Goal: Transaction & Acquisition: Purchase product/service

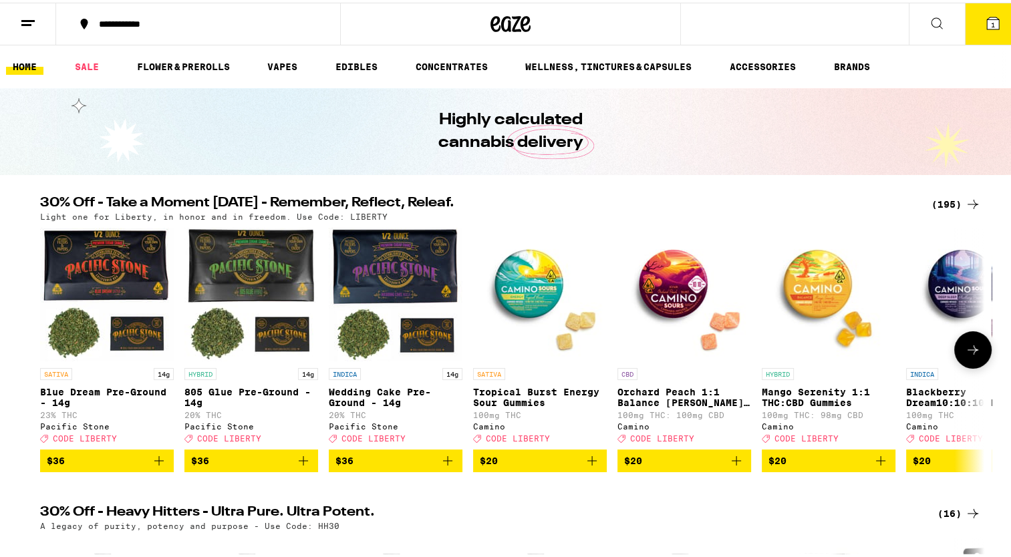
click at [966, 351] on icon at bounding box center [973, 347] width 16 height 16
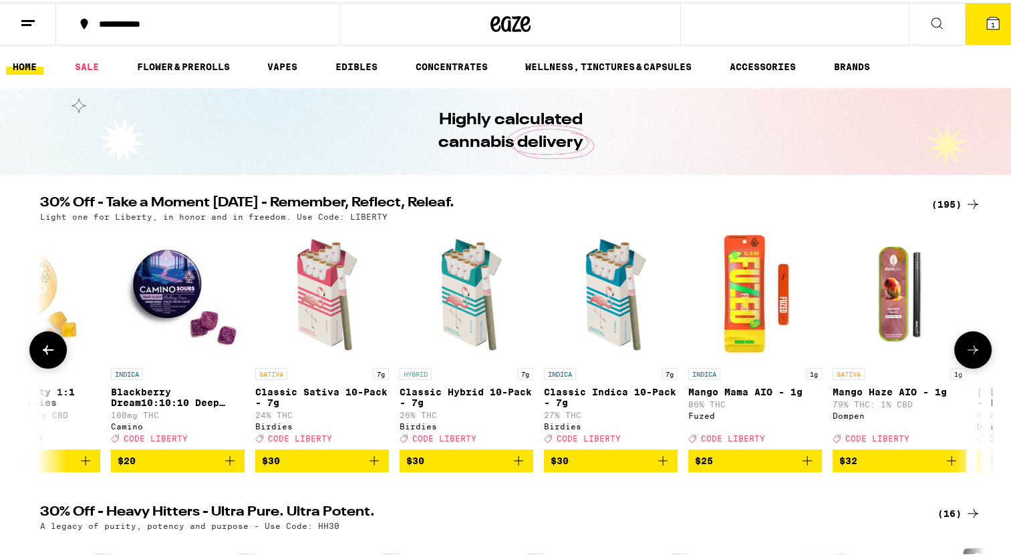
click at [966, 351] on icon at bounding box center [973, 347] width 16 height 16
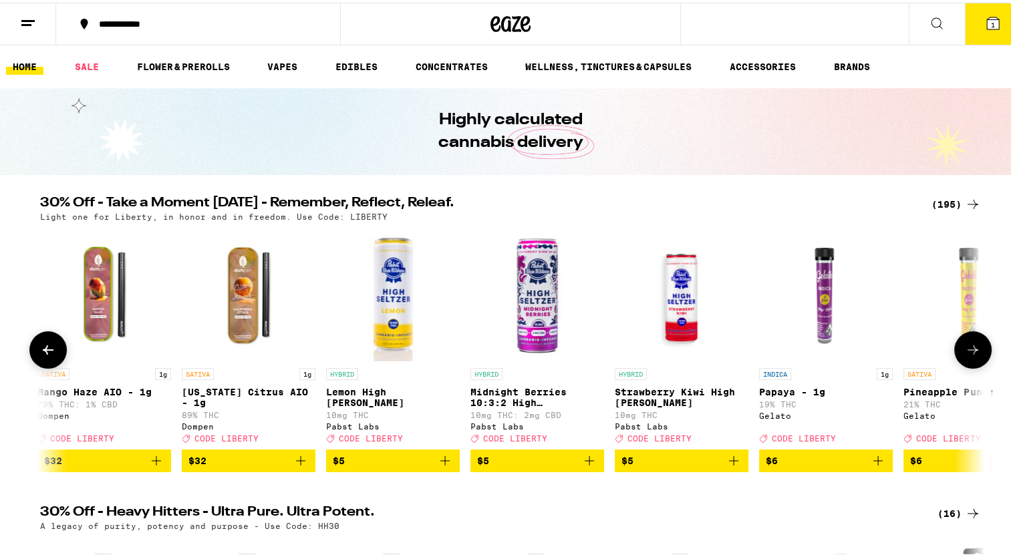
click at [966, 351] on icon at bounding box center [973, 347] width 16 height 16
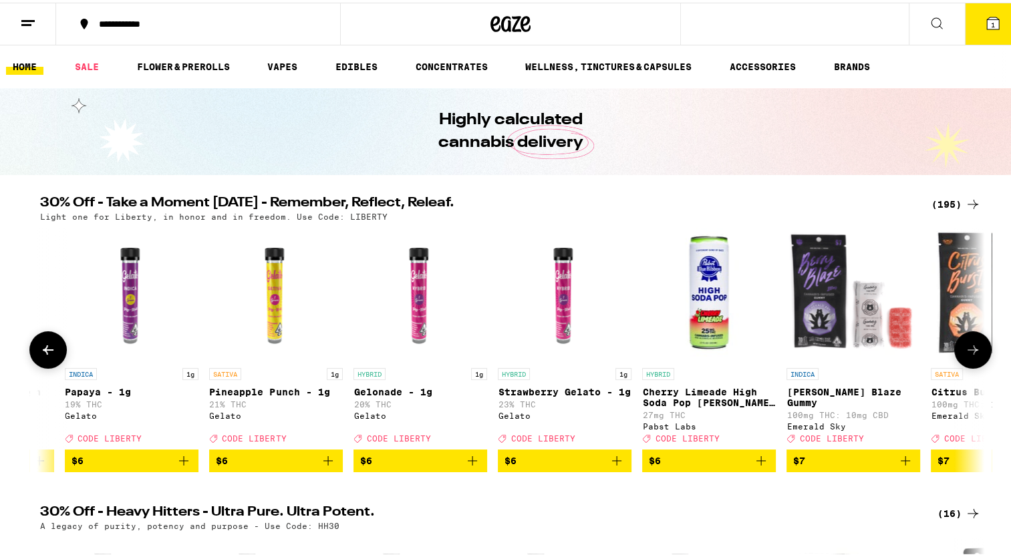
scroll to position [0, 2385]
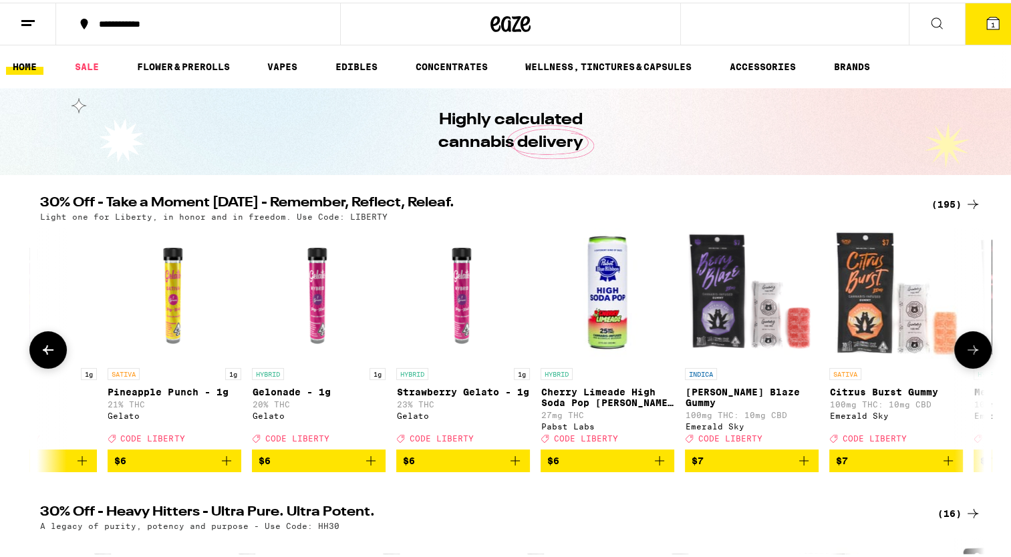
click at [966, 351] on icon at bounding box center [973, 347] width 16 height 16
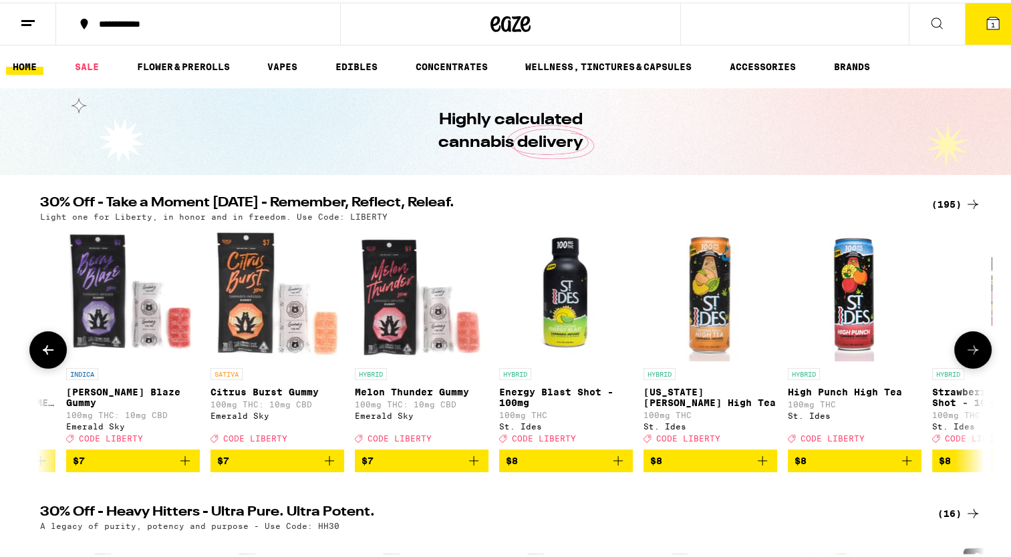
scroll to position [0, 3180]
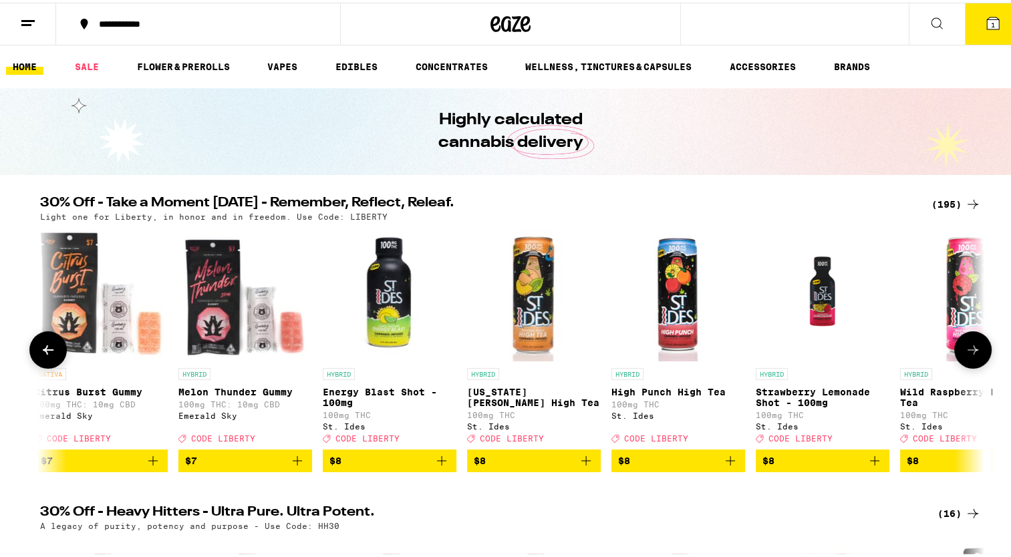
click at [966, 351] on icon at bounding box center [973, 347] width 16 height 16
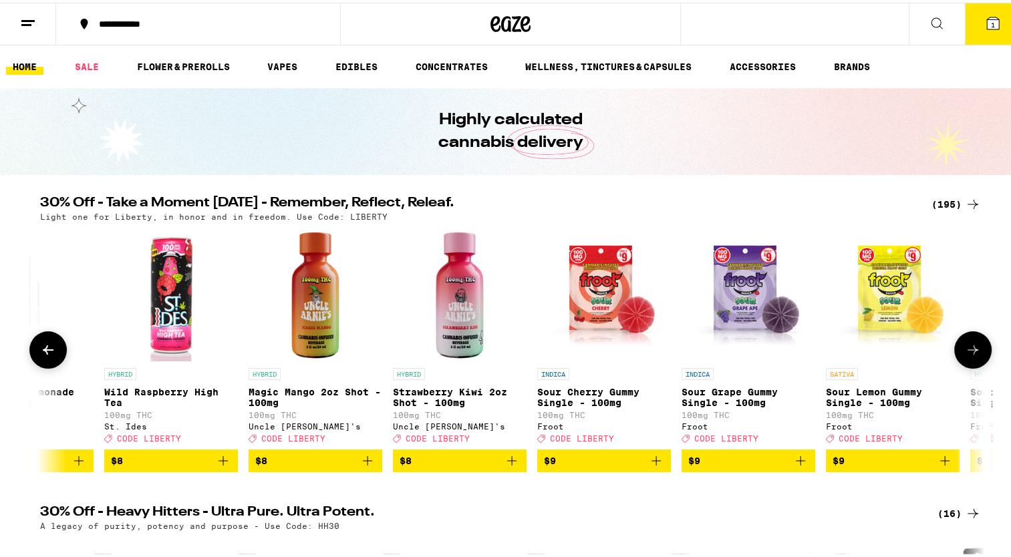
click at [966, 351] on icon at bounding box center [973, 347] width 16 height 16
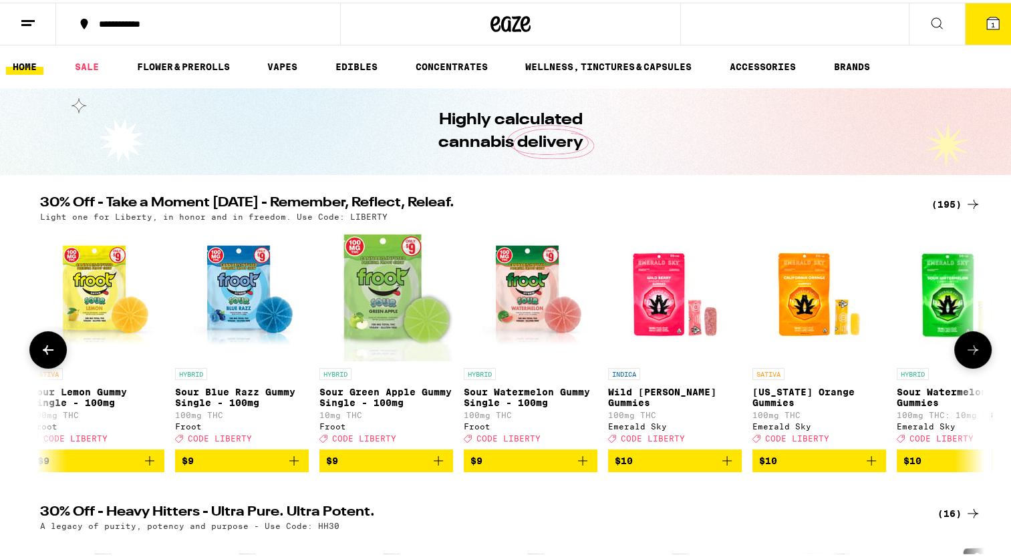
click at [966, 351] on icon at bounding box center [973, 347] width 16 height 16
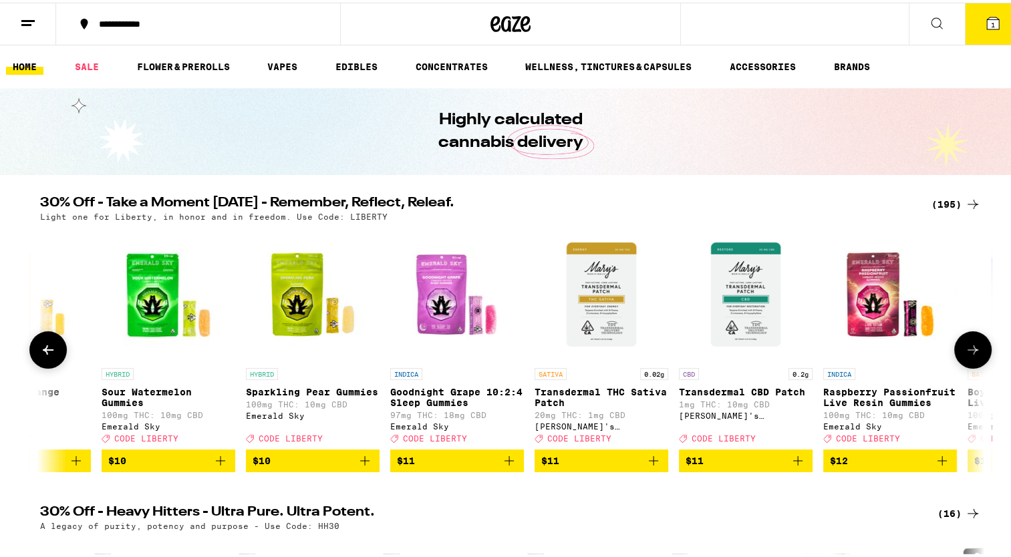
click at [966, 351] on icon at bounding box center [973, 347] width 16 height 16
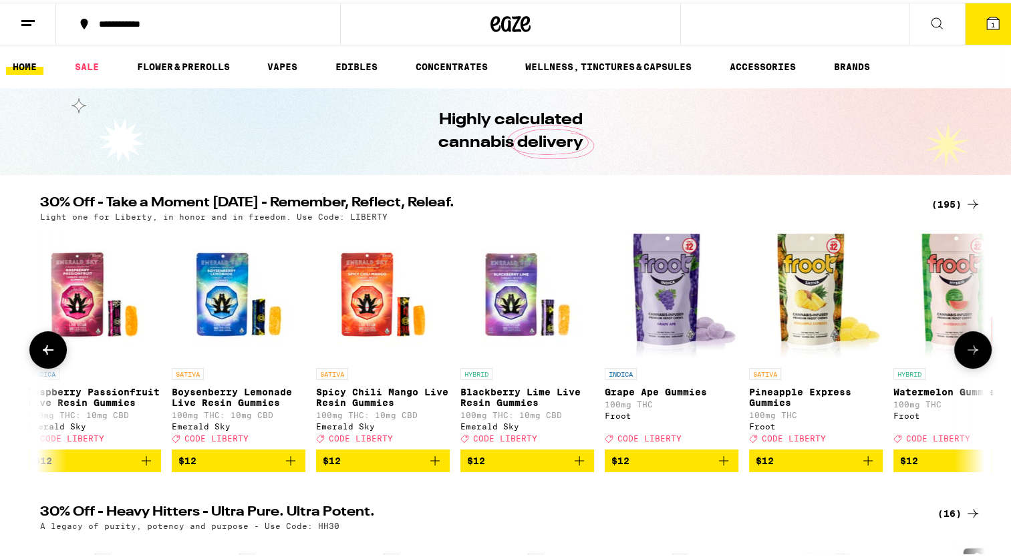
click at [966, 351] on icon at bounding box center [973, 347] width 16 height 16
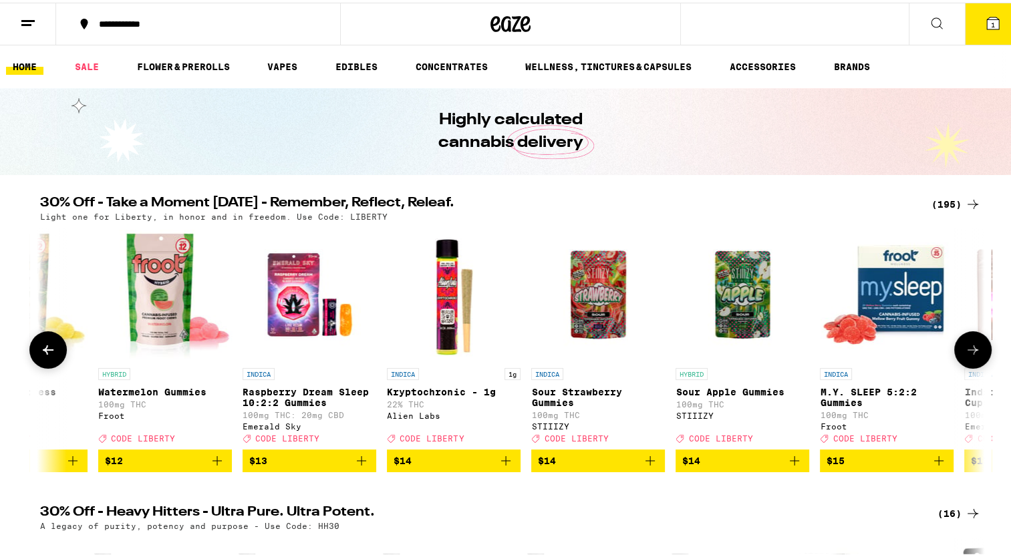
click at [966, 351] on icon at bounding box center [973, 347] width 16 height 16
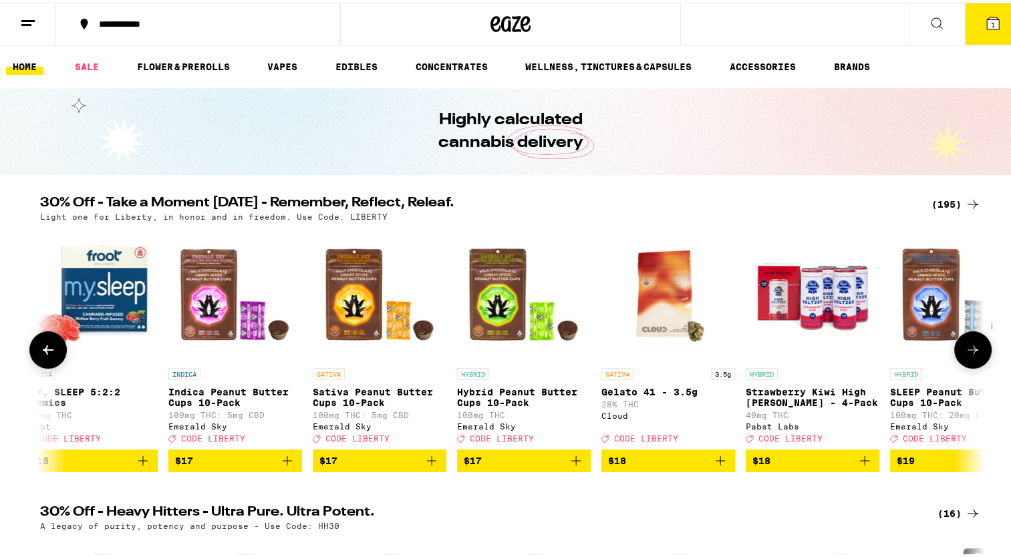
click at [966, 351] on icon at bounding box center [973, 347] width 16 height 16
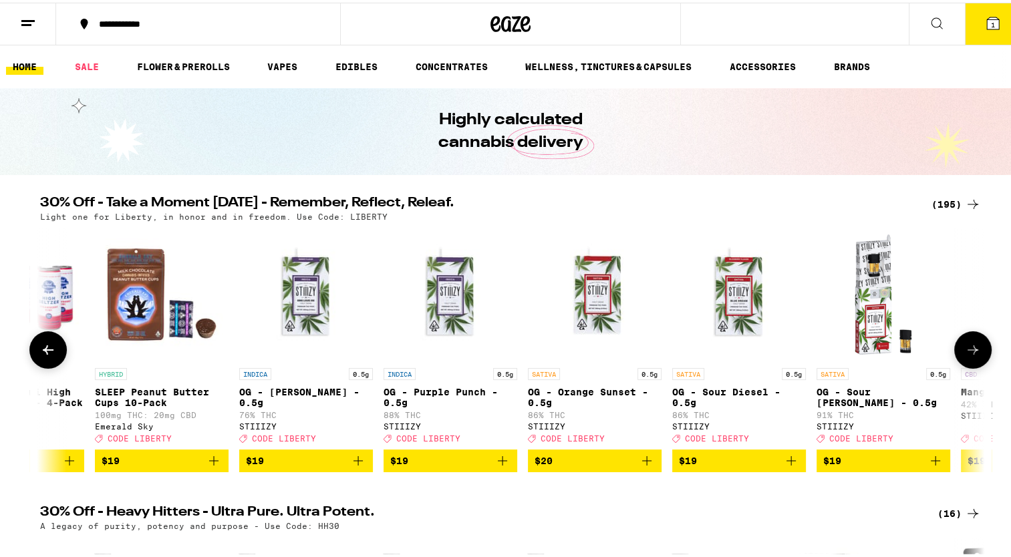
click at [966, 351] on icon at bounding box center [973, 347] width 16 height 16
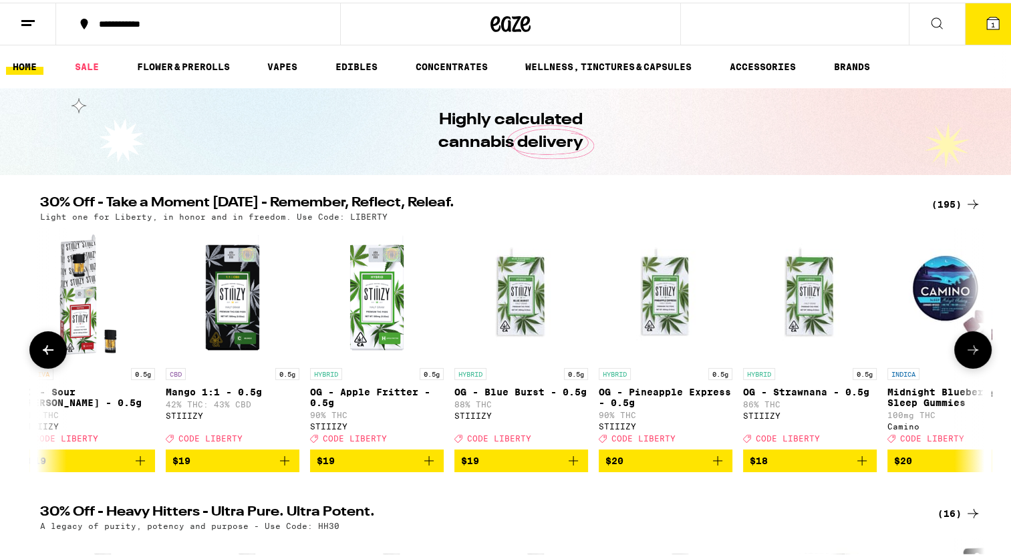
click at [966, 351] on icon at bounding box center [973, 347] width 16 height 16
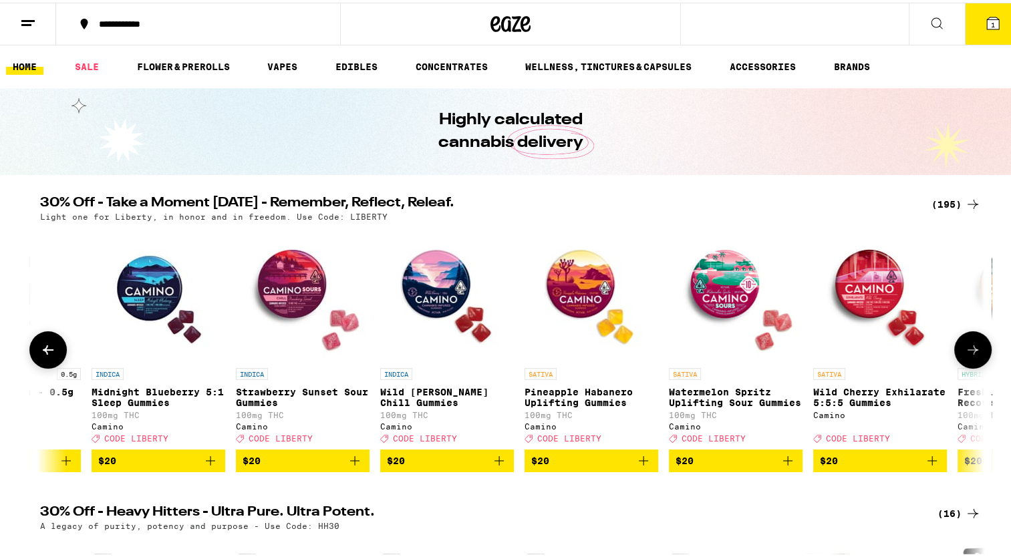
click at [966, 351] on icon at bounding box center [973, 347] width 16 height 16
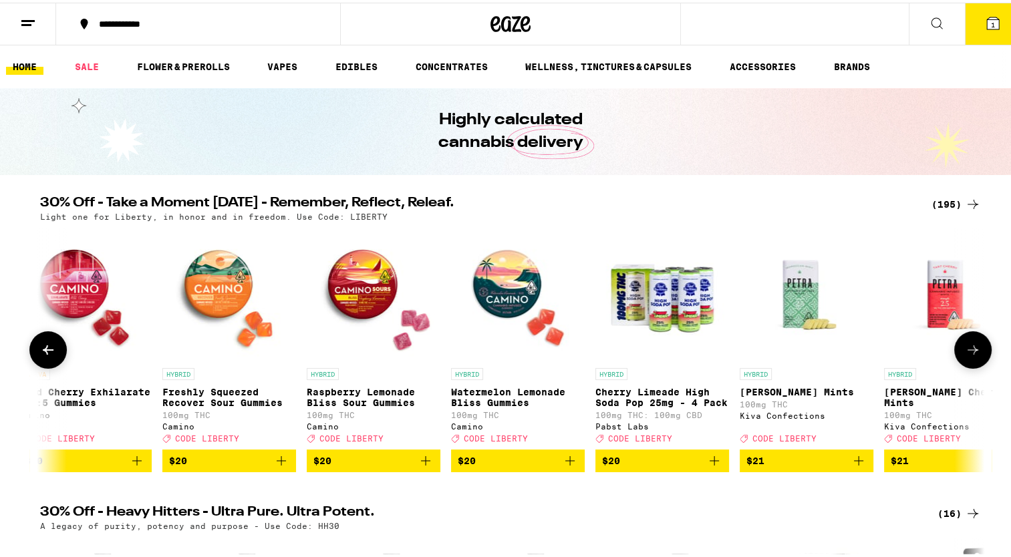
click at [966, 351] on icon at bounding box center [973, 347] width 16 height 16
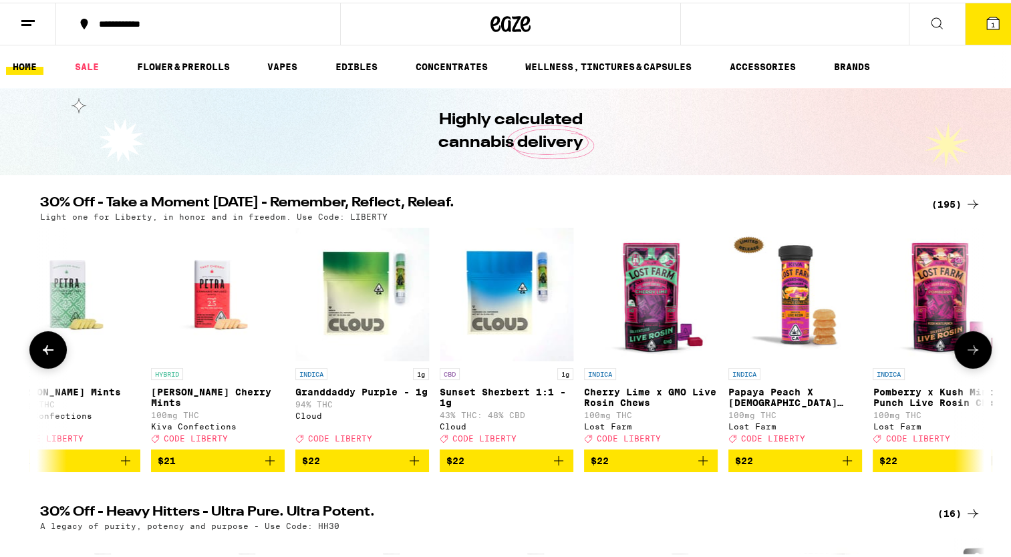
scroll to position [0, 11927]
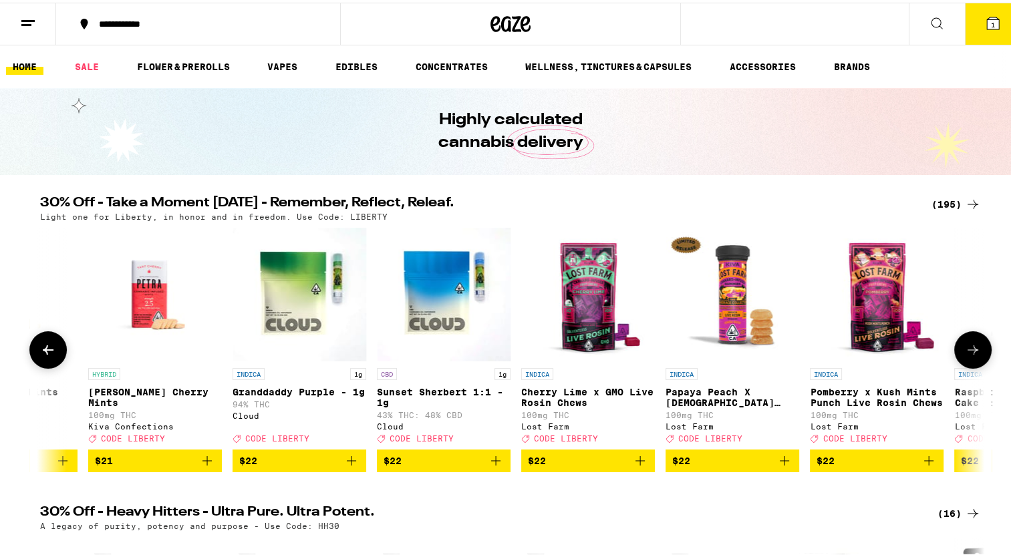
click at [966, 351] on icon at bounding box center [973, 347] width 16 height 16
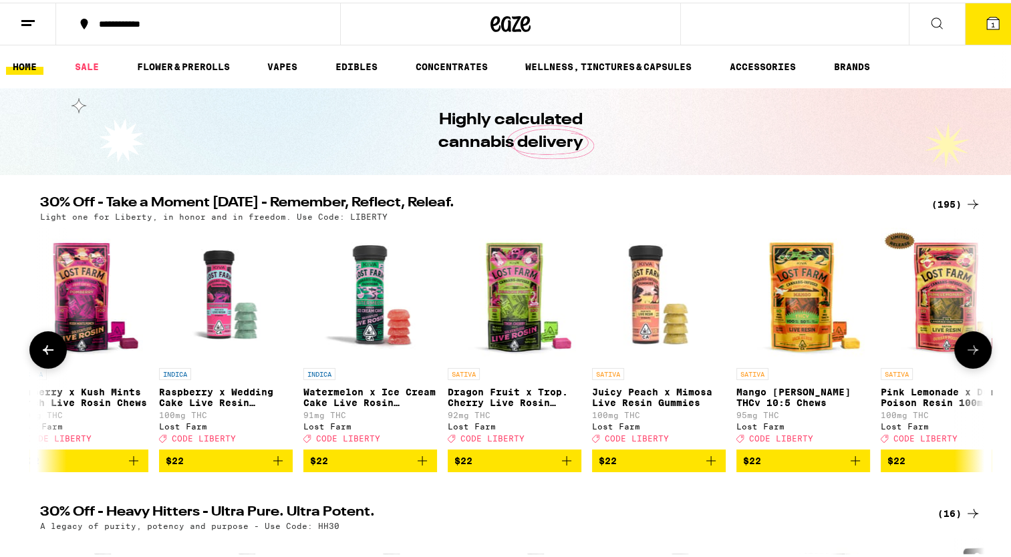
click at [966, 351] on icon at bounding box center [973, 347] width 16 height 16
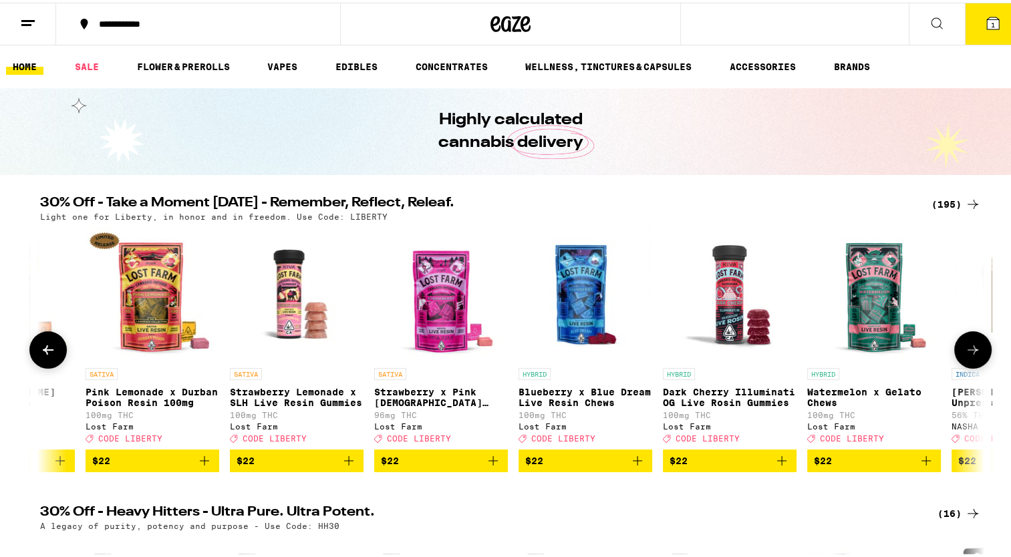
click at [966, 351] on icon at bounding box center [973, 347] width 16 height 16
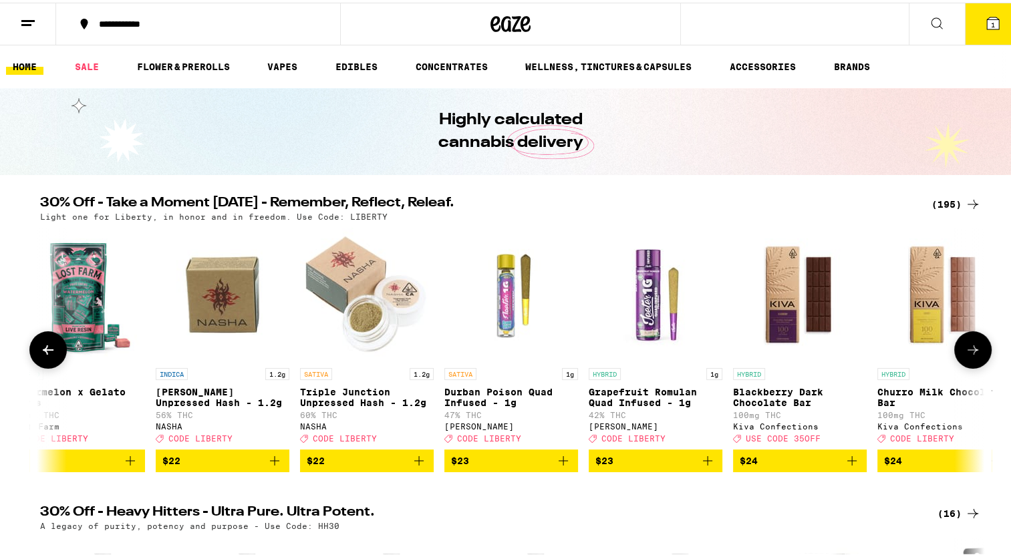
click at [966, 351] on icon at bounding box center [973, 347] width 16 height 16
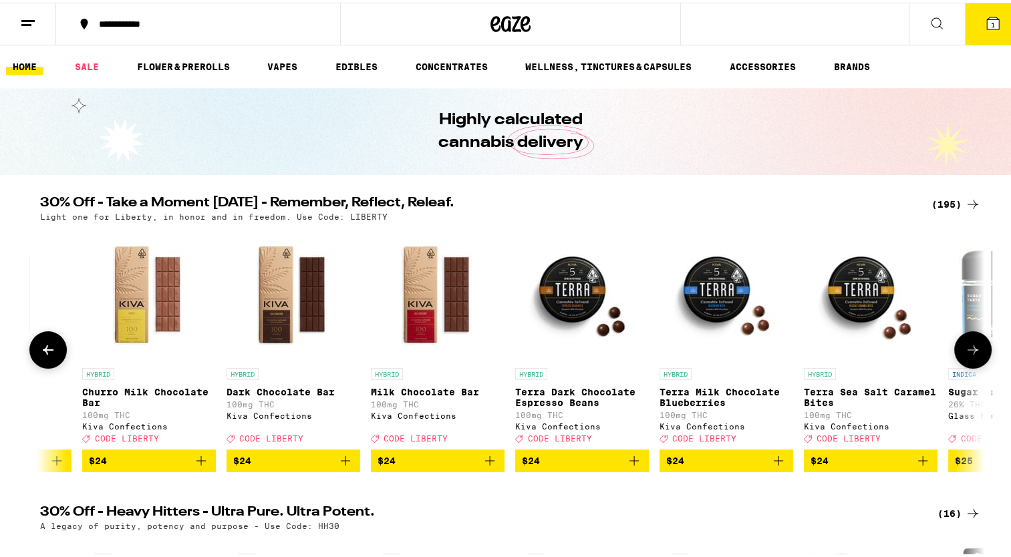
click at [966, 351] on icon at bounding box center [973, 347] width 16 height 16
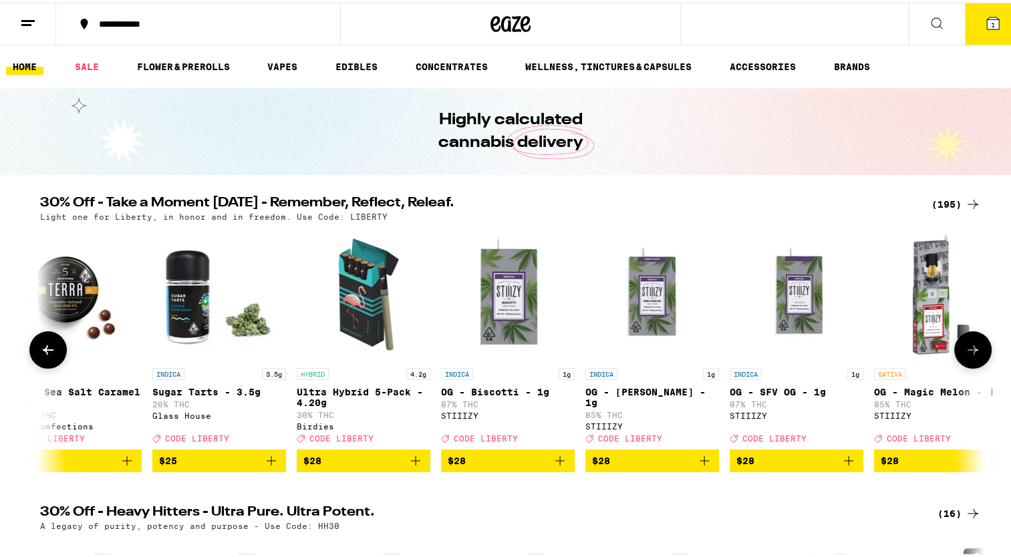
click at [966, 351] on icon at bounding box center [973, 347] width 16 height 16
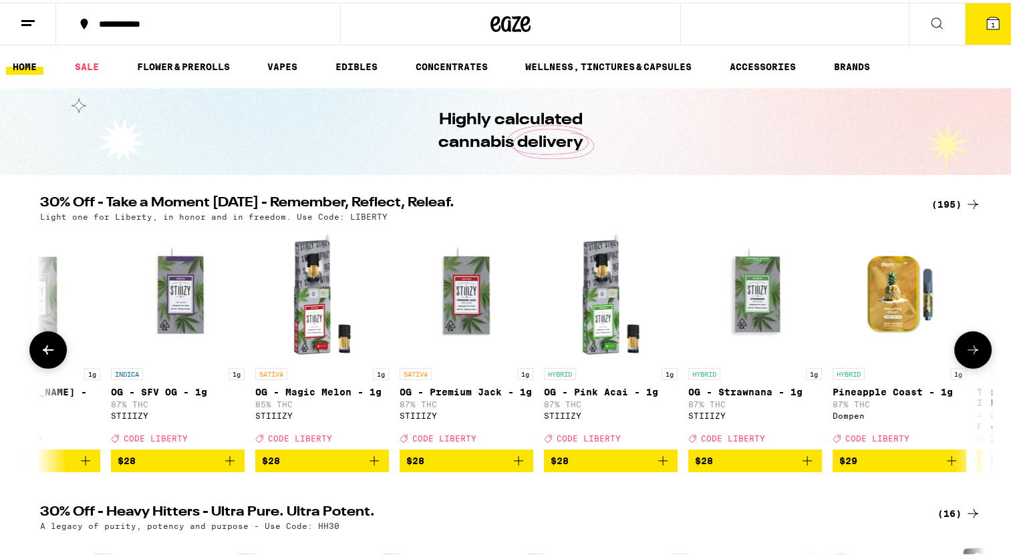
scroll to position [0, 16697]
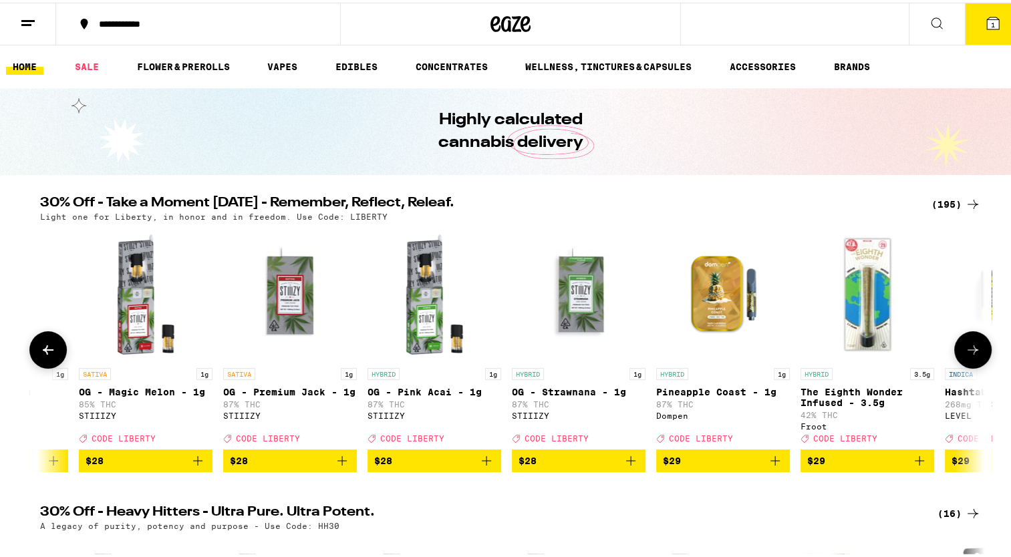
click at [972, 353] on icon at bounding box center [973, 347] width 16 height 16
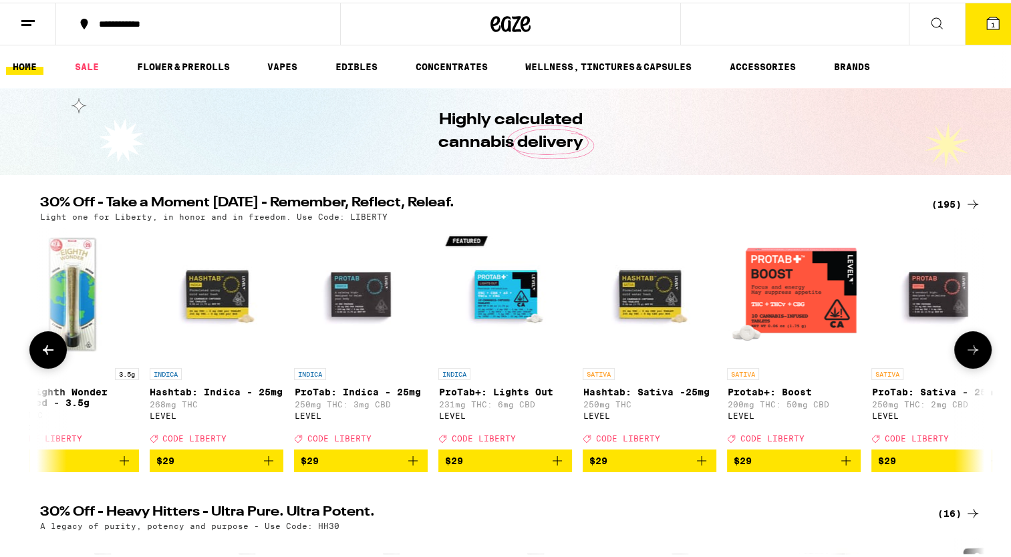
click at [972, 353] on icon at bounding box center [973, 347] width 16 height 16
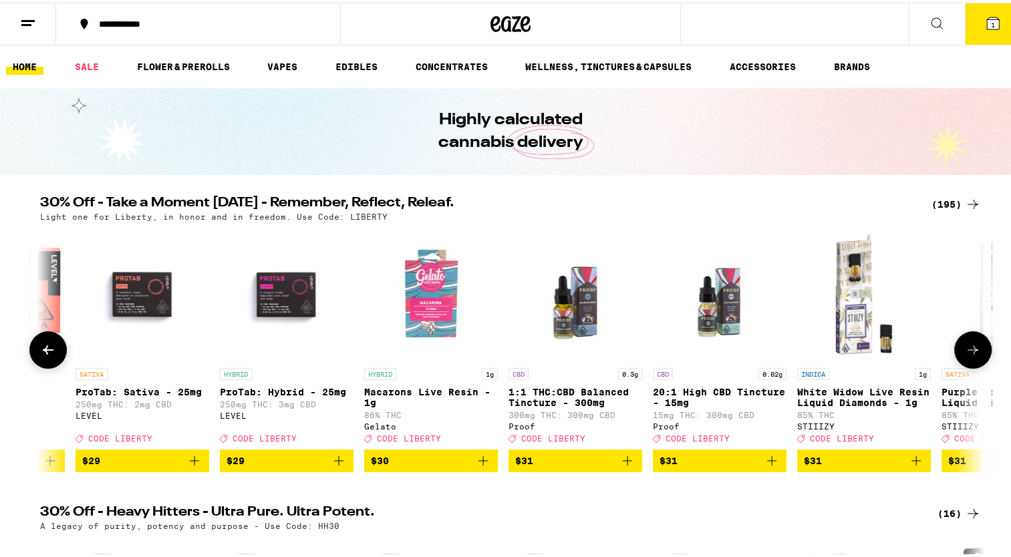
click at [972, 353] on icon at bounding box center [973, 347] width 16 height 16
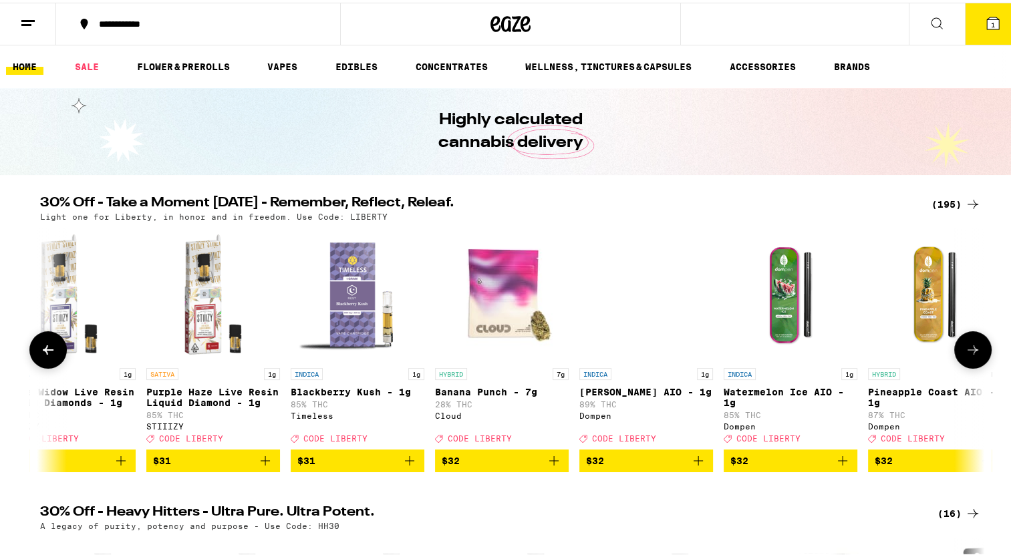
click at [972, 353] on icon at bounding box center [973, 347] width 16 height 16
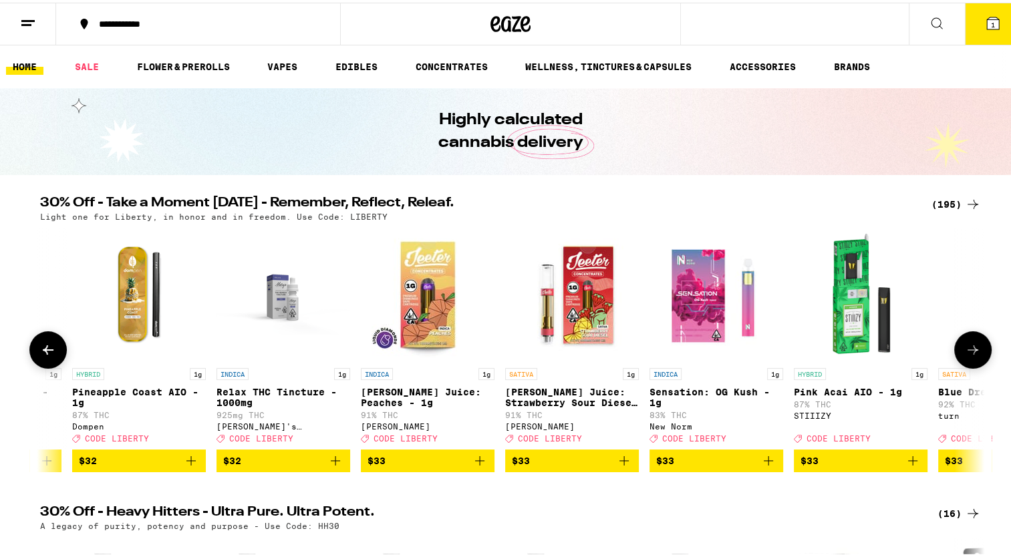
click at [972, 353] on icon at bounding box center [973, 347] width 16 height 16
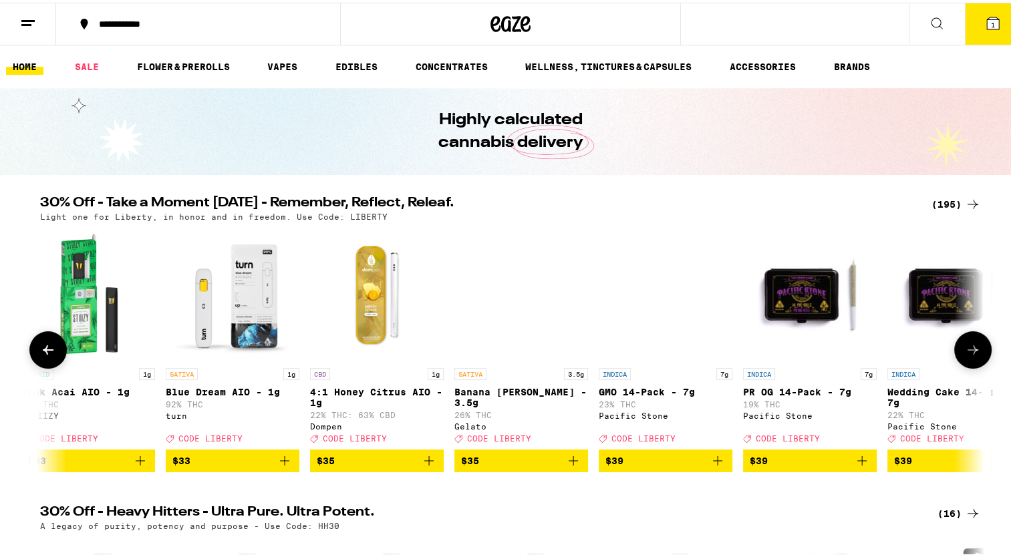
scroll to position [0, 20673]
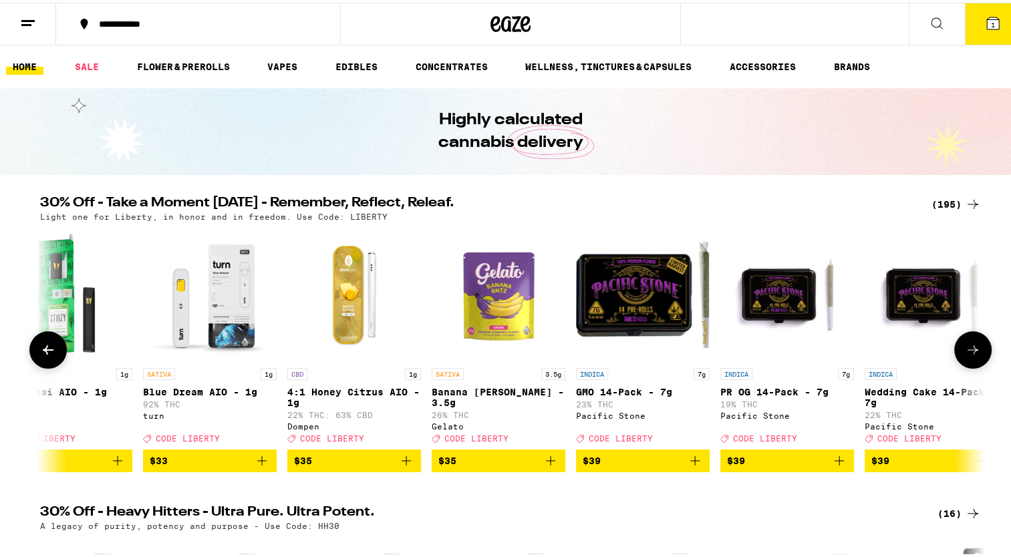
click at [972, 353] on icon at bounding box center [973, 347] width 16 height 16
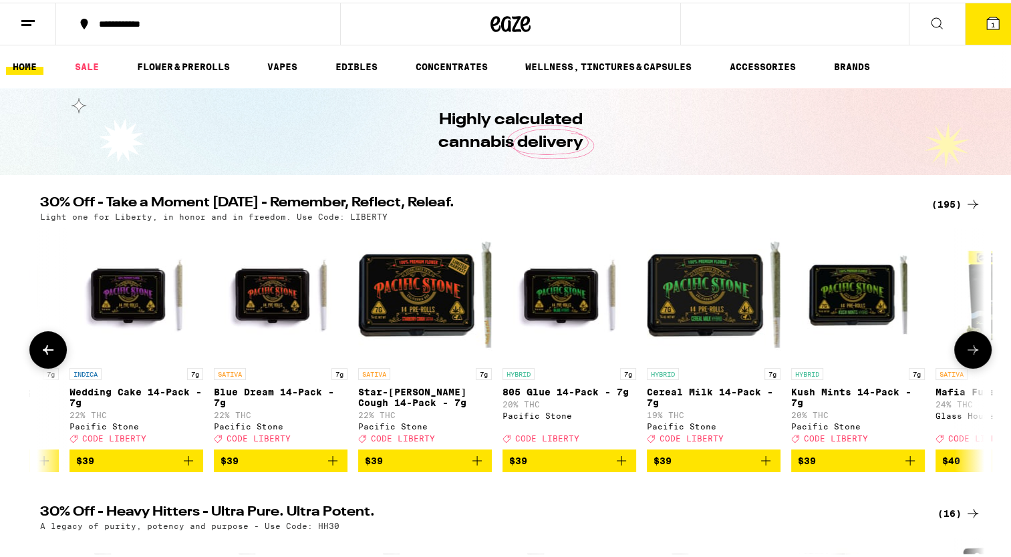
click at [972, 353] on icon at bounding box center [973, 347] width 16 height 16
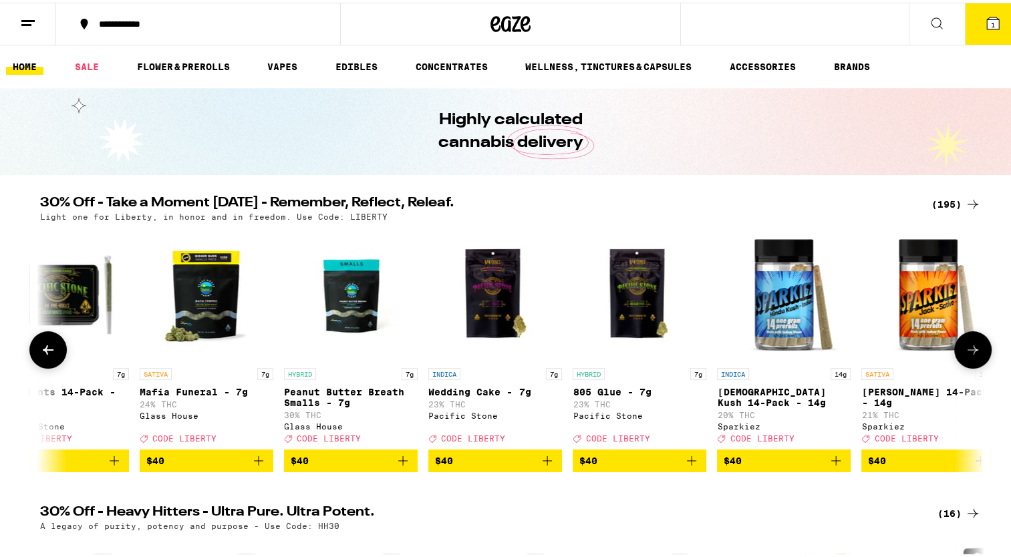
click at [972, 353] on icon at bounding box center [973, 347] width 16 height 16
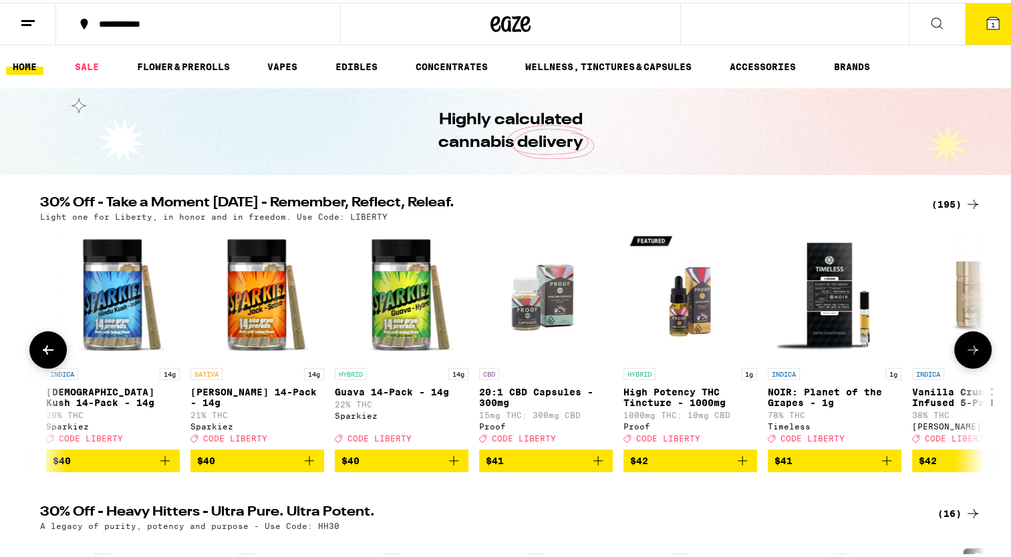
scroll to position [0, 23058]
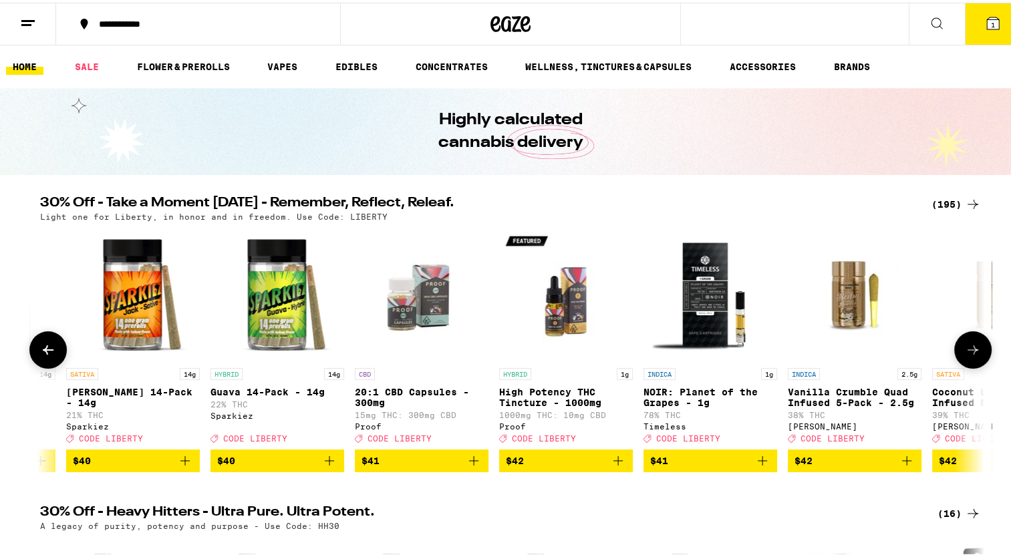
click at [972, 353] on icon at bounding box center [973, 347] width 16 height 16
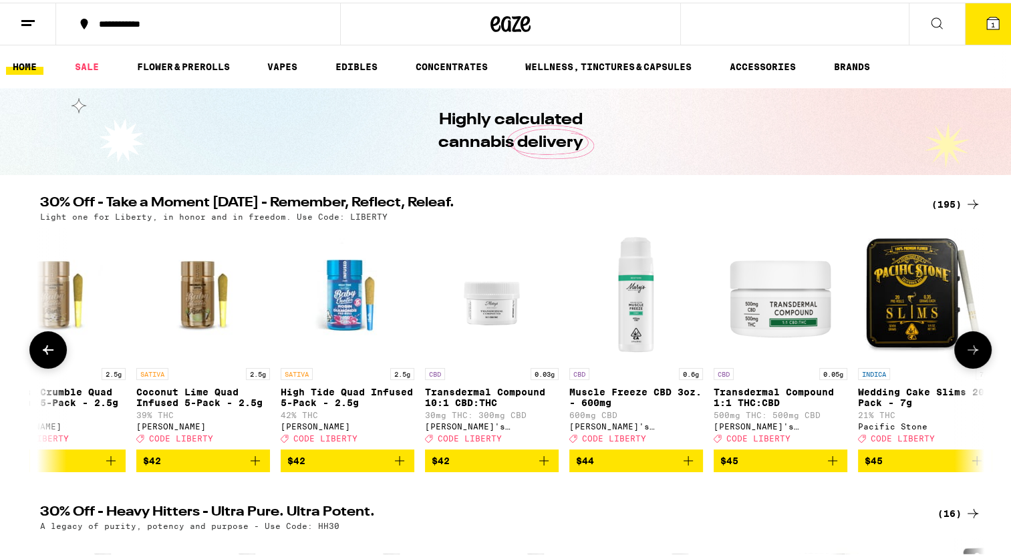
click at [972, 353] on icon at bounding box center [973, 347] width 16 height 16
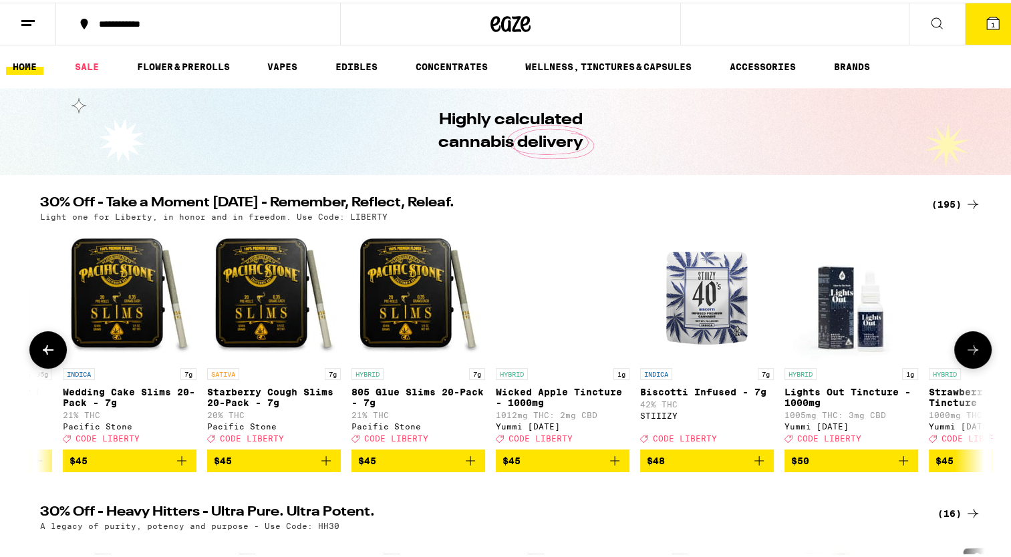
click at [972, 353] on icon at bounding box center [973, 347] width 16 height 16
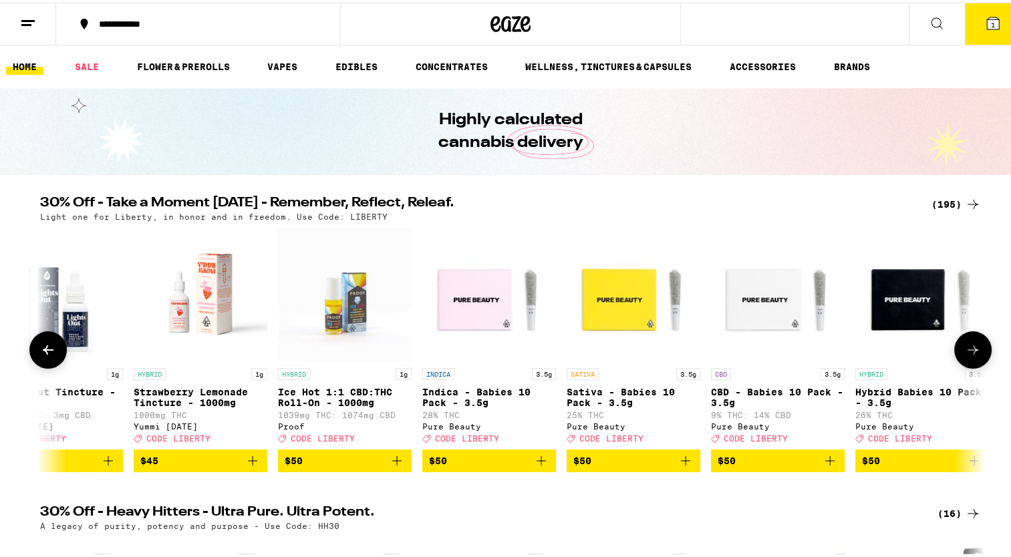
click at [972, 353] on icon at bounding box center [973, 347] width 16 height 16
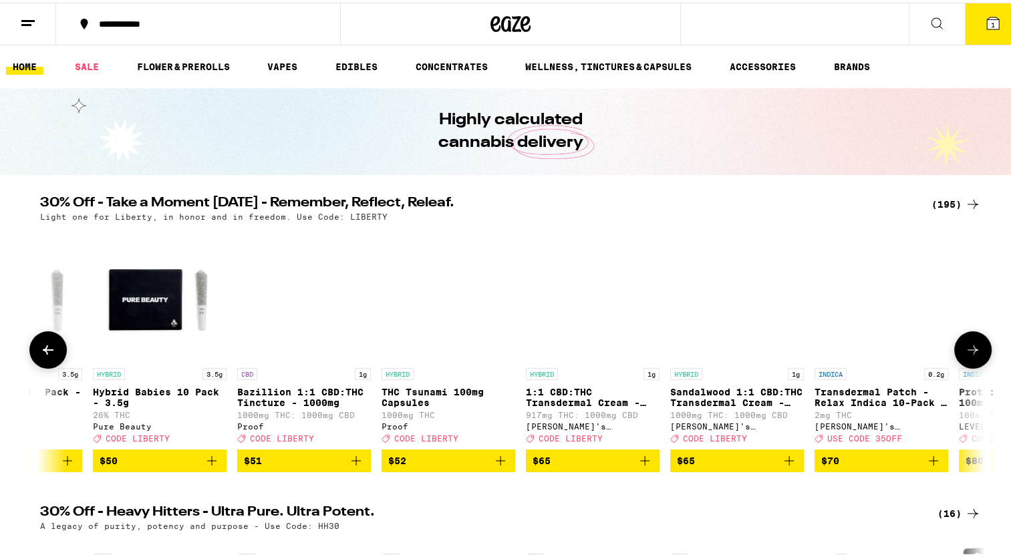
scroll to position [0, 26239]
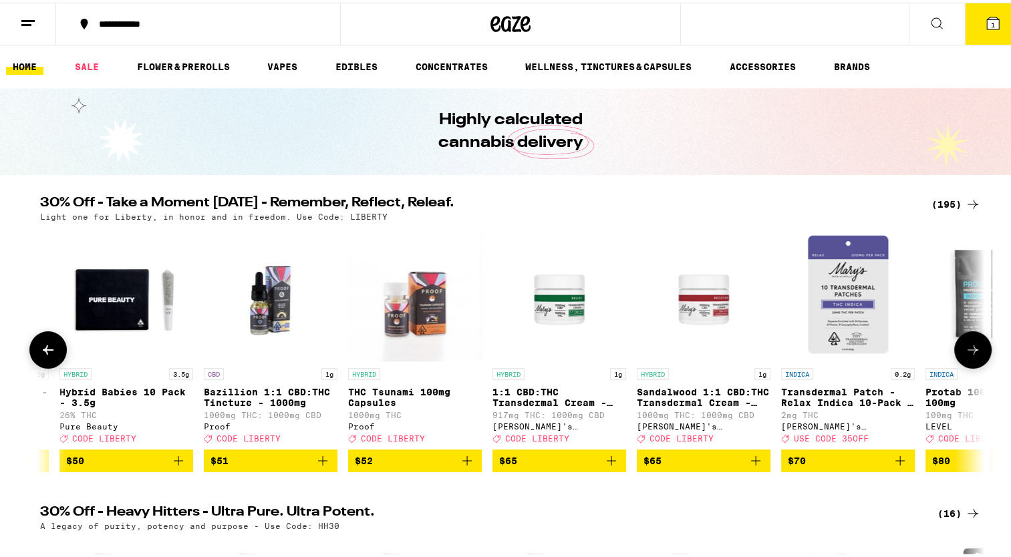
click at [972, 353] on icon at bounding box center [973, 347] width 16 height 16
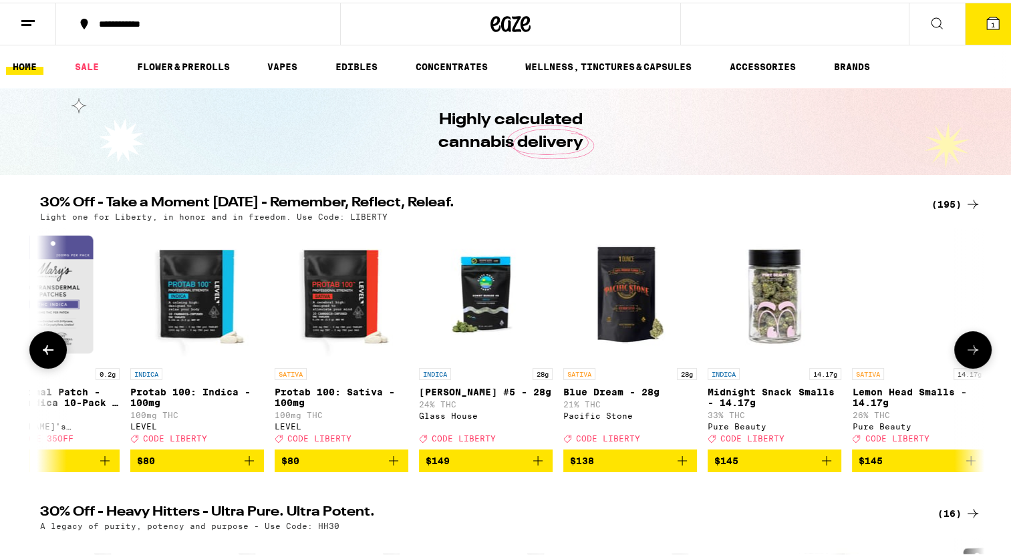
click at [972, 353] on icon at bounding box center [973, 347] width 16 height 16
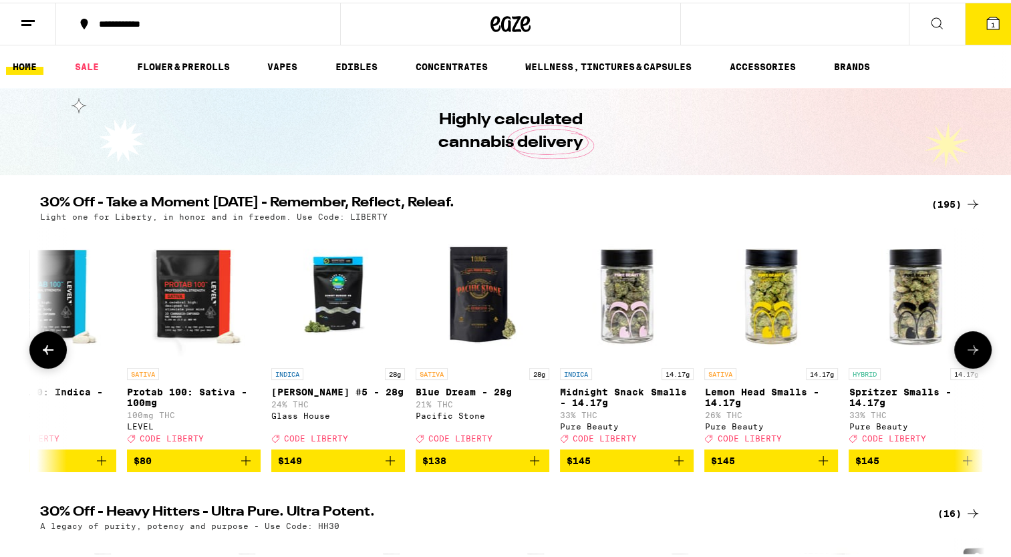
scroll to position [0, 27194]
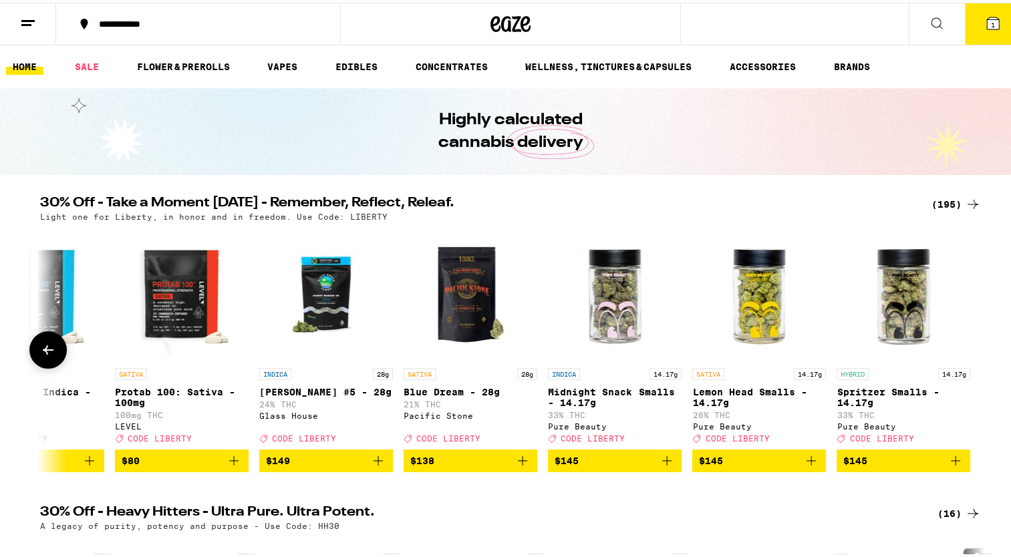
click at [972, 353] on div at bounding box center [972, 347] width 37 height 37
click at [40, 347] on icon at bounding box center [48, 347] width 16 height 16
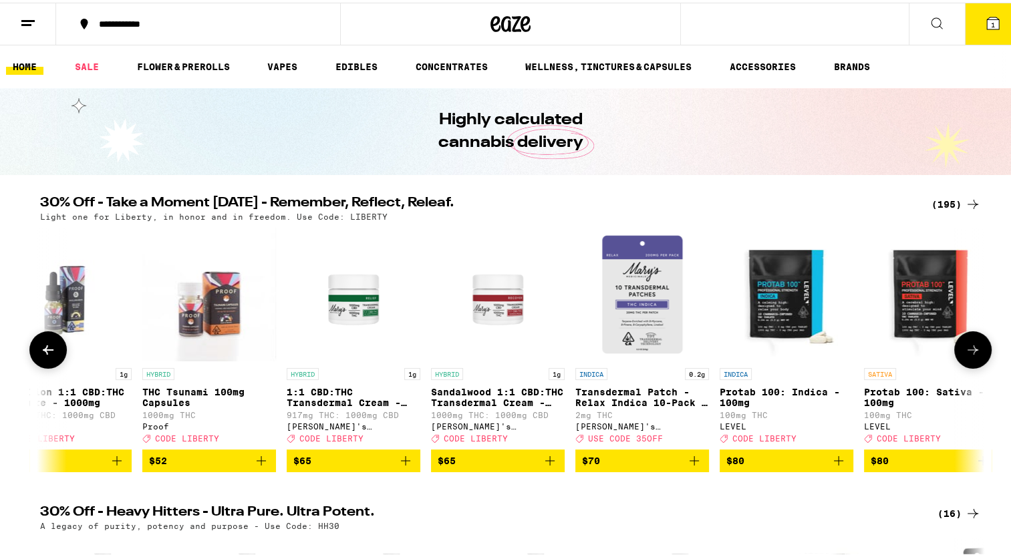
scroll to position [0, 26399]
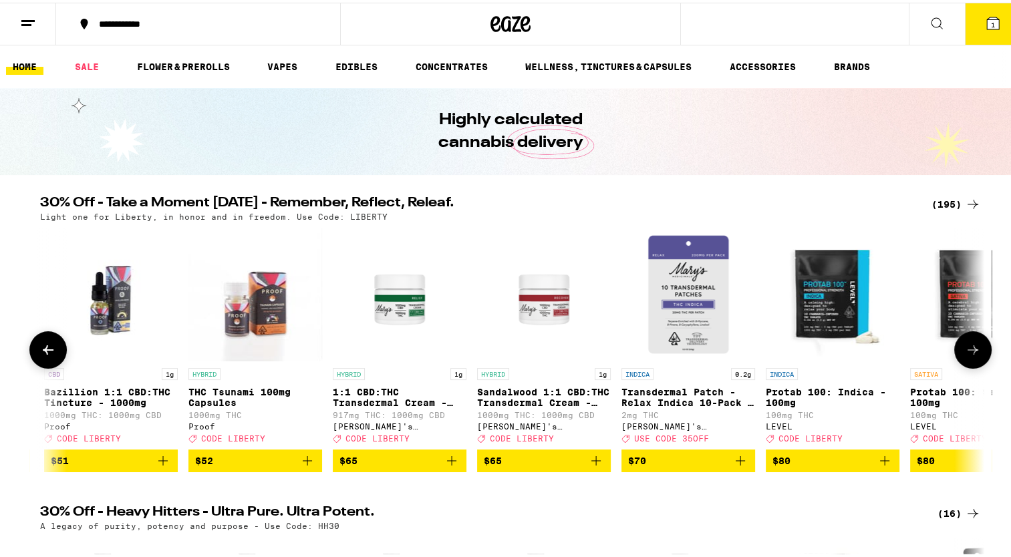
click at [40, 347] on icon at bounding box center [48, 347] width 16 height 16
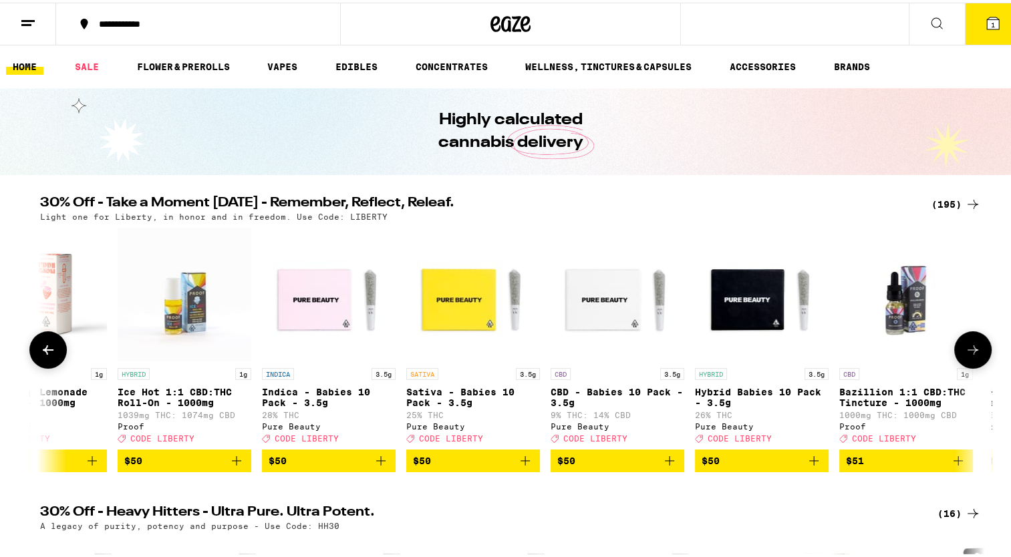
click at [40, 347] on icon at bounding box center [48, 347] width 16 height 16
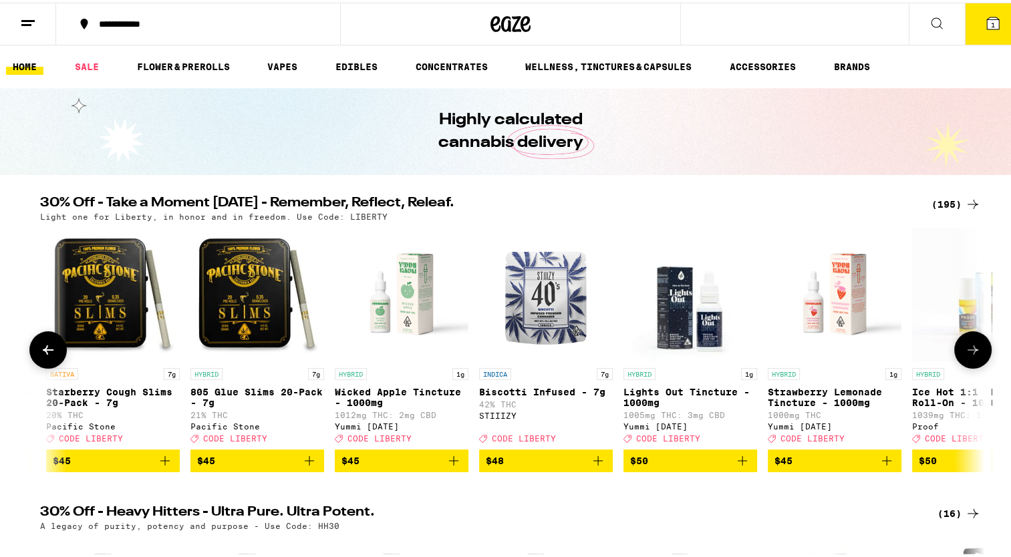
click at [40, 347] on icon at bounding box center [48, 347] width 16 height 16
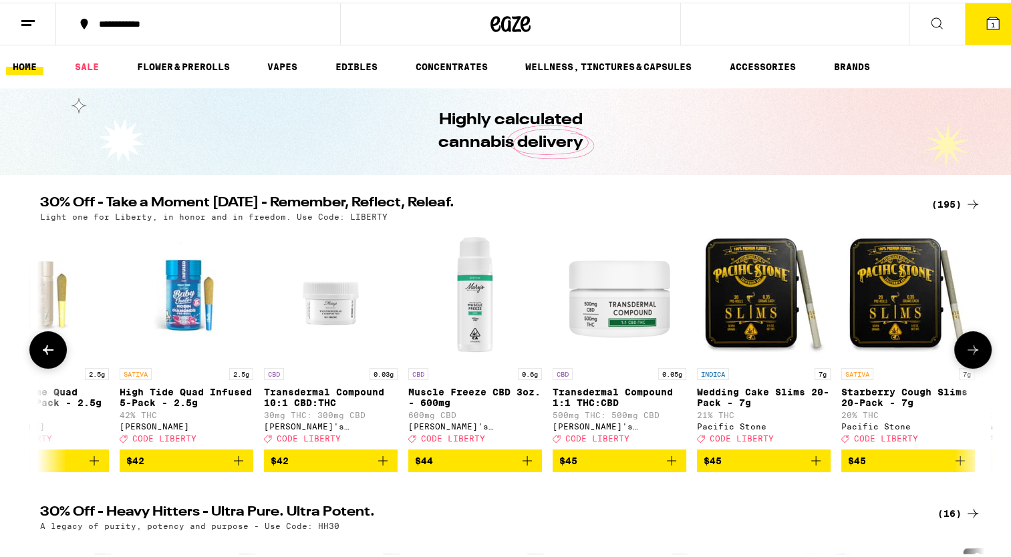
click at [40, 347] on icon at bounding box center [48, 347] width 16 height 16
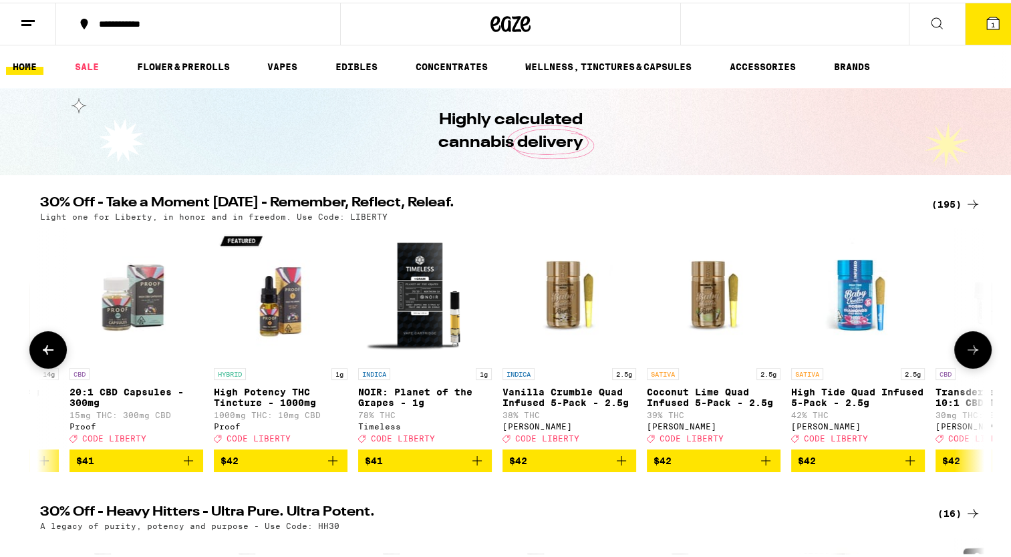
scroll to position [0, 23221]
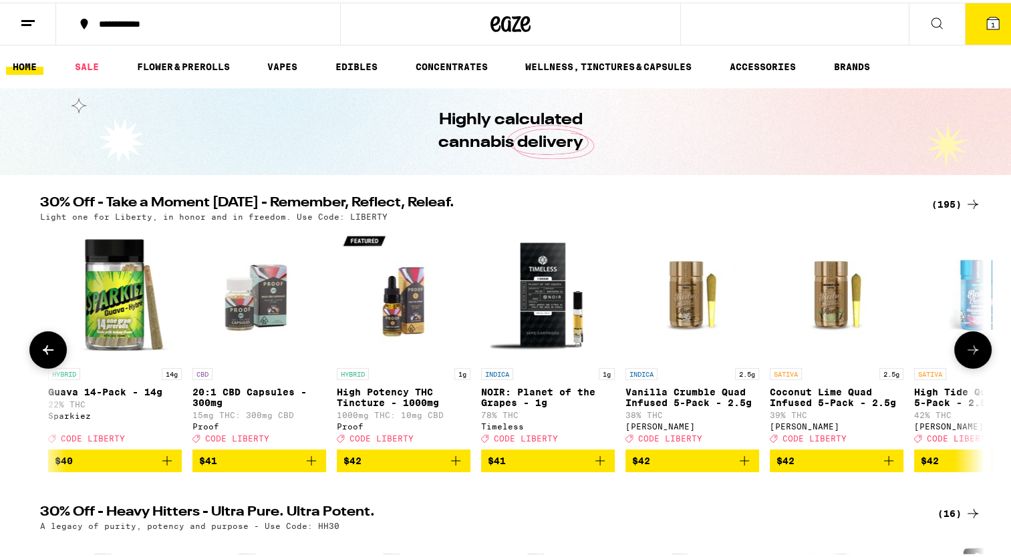
click at [40, 347] on icon at bounding box center [48, 347] width 16 height 16
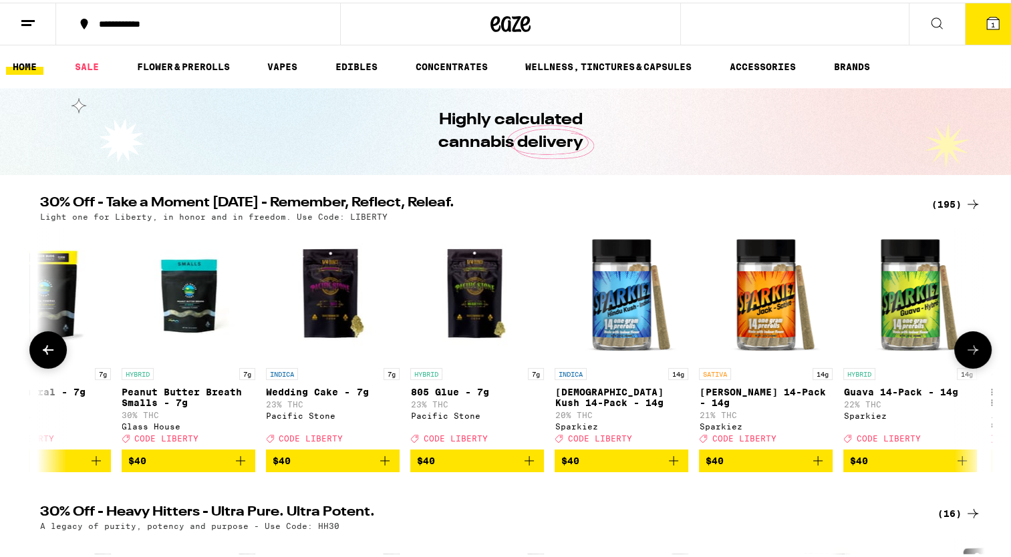
click at [40, 347] on icon at bounding box center [48, 347] width 16 height 16
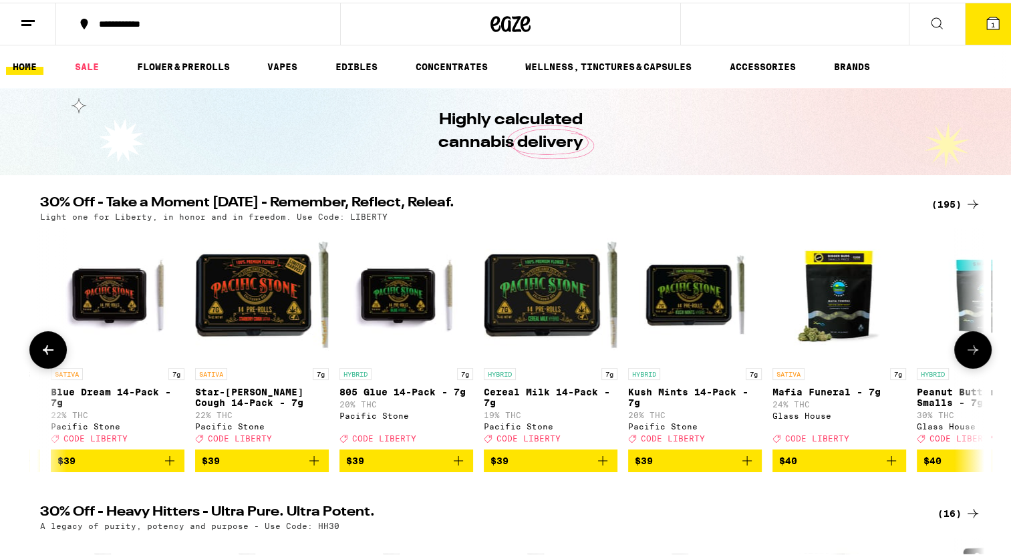
click at [40, 347] on icon at bounding box center [48, 347] width 16 height 16
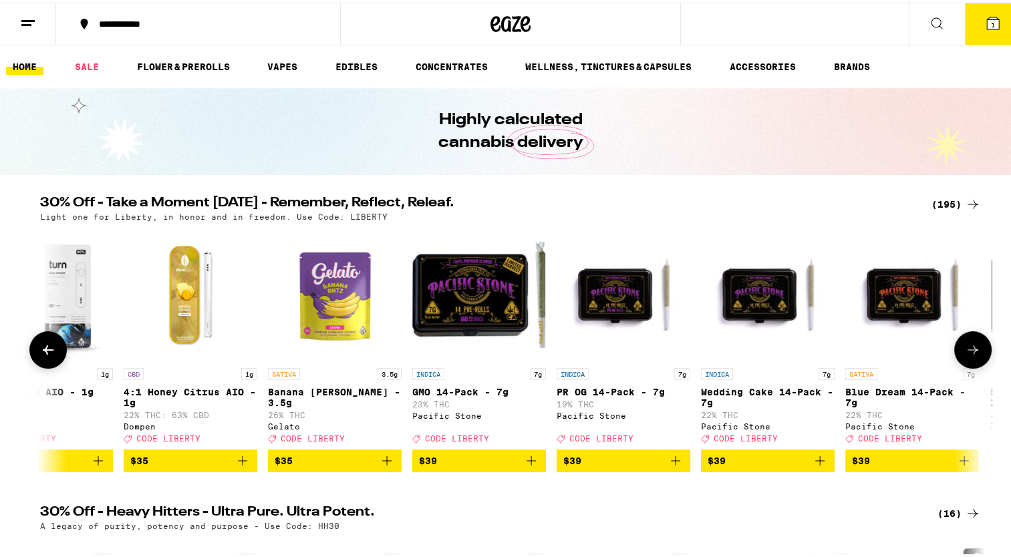
click at [40, 347] on icon at bounding box center [48, 347] width 16 height 16
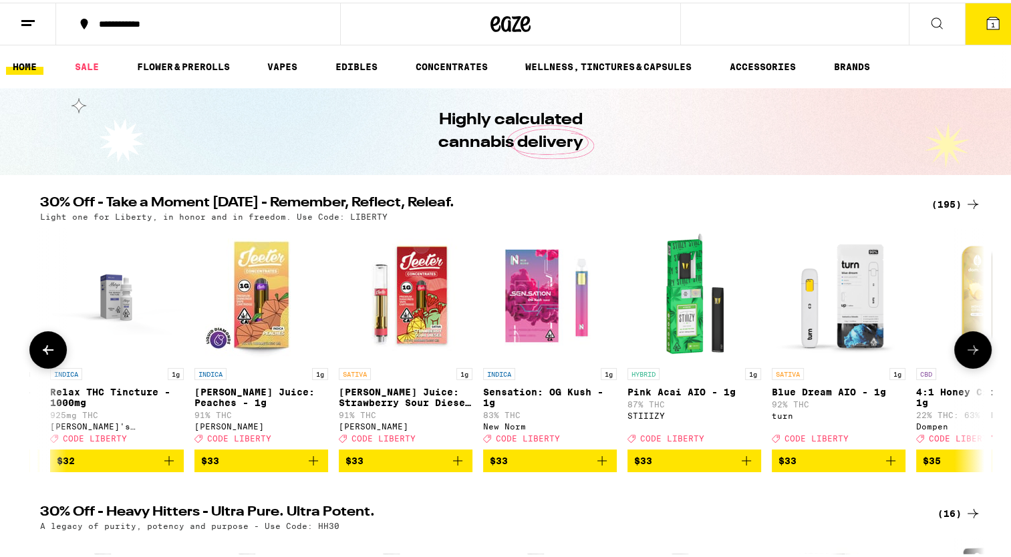
scroll to position [0, 20042]
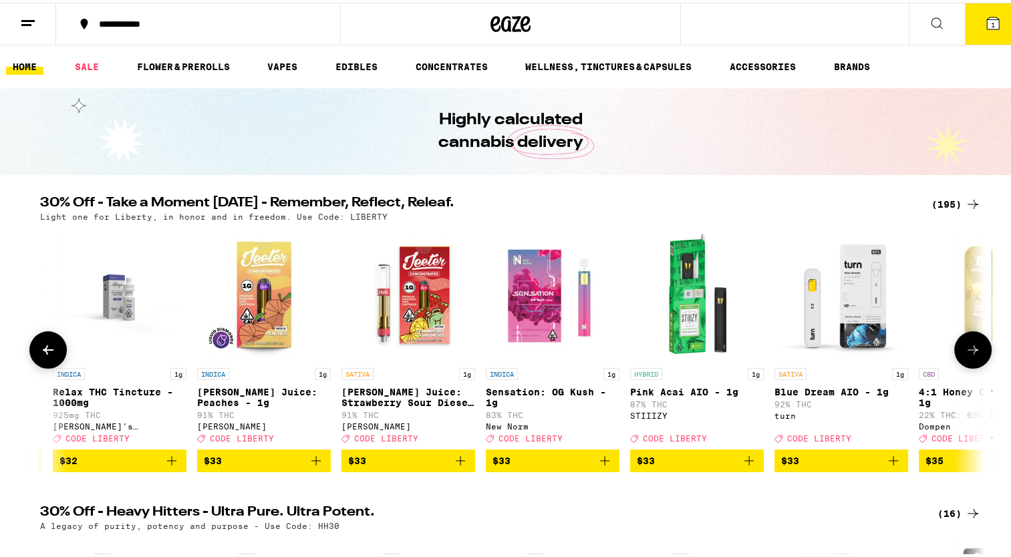
click at [40, 347] on icon at bounding box center [48, 347] width 16 height 16
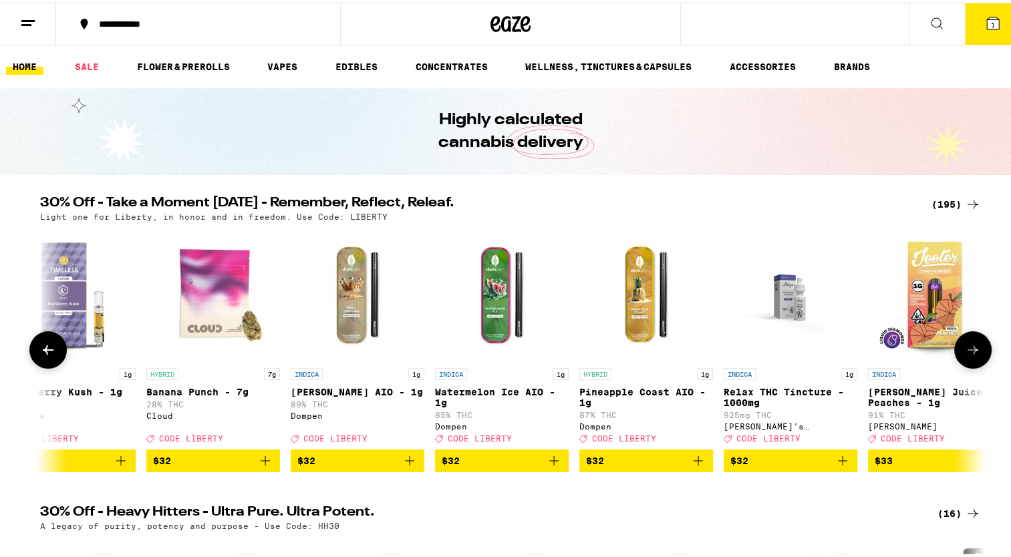
scroll to position [0, 19248]
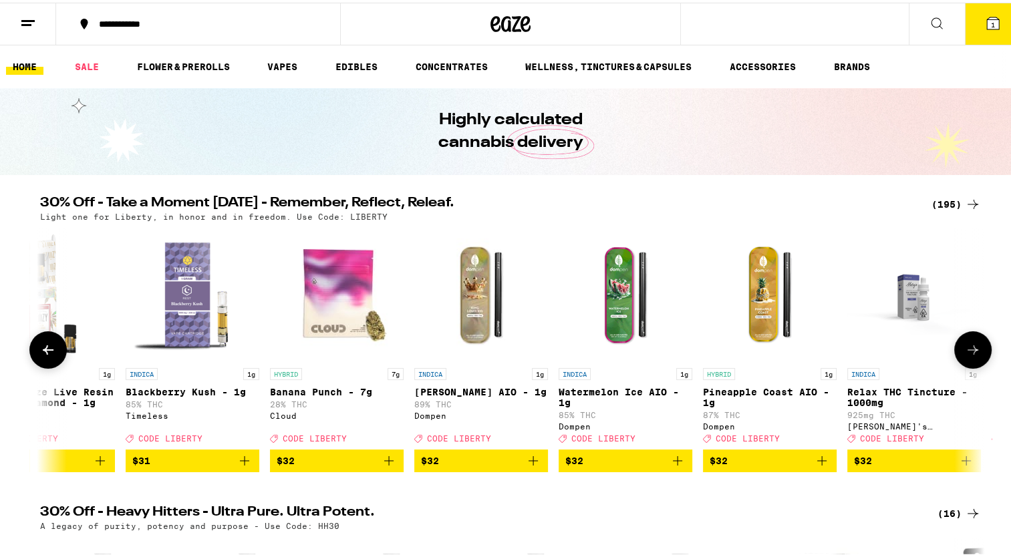
click at [964, 343] on button at bounding box center [972, 347] width 37 height 37
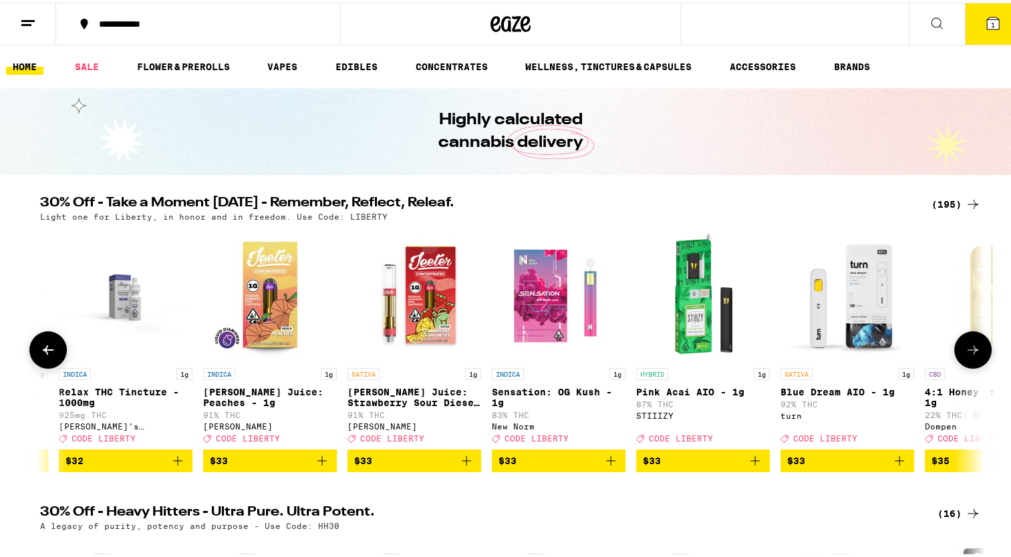
scroll to position [0, 20043]
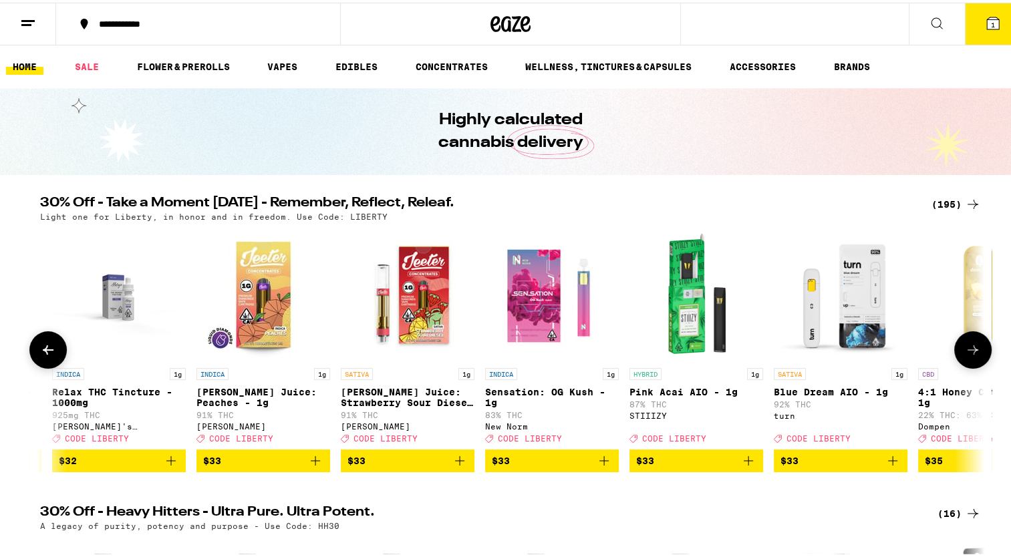
click at [964, 343] on button at bounding box center [972, 347] width 37 height 37
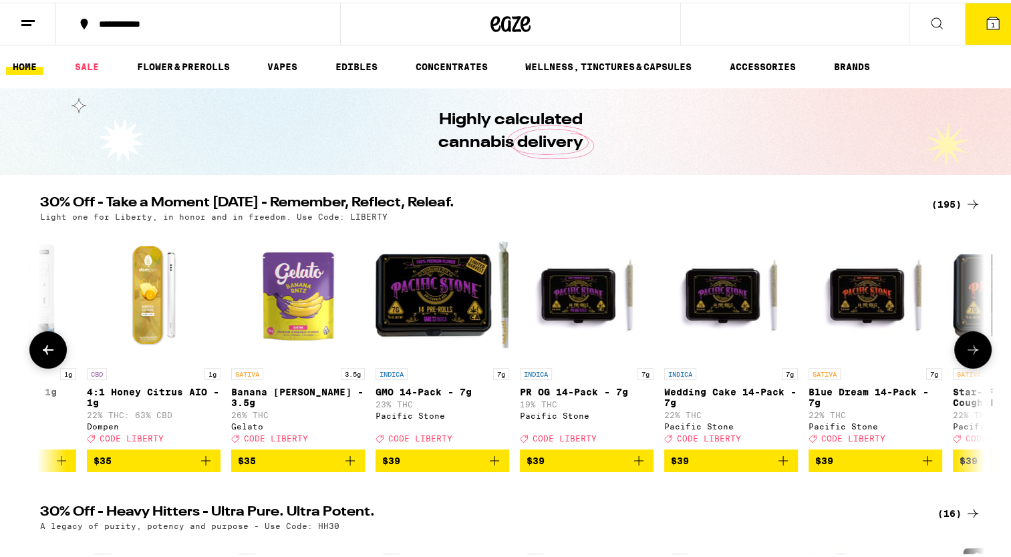
scroll to position [29, 0]
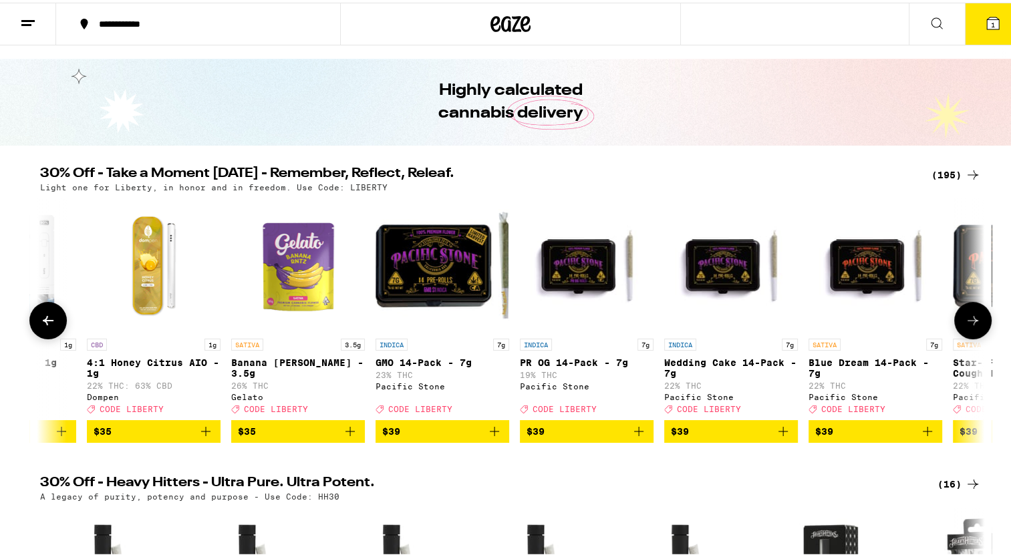
click at [47, 333] on button at bounding box center [47, 317] width 37 height 37
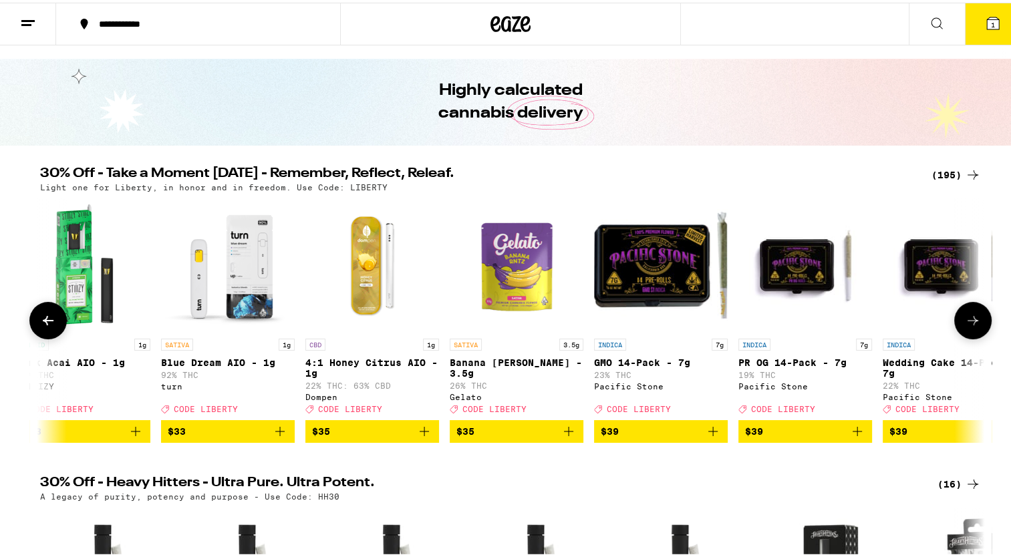
click at [47, 333] on button at bounding box center [47, 317] width 37 height 37
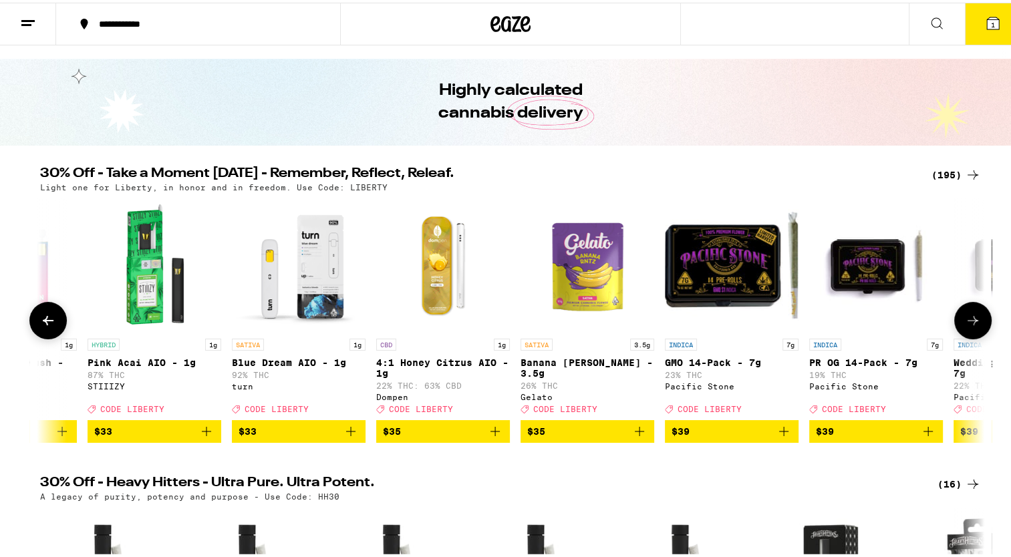
click at [47, 333] on button at bounding box center [47, 317] width 37 height 37
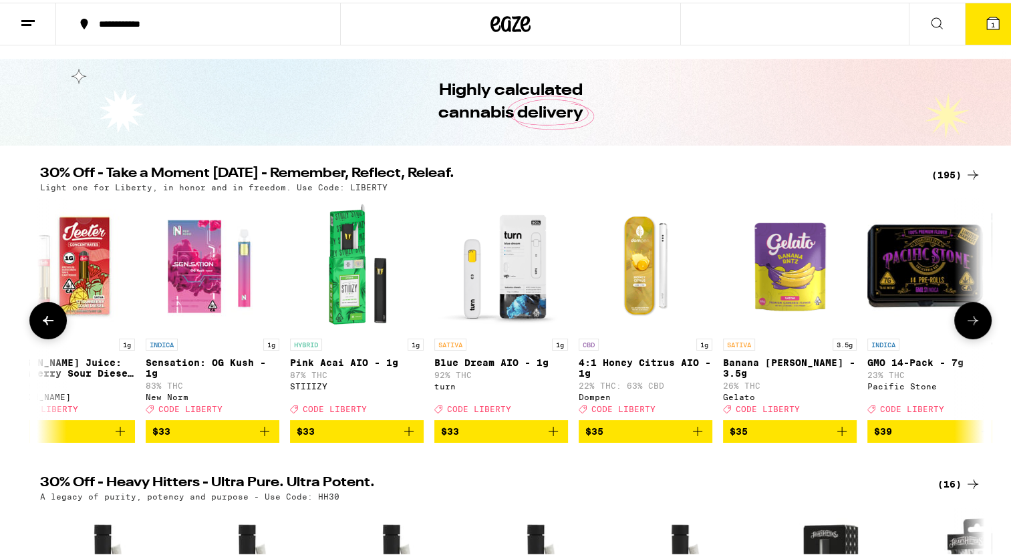
click at [47, 333] on button at bounding box center [47, 317] width 37 height 37
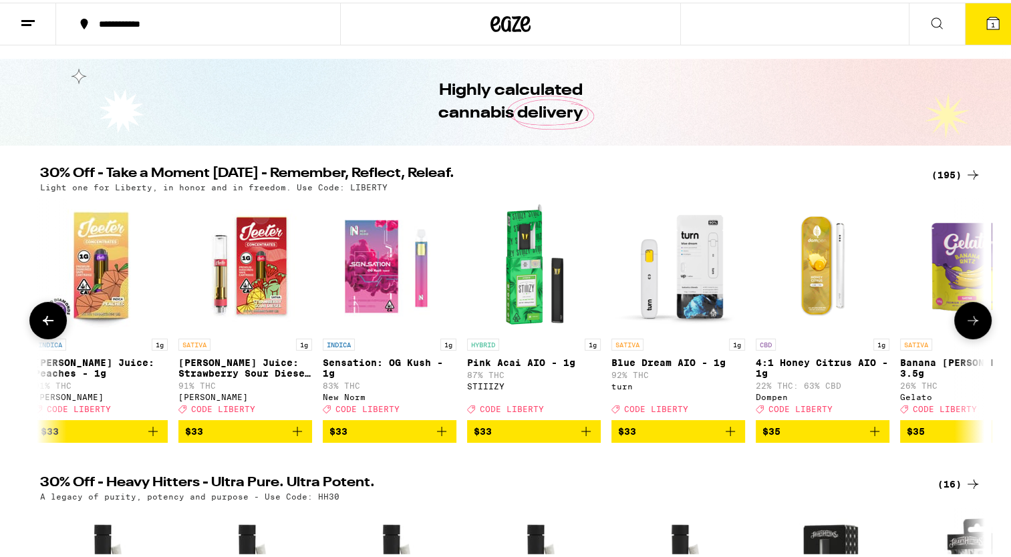
click at [47, 333] on button at bounding box center [47, 317] width 37 height 37
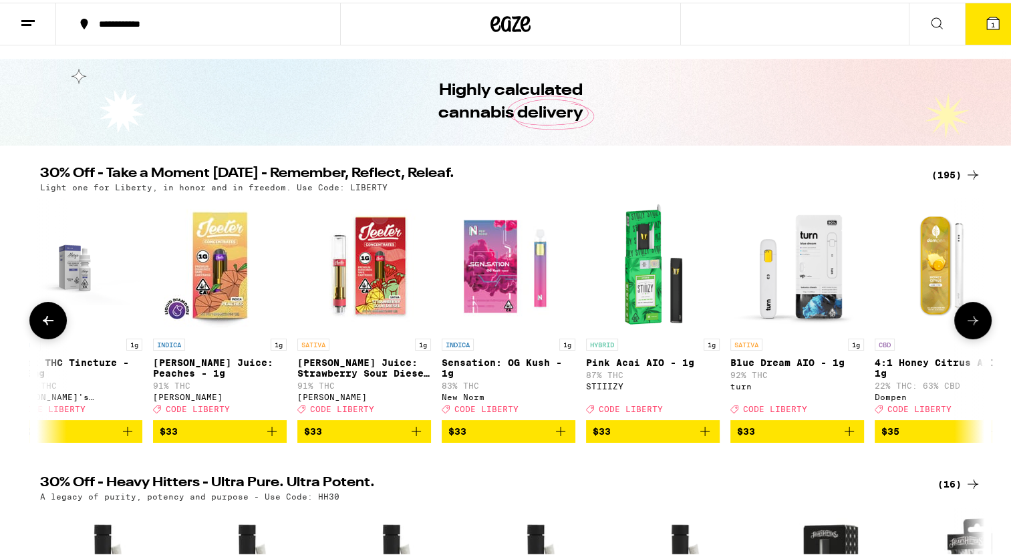
click at [47, 333] on button at bounding box center [47, 317] width 37 height 37
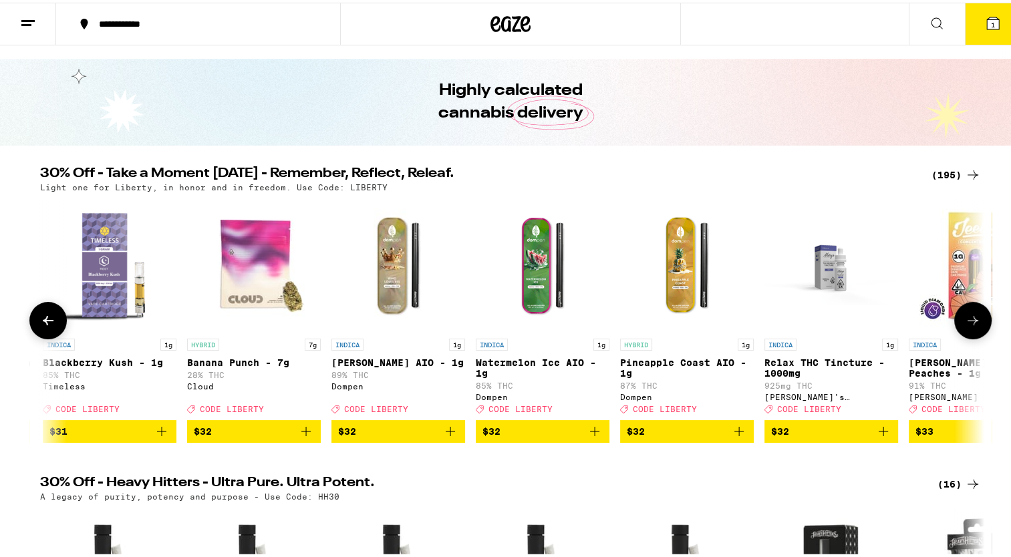
click at [47, 333] on button at bounding box center [47, 317] width 37 height 37
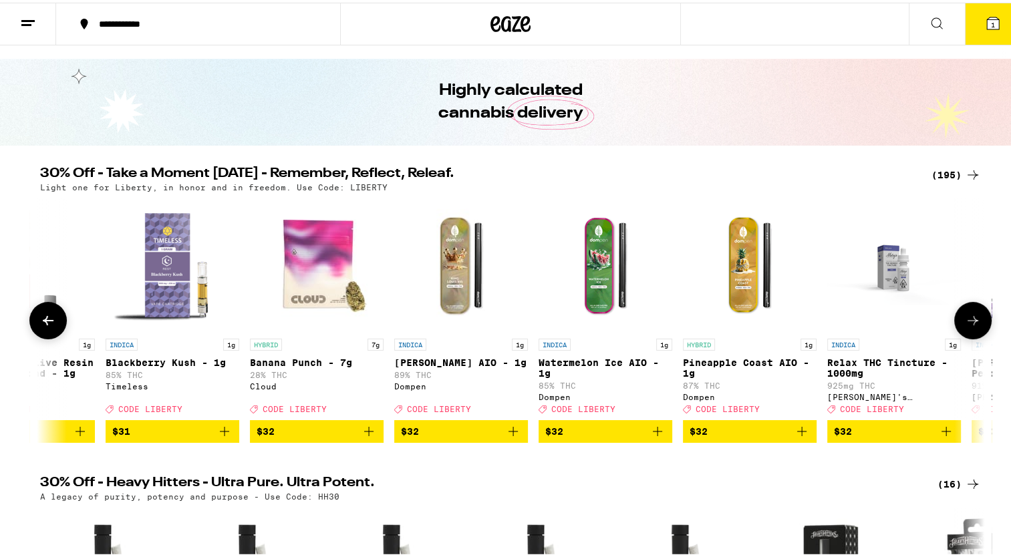
click at [47, 333] on button at bounding box center [47, 317] width 37 height 37
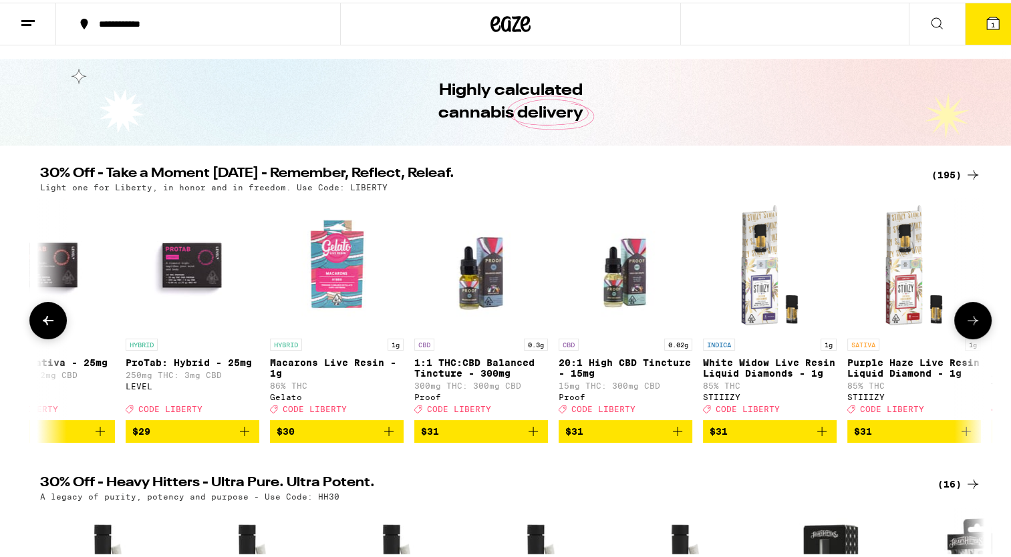
click at [47, 333] on button at bounding box center [47, 317] width 37 height 37
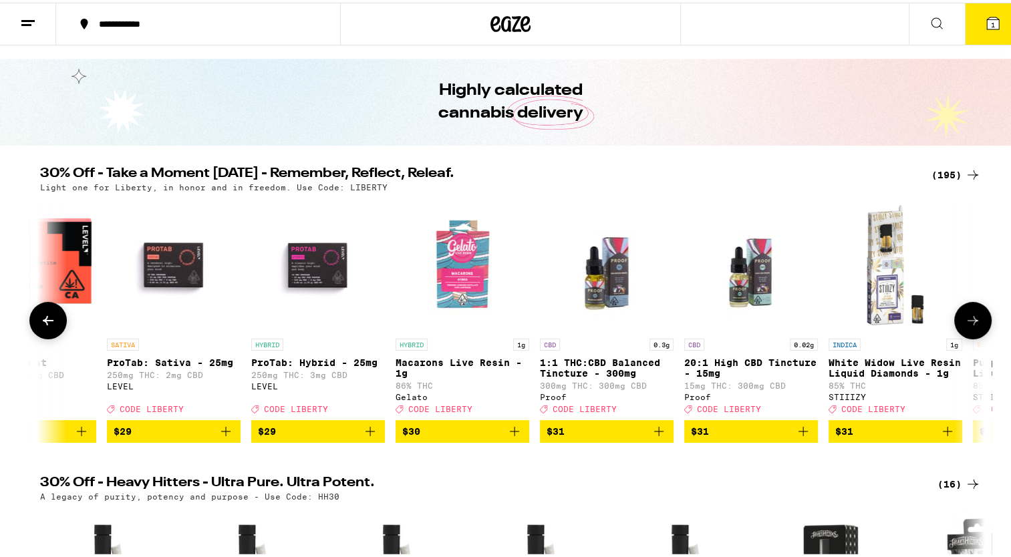
click at [47, 333] on button at bounding box center [47, 317] width 37 height 37
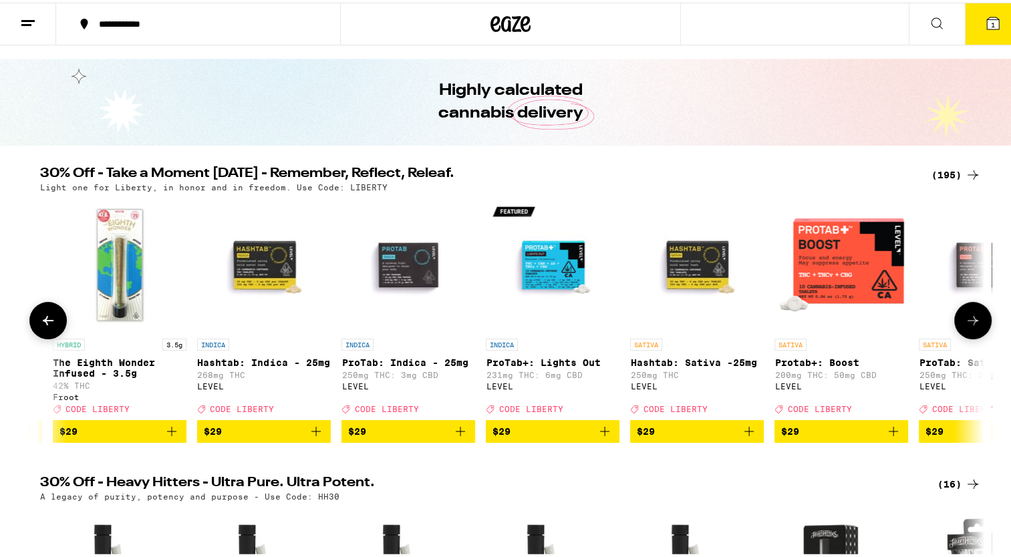
click at [47, 333] on button at bounding box center [47, 317] width 37 height 37
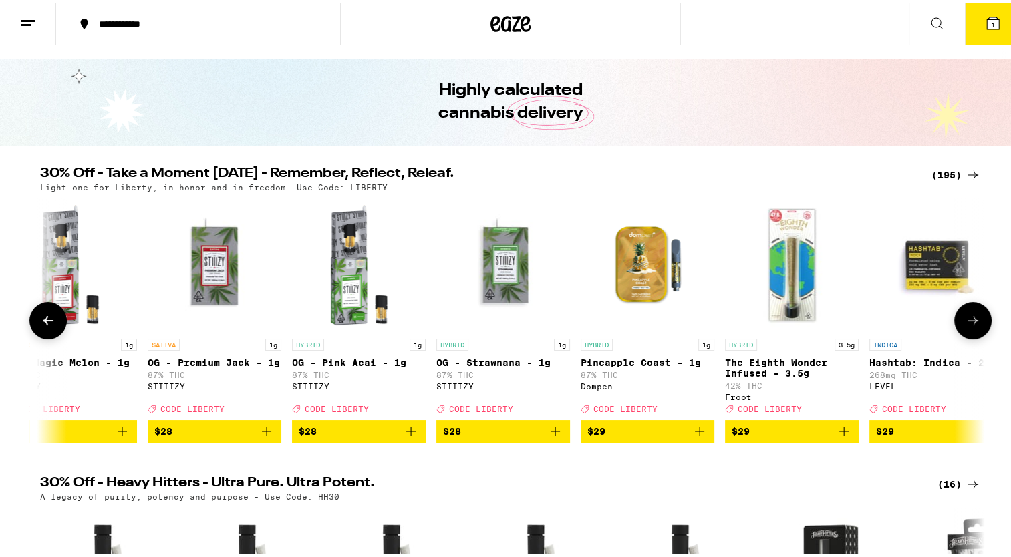
click at [47, 333] on button at bounding box center [47, 317] width 37 height 37
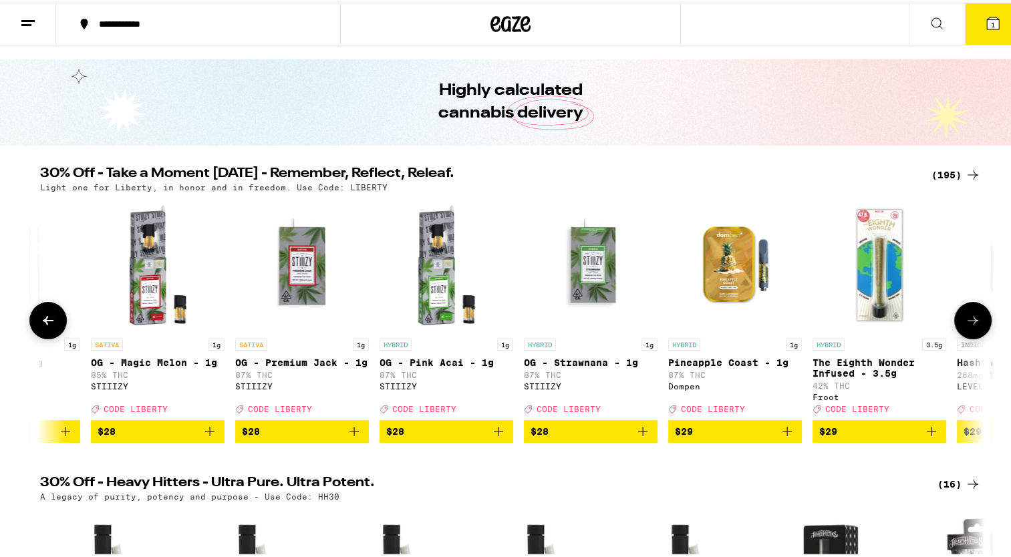
click at [47, 333] on button at bounding box center [47, 317] width 37 height 37
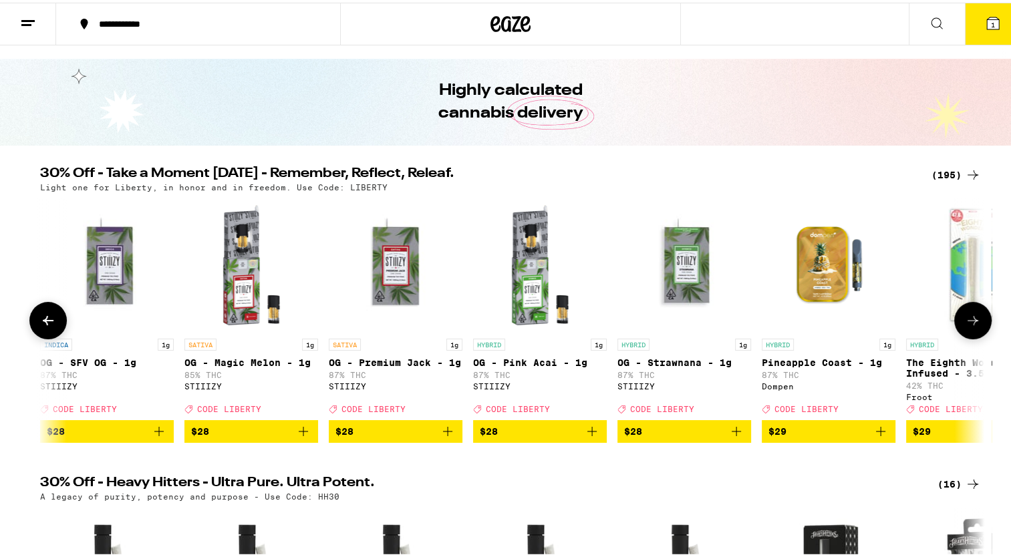
click at [47, 333] on button at bounding box center [47, 317] width 37 height 37
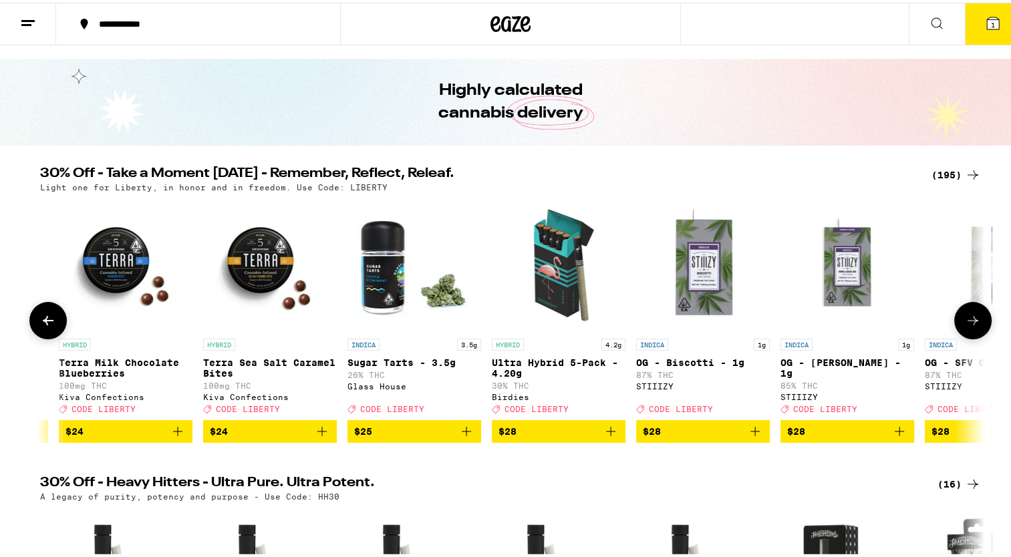
click at [47, 333] on button at bounding box center [47, 317] width 37 height 37
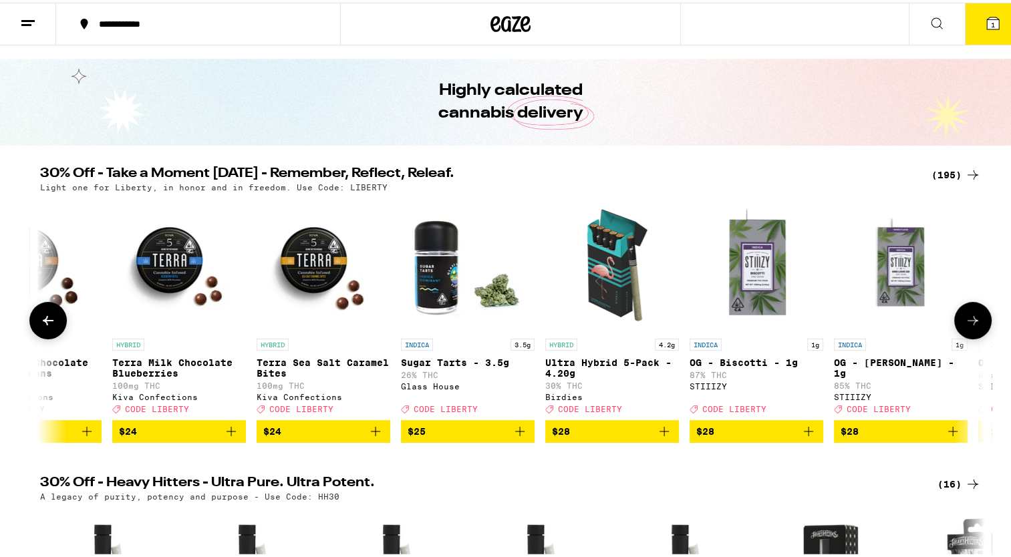
click at [47, 333] on button at bounding box center [47, 317] width 37 height 37
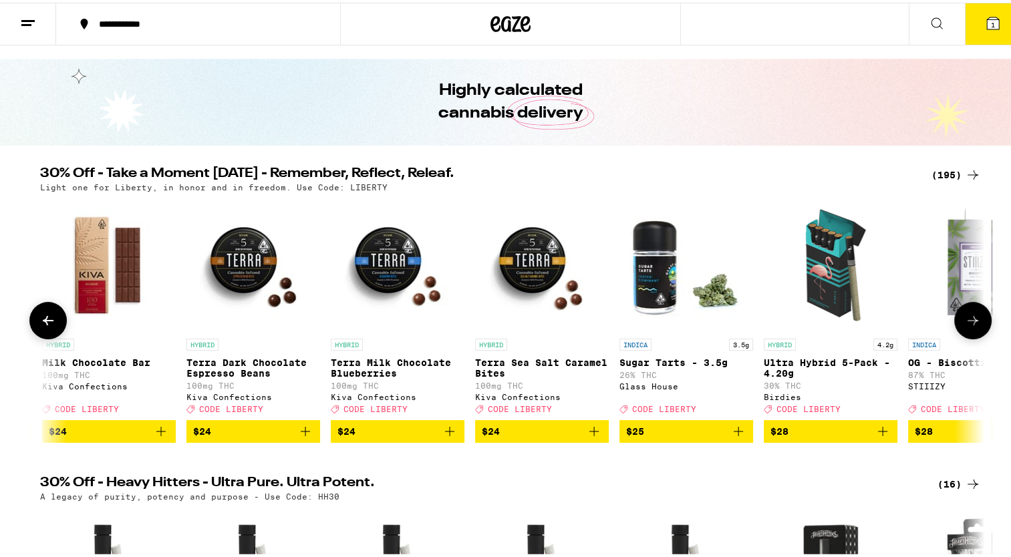
click at [47, 333] on button at bounding box center [47, 317] width 37 height 37
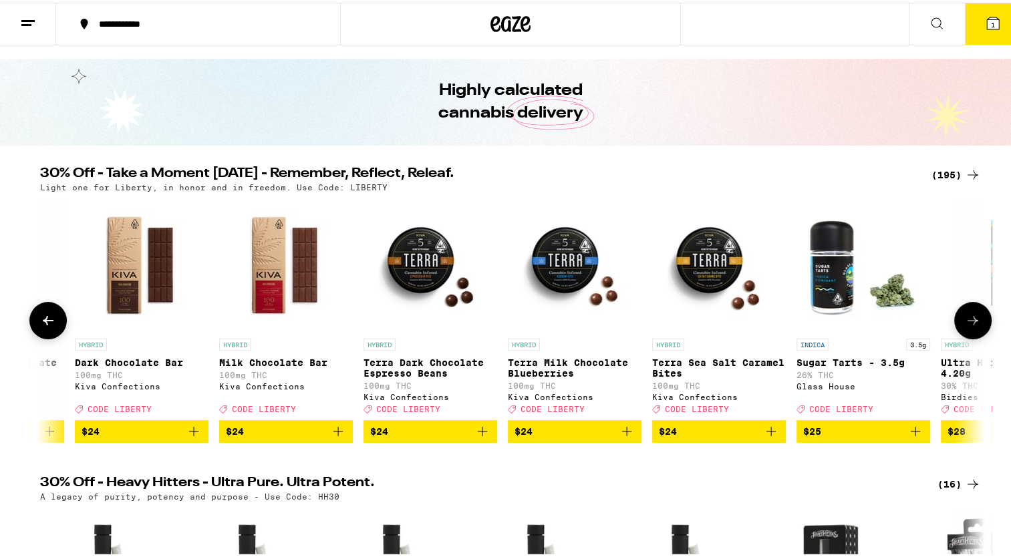
click at [47, 333] on button at bounding box center [47, 317] width 37 height 37
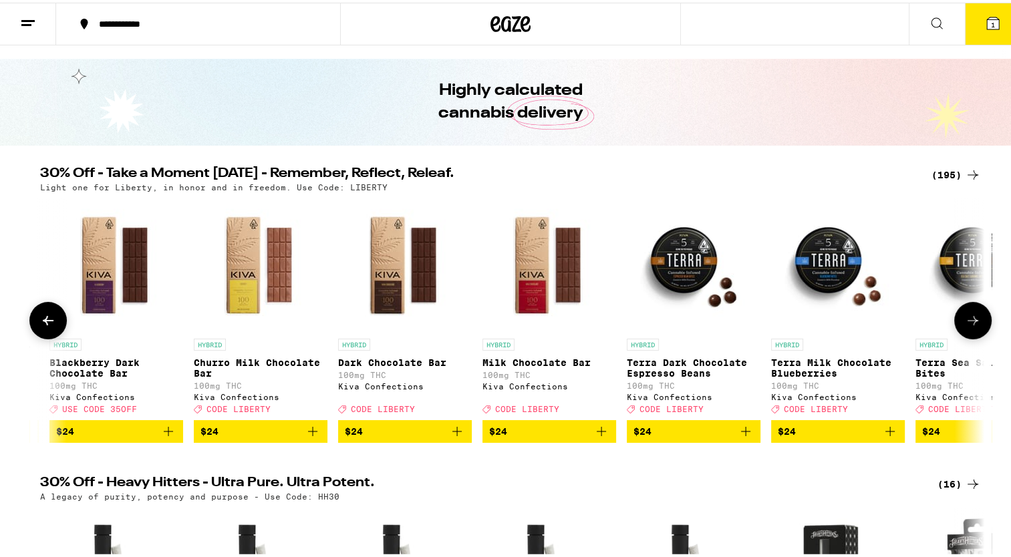
click at [47, 333] on button at bounding box center [47, 317] width 37 height 37
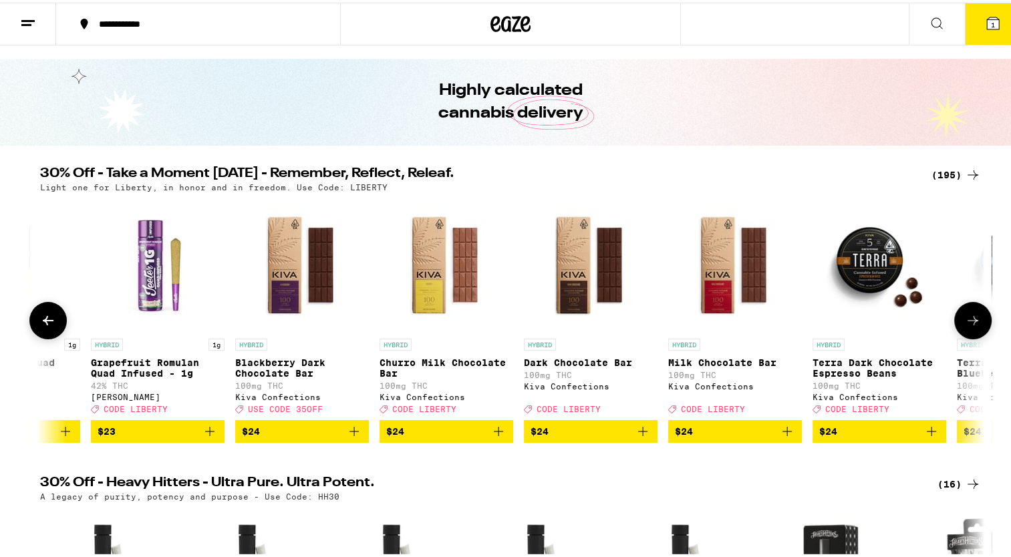
click at [47, 333] on button at bounding box center [47, 317] width 37 height 37
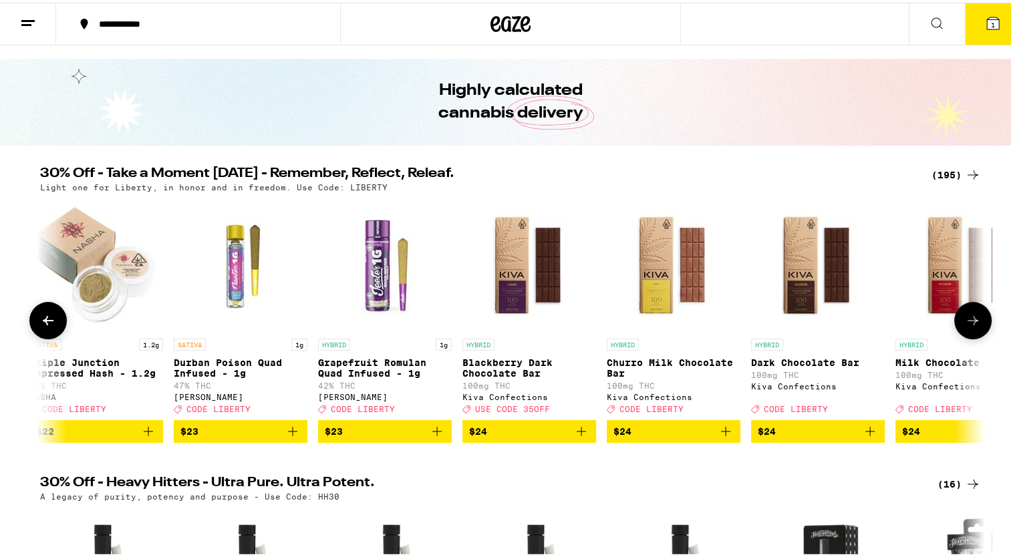
click at [47, 333] on button at bounding box center [47, 317] width 37 height 37
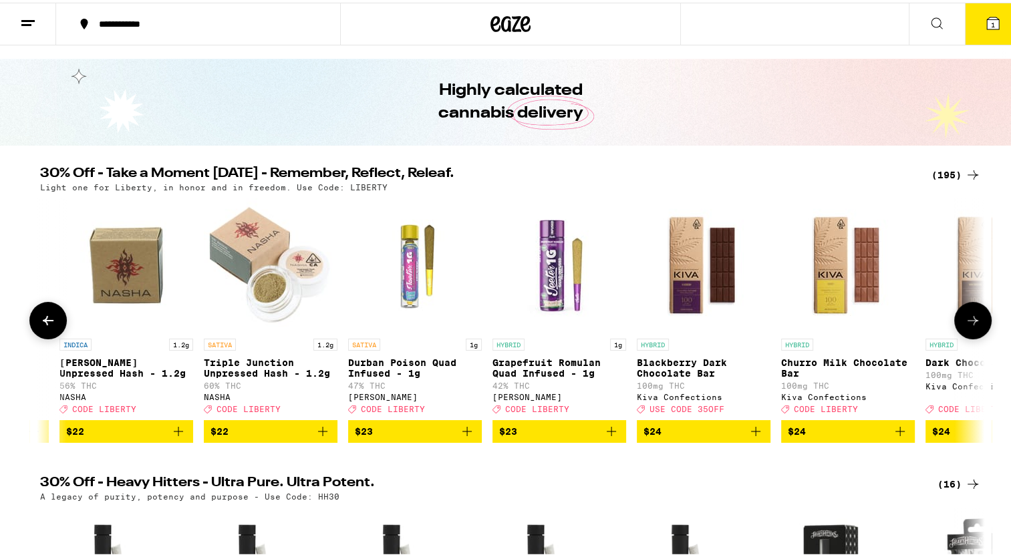
click at [47, 333] on button at bounding box center [47, 317] width 37 height 37
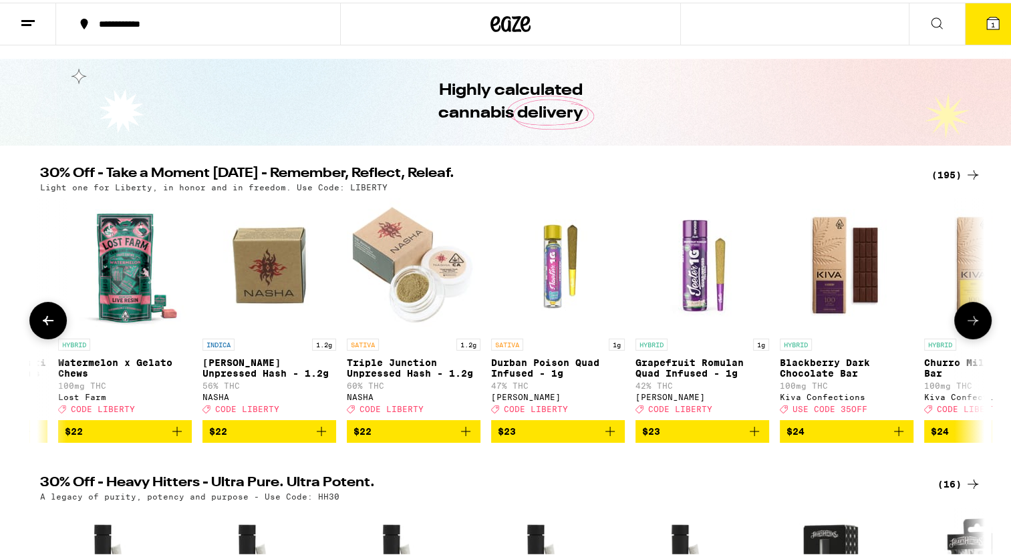
click at [47, 333] on button at bounding box center [47, 317] width 37 height 37
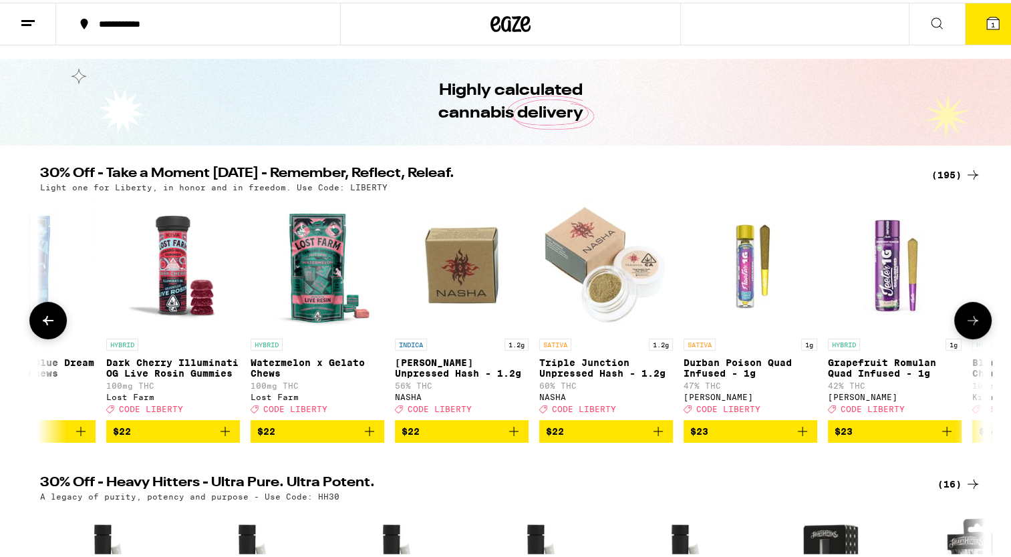
click at [47, 333] on button at bounding box center [47, 317] width 37 height 37
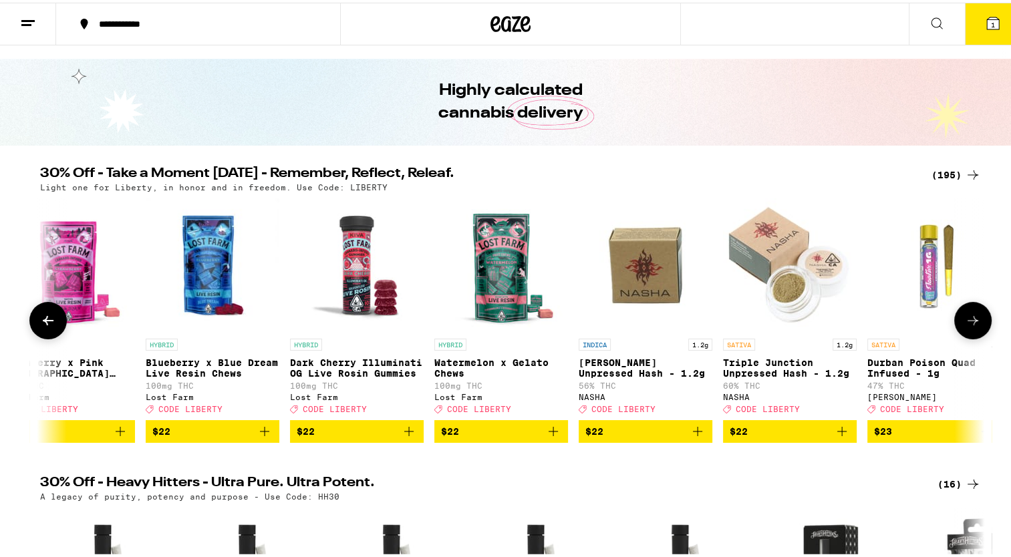
click at [47, 333] on button at bounding box center [47, 317] width 37 height 37
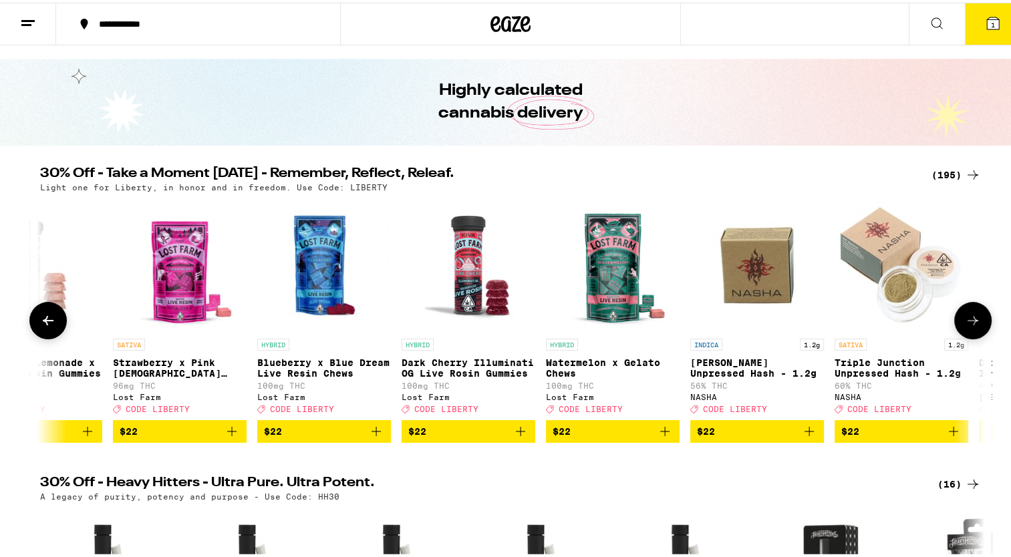
click at [47, 333] on button at bounding box center [47, 317] width 37 height 37
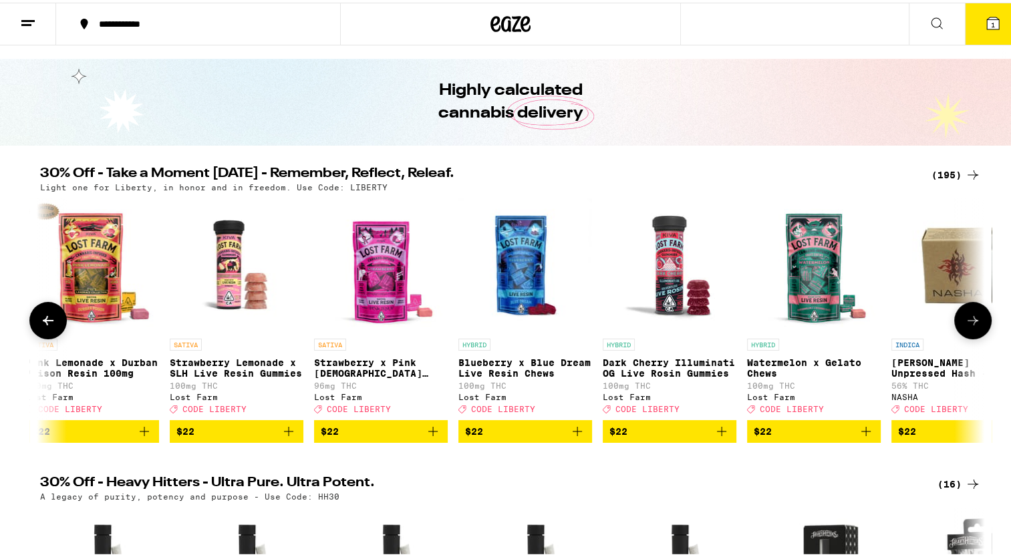
click at [47, 333] on button at bounding box center [47, 317] width 37 height 37
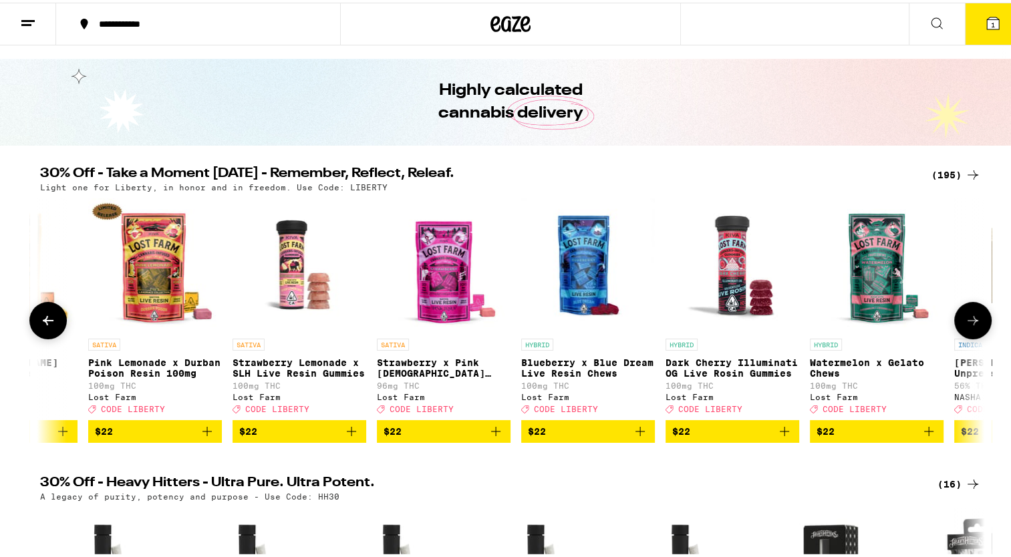
click at [47, 333] on button at bounding box center [47, 317] width 37 height 37
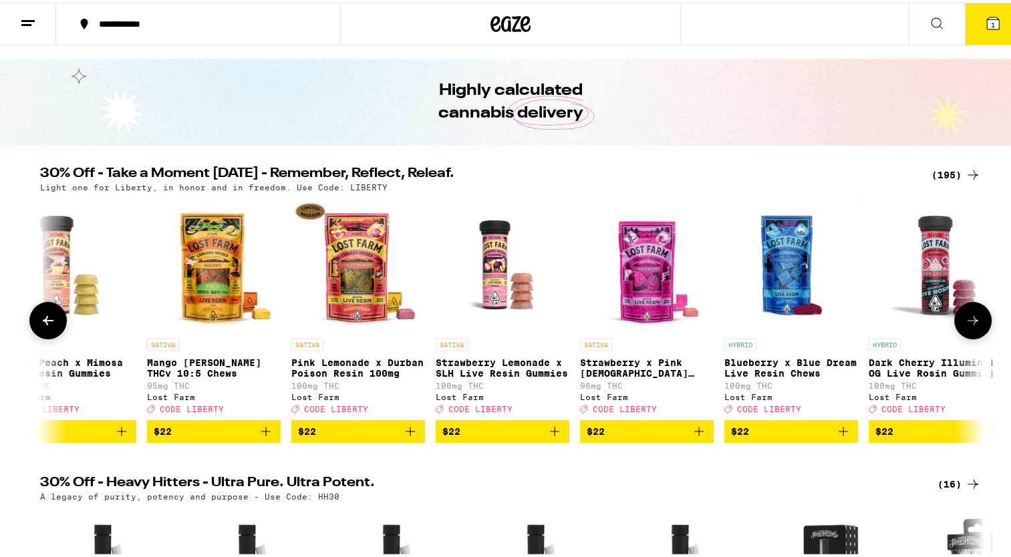
click at [47, 333] on button at bounding box center [47, 317] width 37 height 37
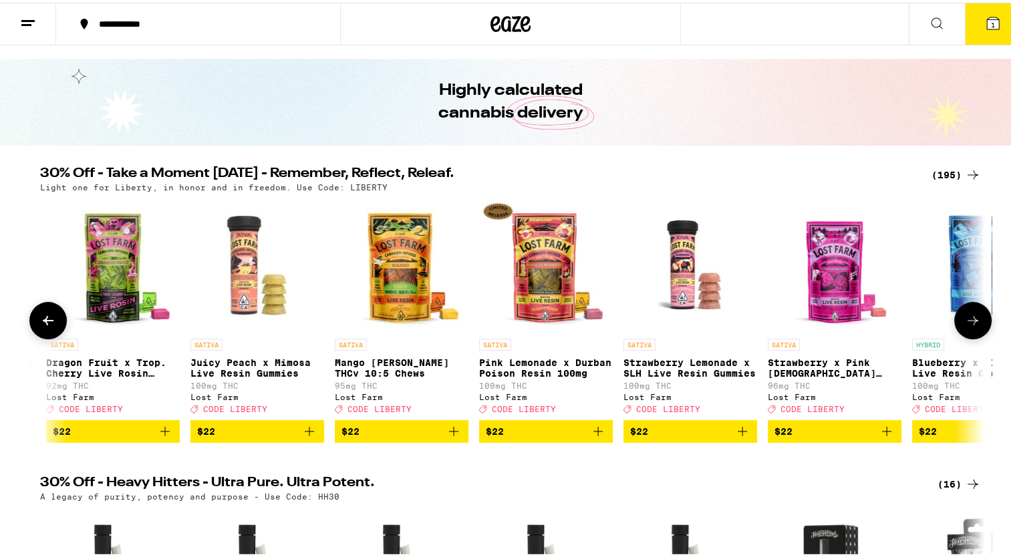
click at [47, 333] on button at bounding box center [47, 317] width 37 height 37
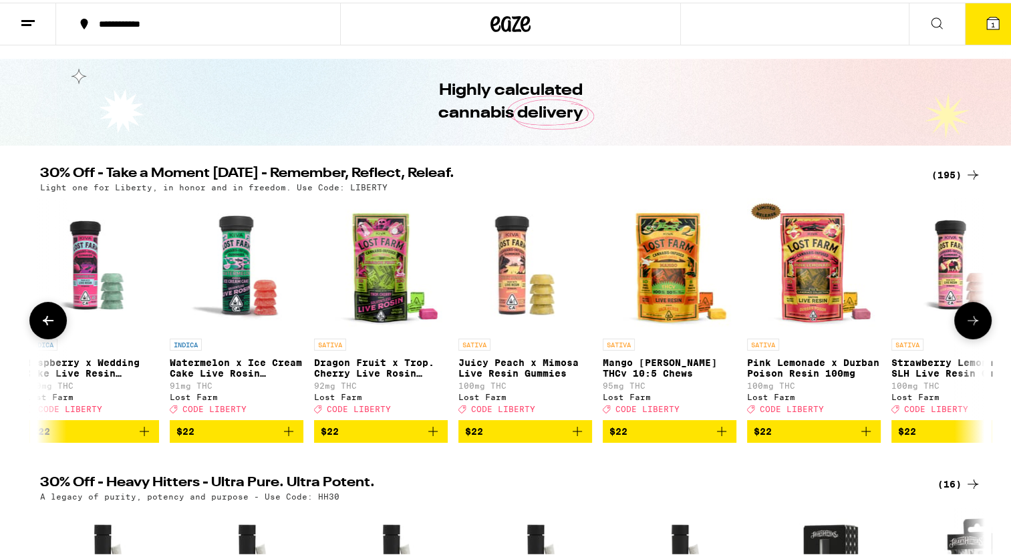
click at [47, 333] on button at bounding box center [47, 317] width 37 height 37
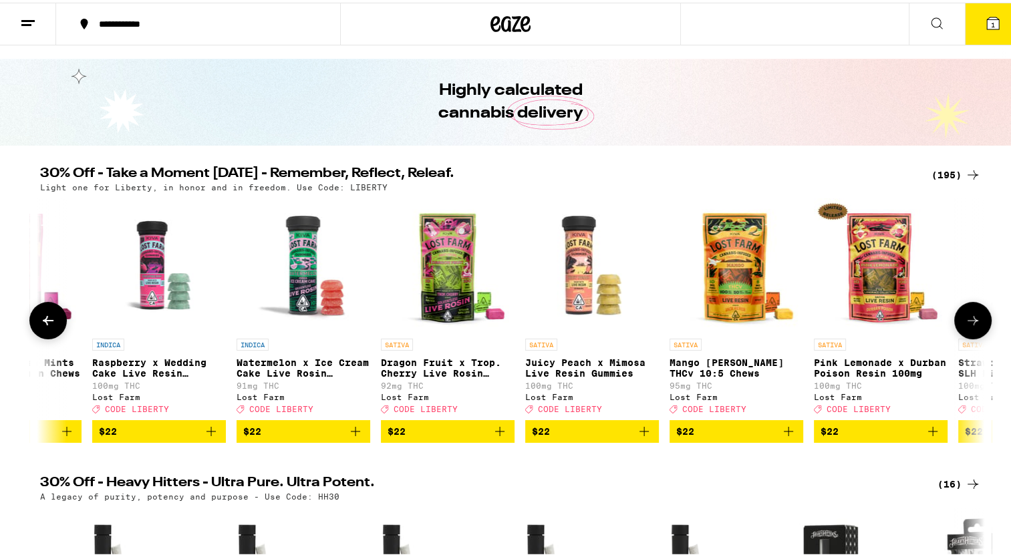
click at [47, 333] on button at bounding box center [47, 317] width 37 height 37
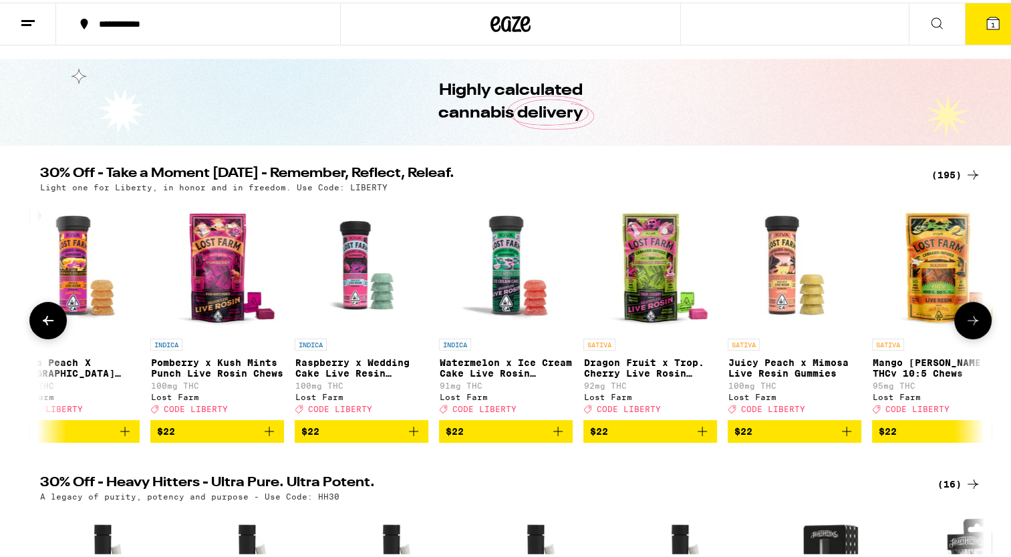
click at [47, 333] on button at bounding box center [47, 317] width 37 height 37
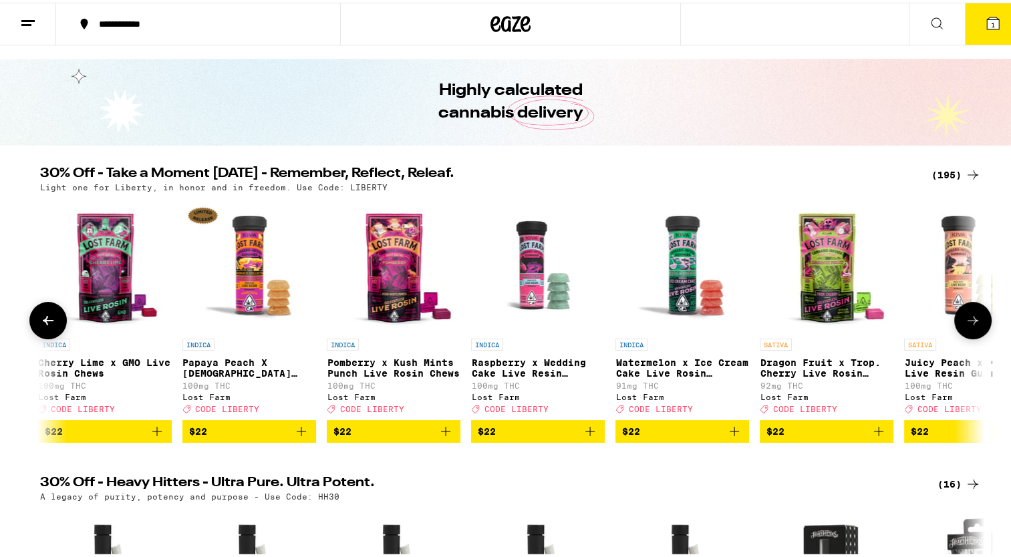
click at [47, 333] on button at bounding box center [47, 317] width 37 height 37
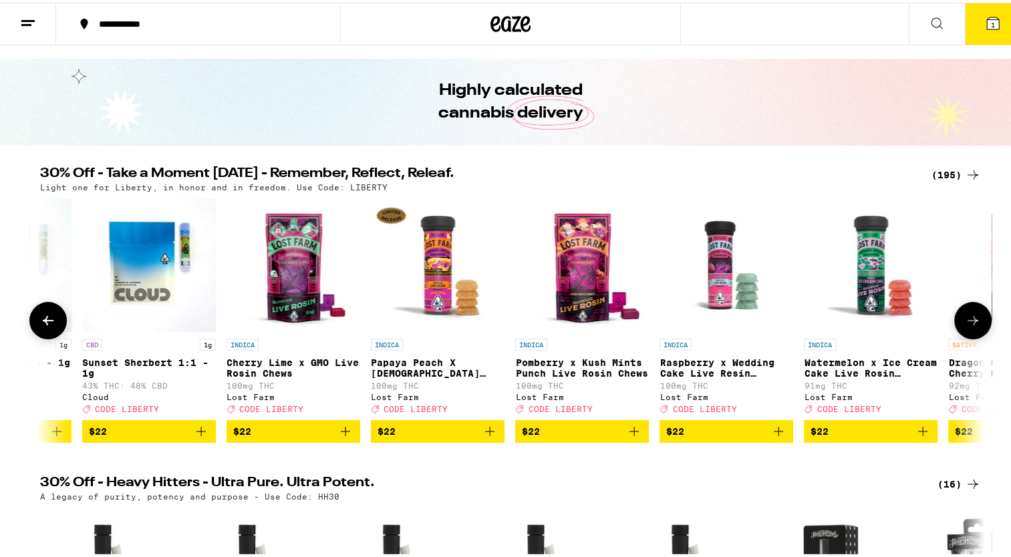
click at [47, 333] on button at bounding box center [47, 317] width 37 height 37
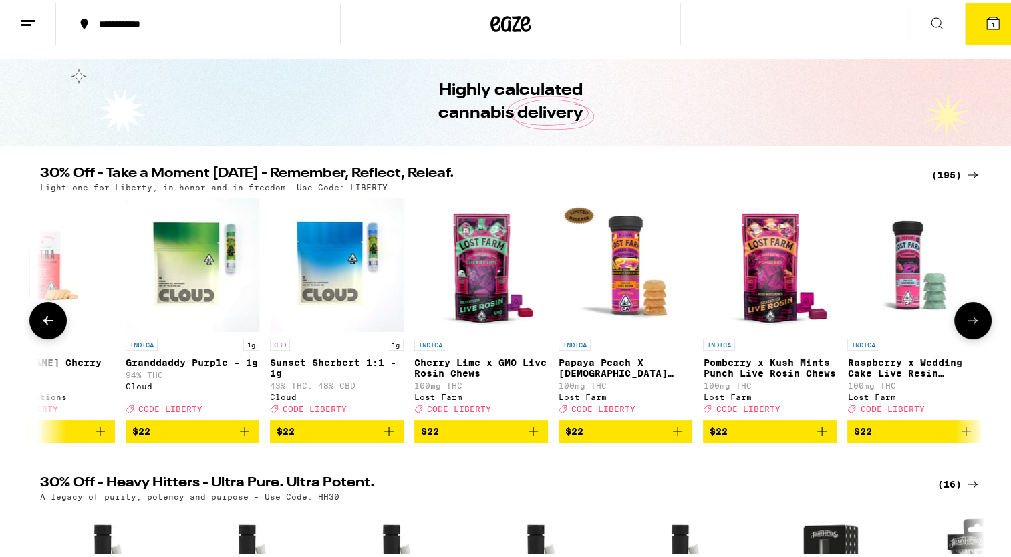
click at [47, 333] on button at bounding box center [47, 317] width 37 height 37
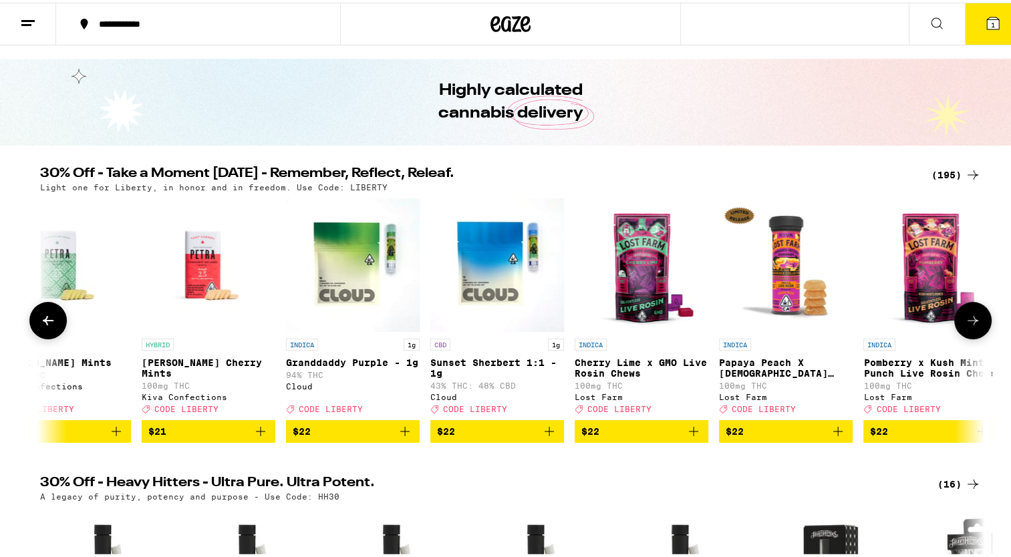
click at [47, 333] on button at bounding box center [47, 317] width 37 height 37
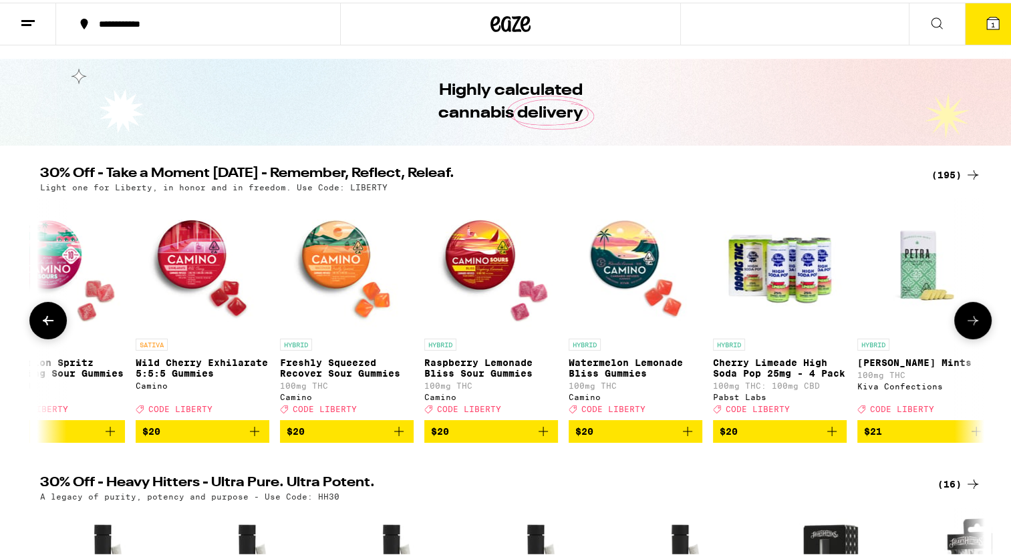
click at [47, 333] on button at bounding box center [47, 317] width 37 height 37
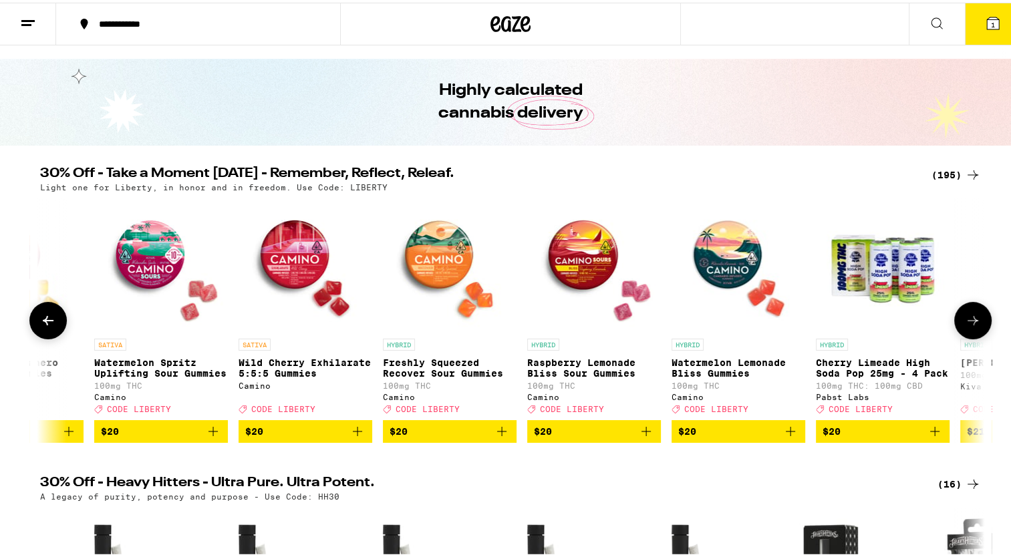
click at [47, 333] on button at bounding box center [47, 317] width 37 height 37
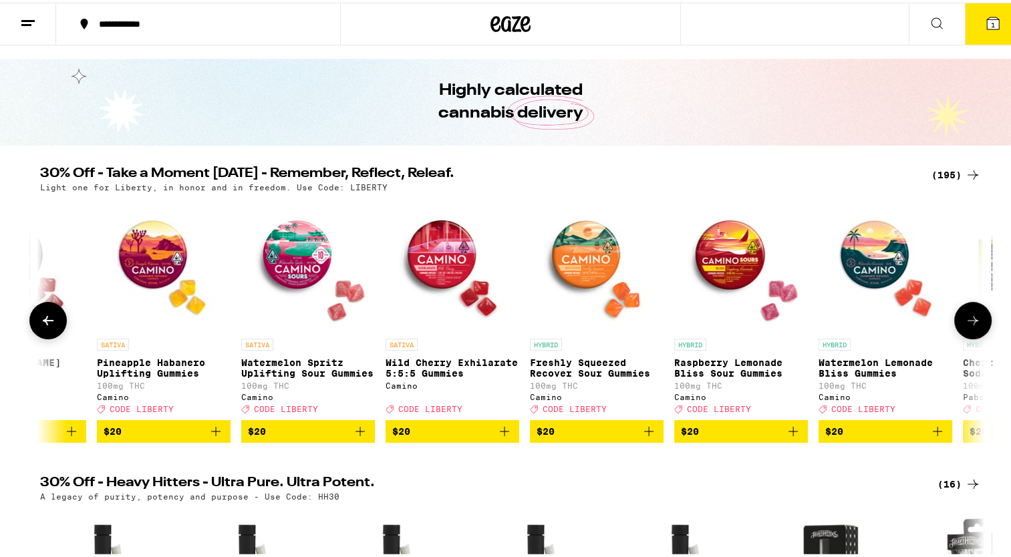
click at [47, 333] on button at bounding box center [47, 317] width 37 height 37
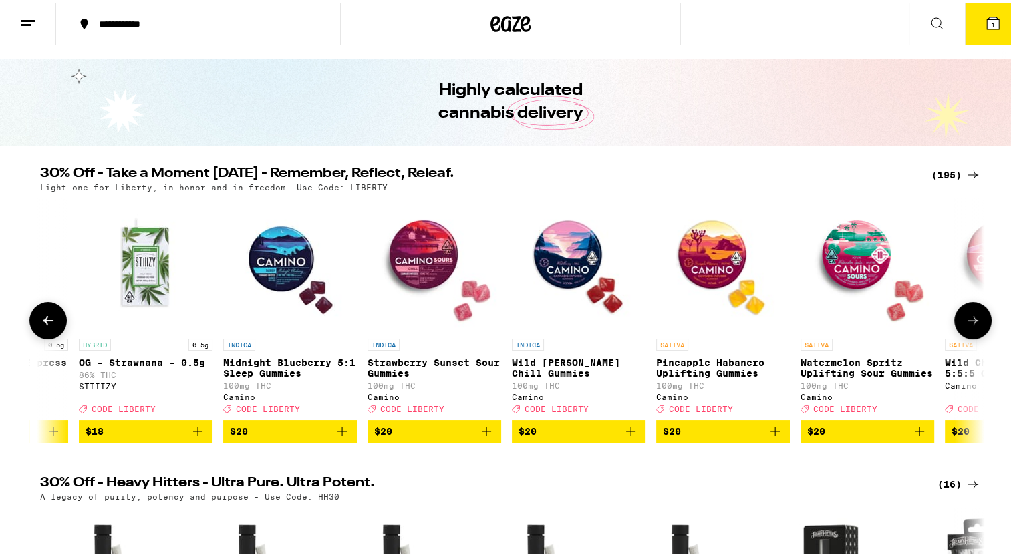
click at [47, 333] on button at bounding box center [47, 317] width 37 height 37
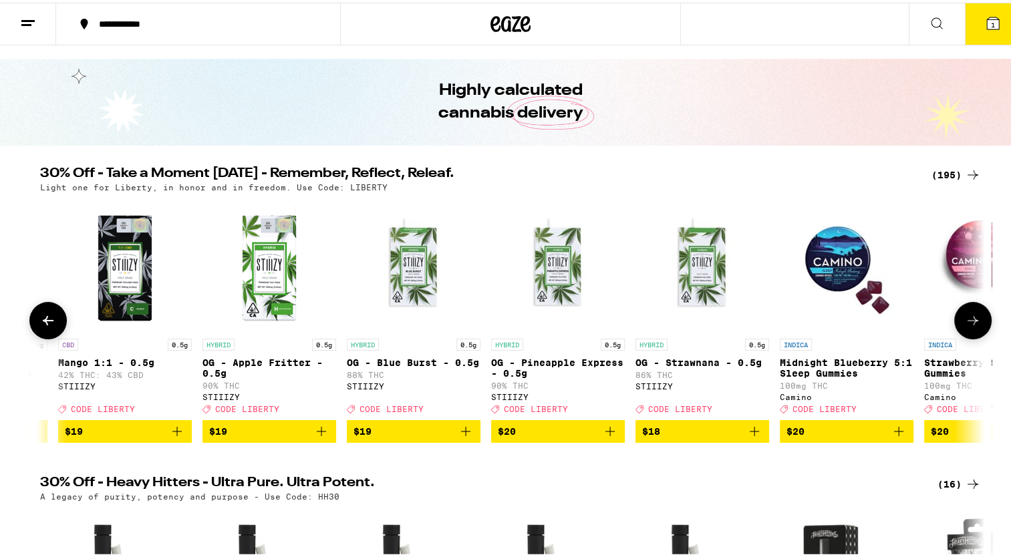
click at [47, 333] on button at bounding box center [47, 317] width 37 height 37
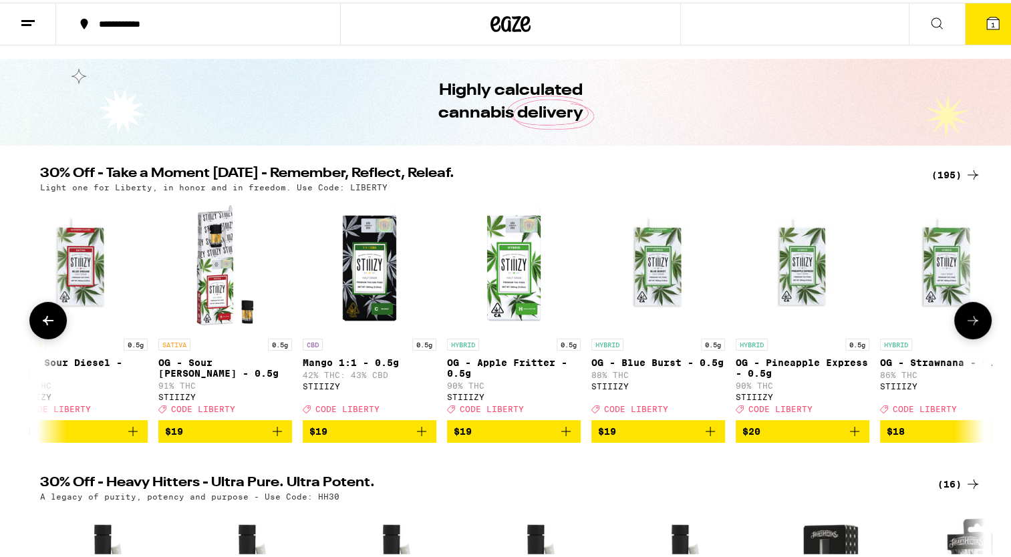
click at [47, 333] on button at bounding box center [47, 317] width 37 height 37
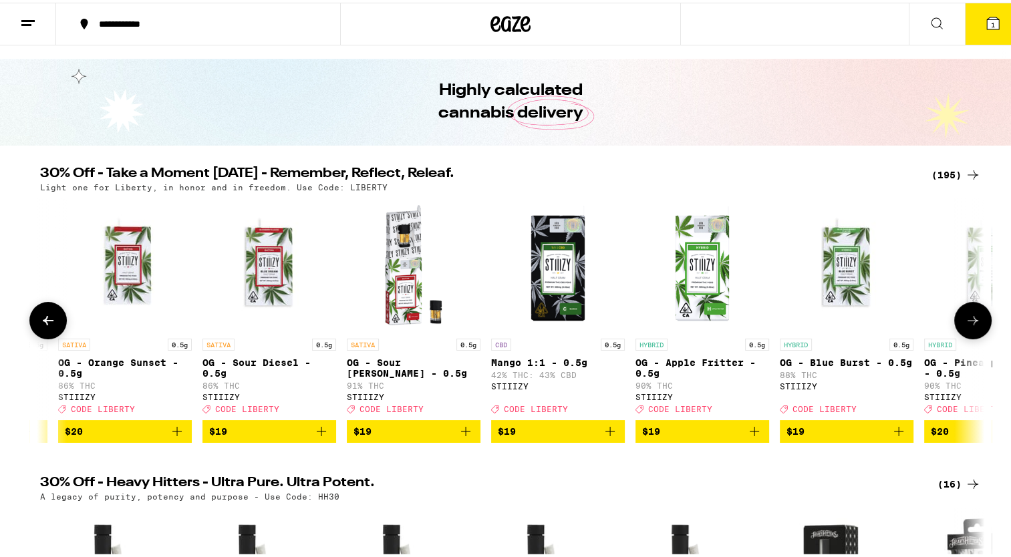
click at [47, 333] on button at bounding box center [47, 317] width 37 height 37
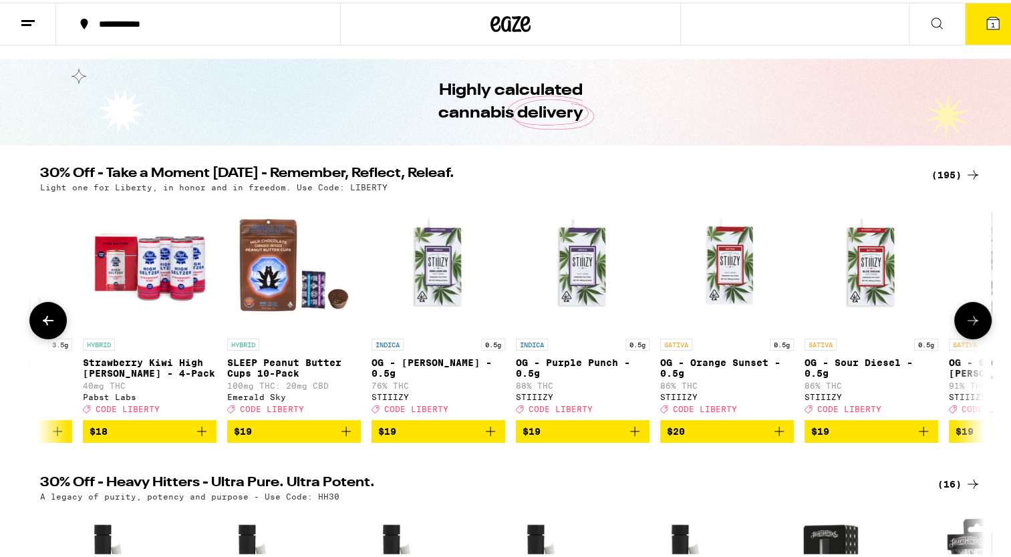
click at [47, 333] on button at bounding box center [47, 317] width 37 height 37
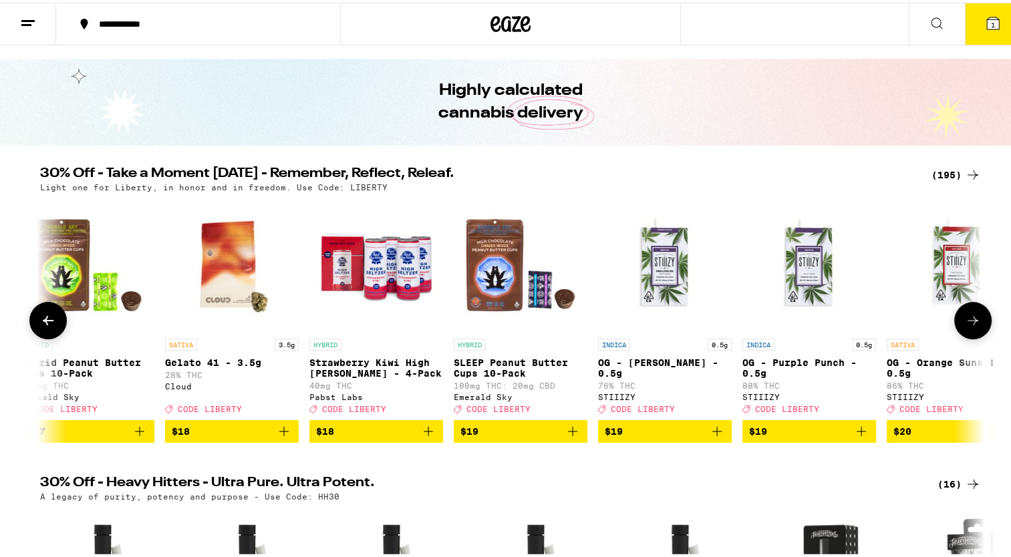
click at [47, 333] on button at bounding box center [47, 317] width 37 height 37
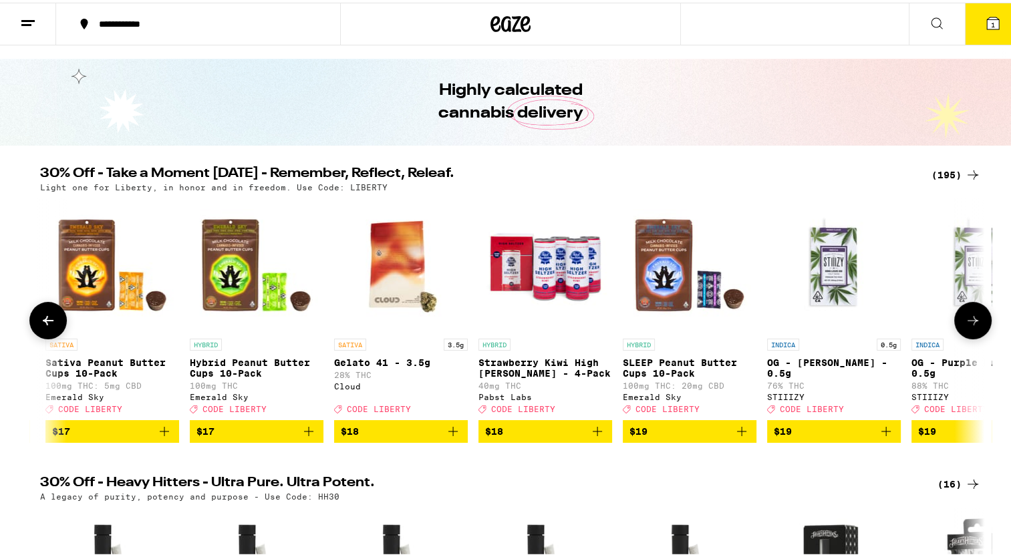
click at [47, 333] on button at bounding box center [47, 317] width 37 height 37
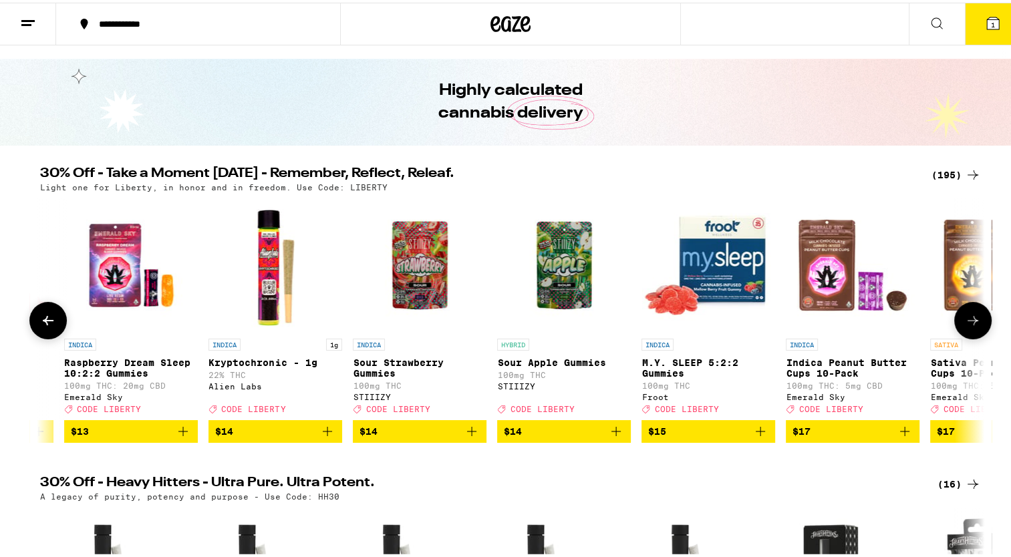
click at [47, 331] on button at bounding box center [47, 317] width 37 height 37
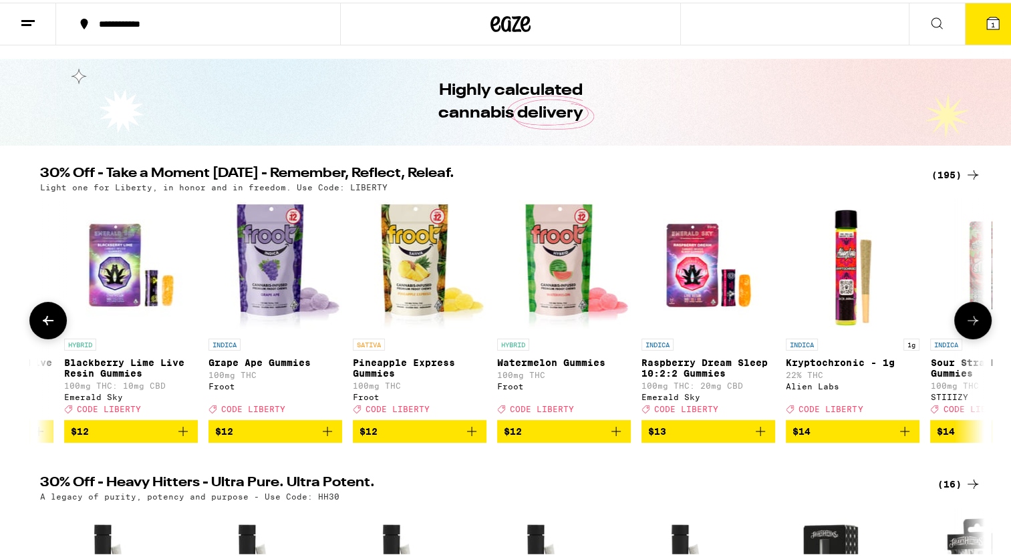
click at [47, 326] on icon at bounding box center [48, 318] width 16 height 16
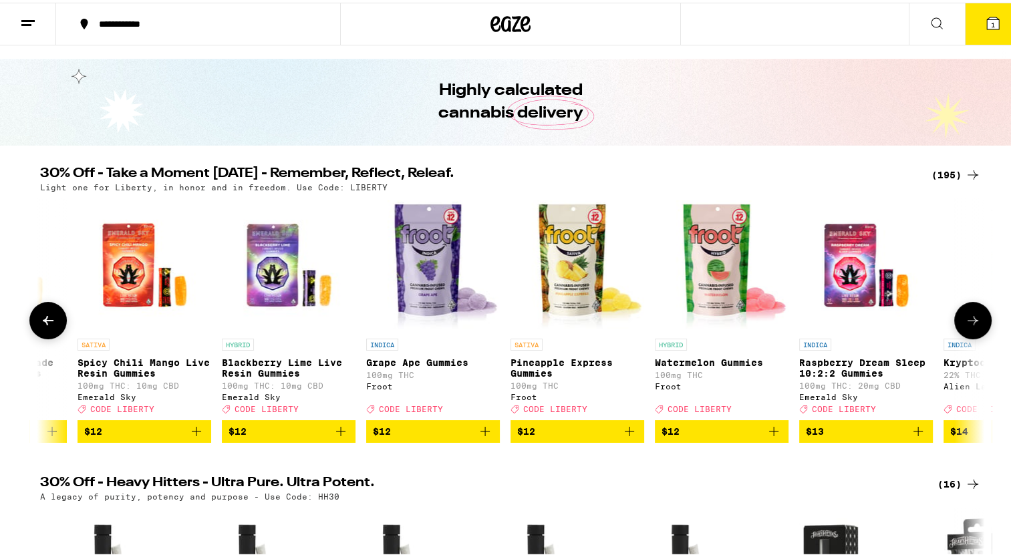
click at [47, 326] on icon at bounding box center [48, 318] width 16 height 16
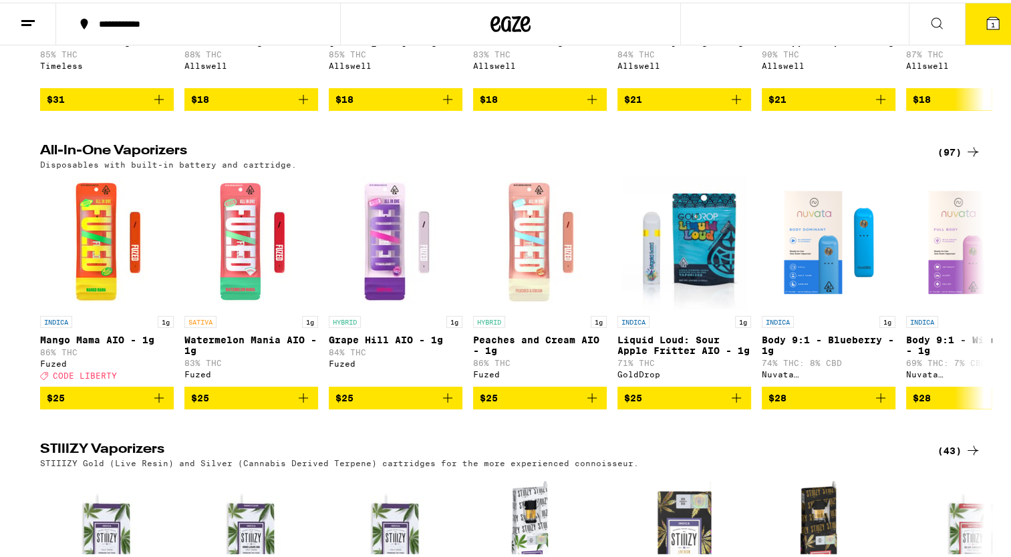
scroll to position [2576, 0]
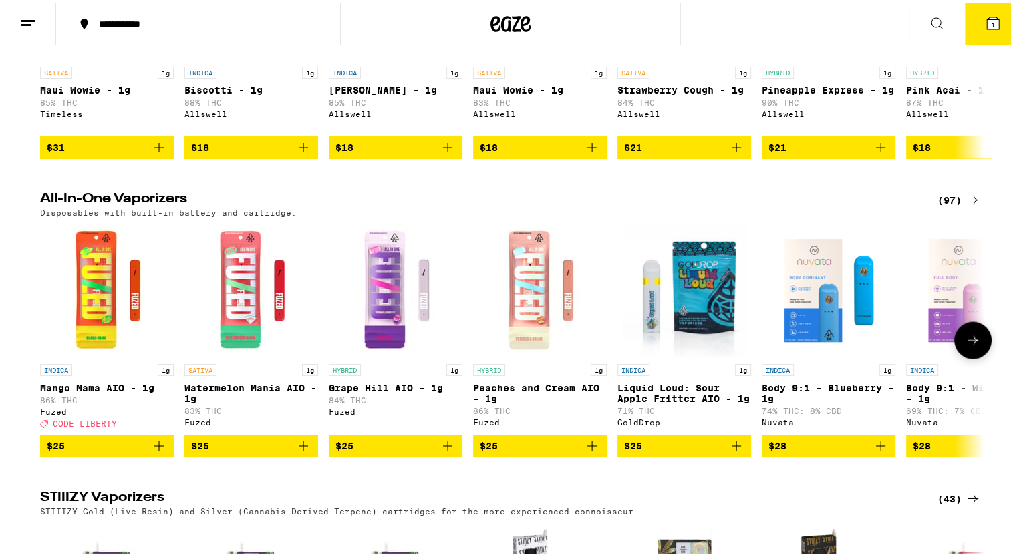
click at [967, 346] on icon at bounding box center [973, 338] width 16 height 16
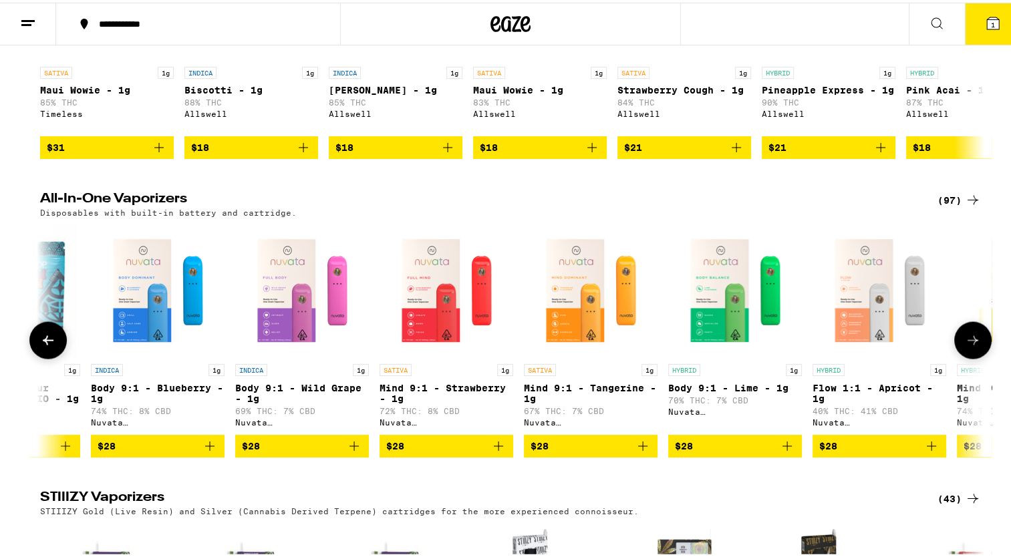
scroll to position [0, 795]
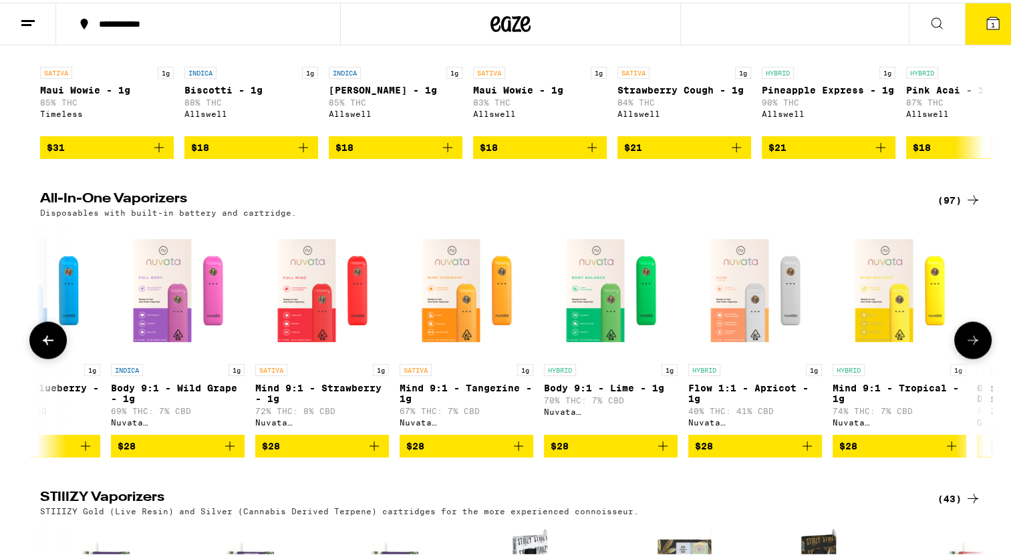
click at [40, 346] on icon at bounding box center [48, 338] width 16 height 16
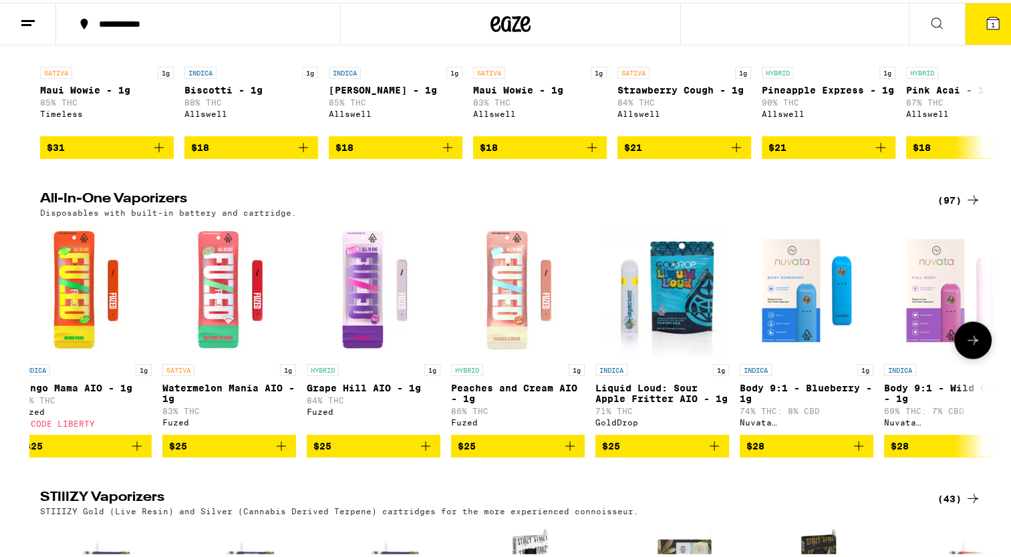
scroll to position [0, 0]
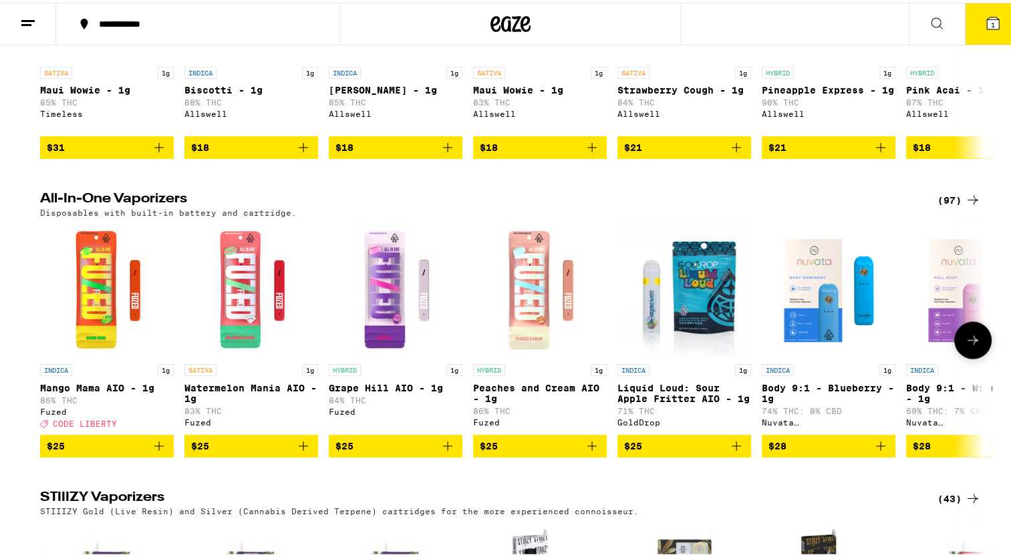
click at [37, 357] on div at bounding box center [47, 337] width 37 height 37
click at [925, 425] on link "INDICA 1g Body 9:1 - Wild Grape - 1g 69% THC: 7% CBD Nuvata ([GEOGRAPHIC_DATA])" at bounding box center [973, 326] width 134 height 211
click at [211, 401] on p "Watermelon Mania AIO - 1g" at bounding box center [251, 390] width 134 height 21
click at [386, 355] on img "Open page for Grape Hill AIO - 1g from Fuzed" at bounding box center [396, 288] width 134 height 134
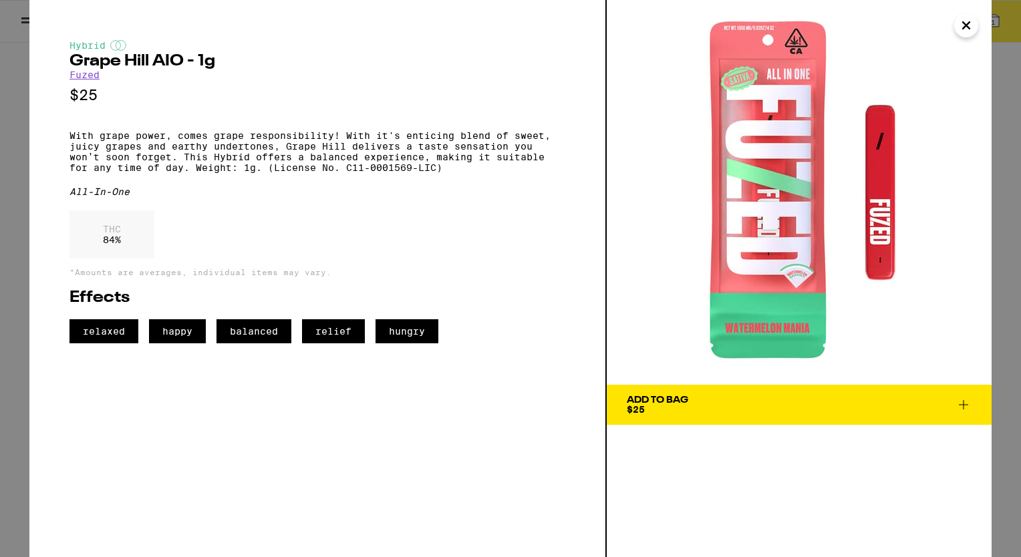
click at [965, 29] on icon "Close" at bounding box center [966, 25] width 16 height 20
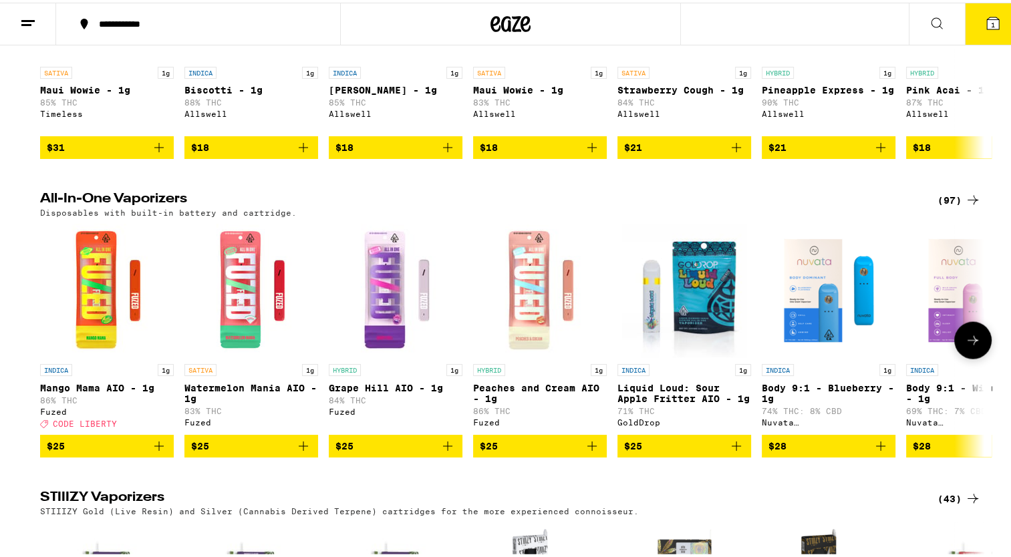
click at [970, 346] on icon at bounding box center [973, 338] width 16 height 16
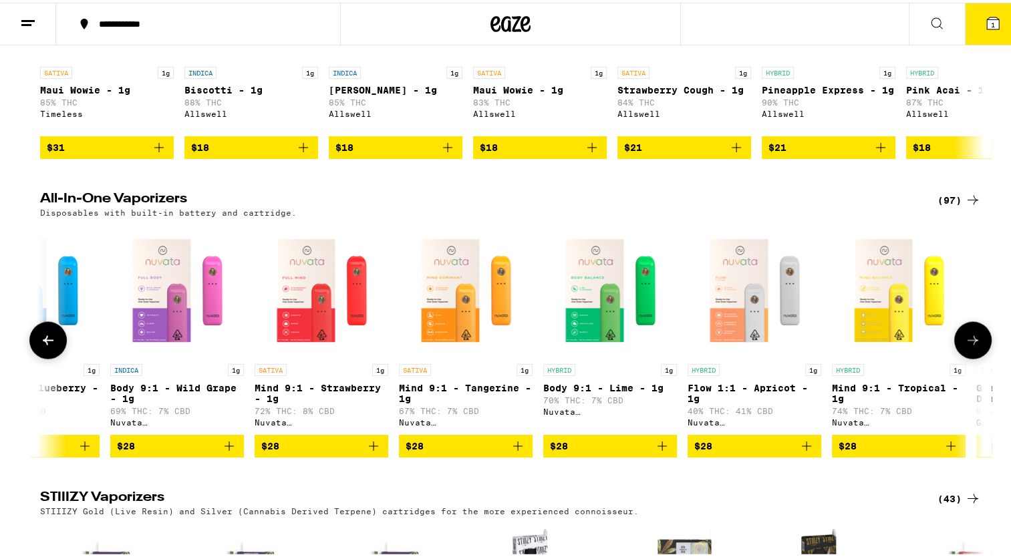
click at [970, 346] on icon at bounding box center [973, 338] width 16 height 16
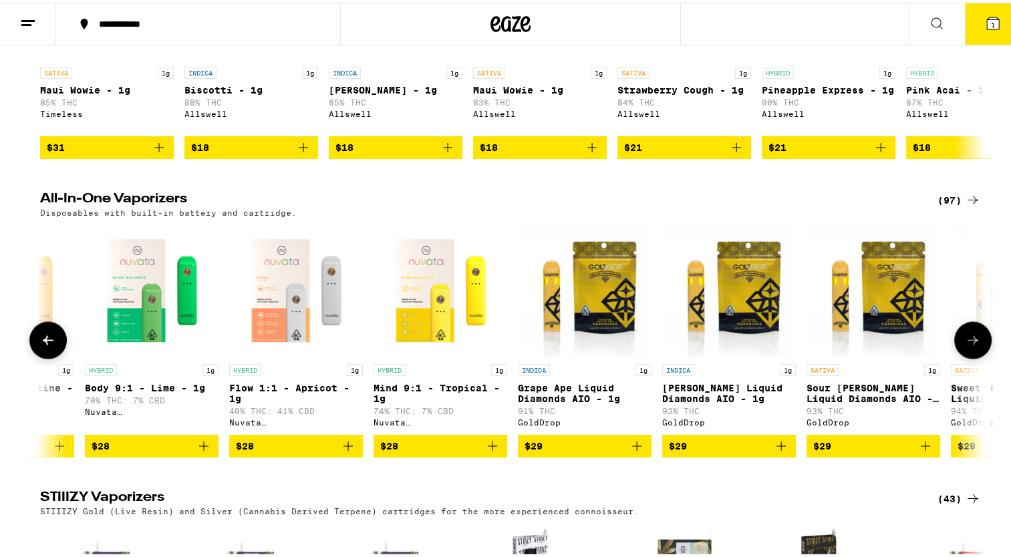
click at [970, 346] on icon at bounding box center [973, 338] width 16 height 16
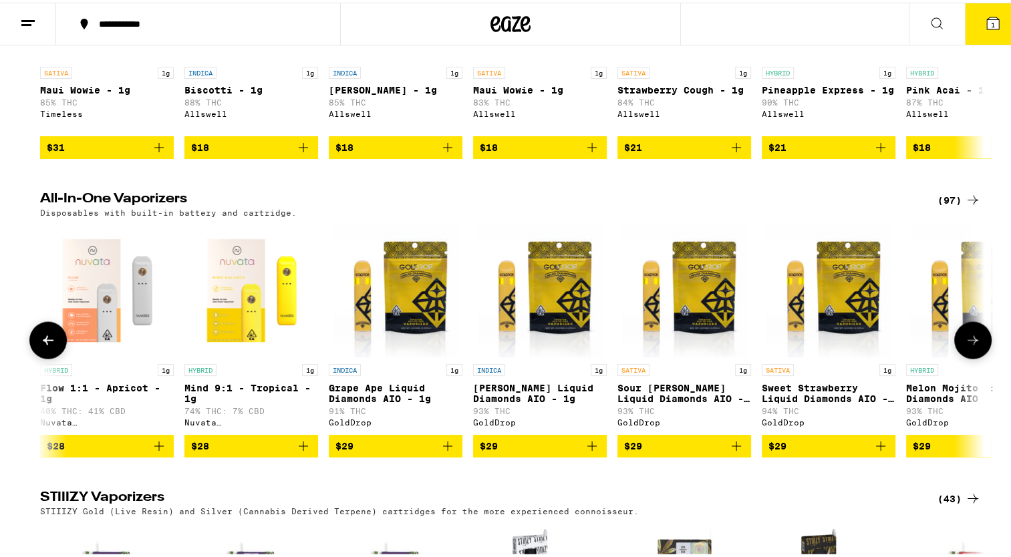
click at [970, 346] on icon at bounding box center [973, 338] width 16 height 16
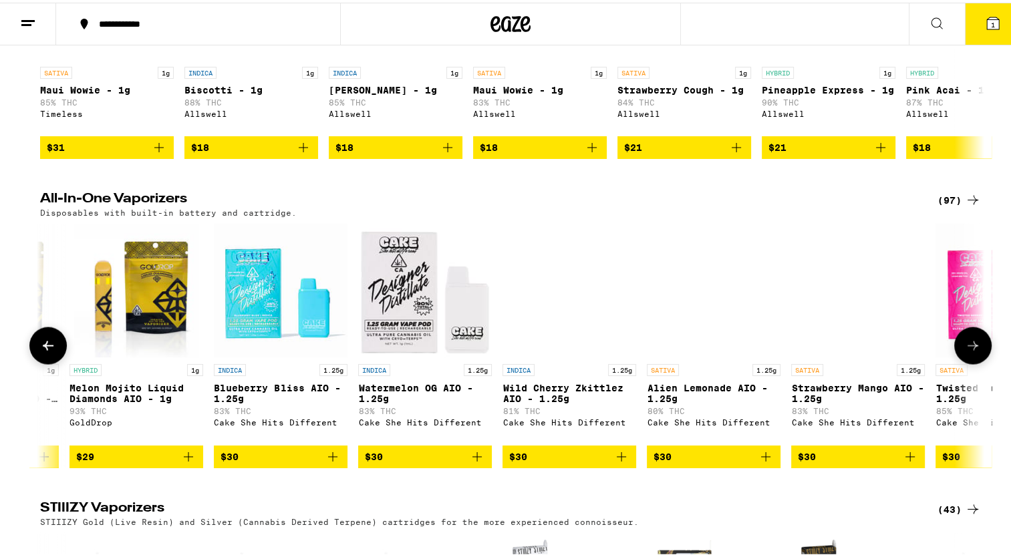
scroll to position [0, 2290]
